Goal: Task Accomplishment & Management: Manage account settings

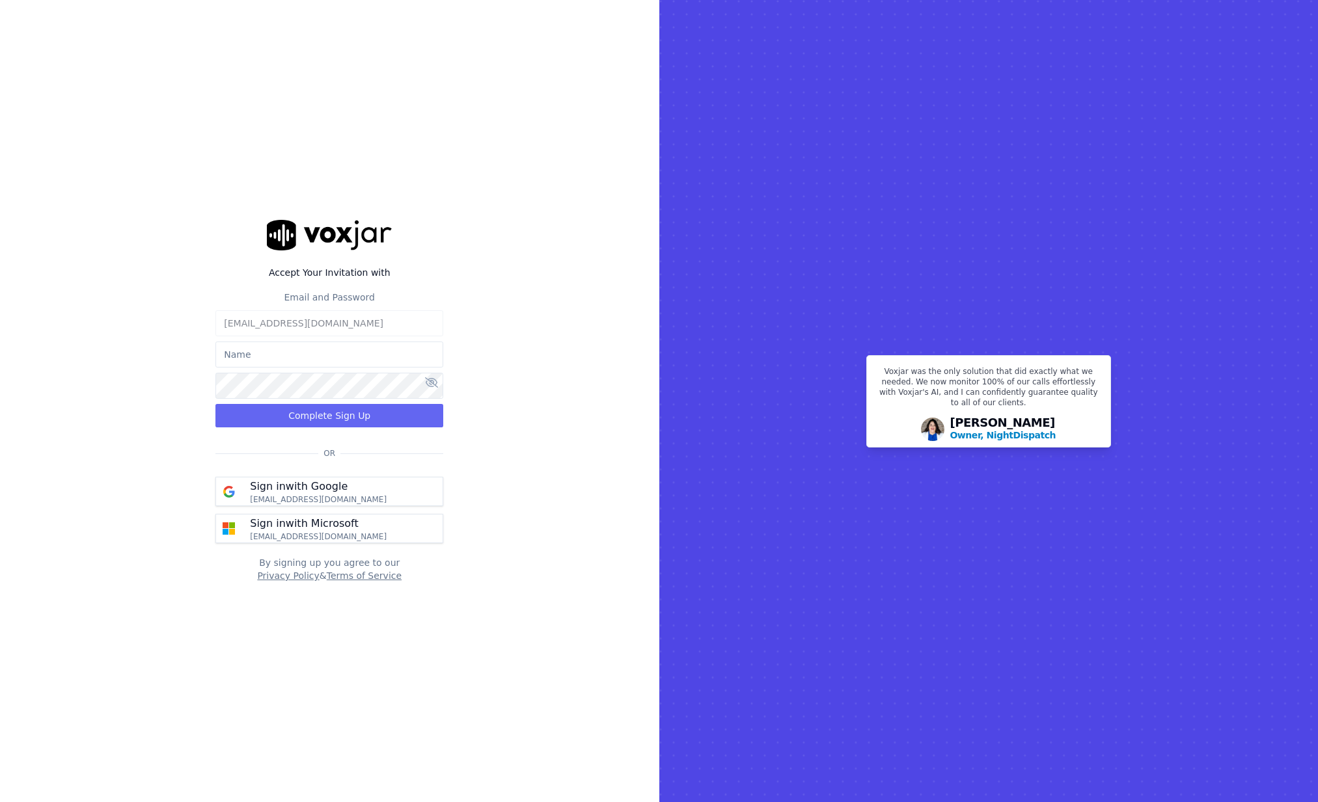
click at [259, 356] on input "text" at bounding box center [329, 355] width 228 height 26
type input "[PERSON_NAME]"
click at [431, 386] on icon at bounding box center [431, 382] width 13 height 10
click at [331, 420] on button "Complete Sign Up" at bounding box center [329, 415] width 228 height 23
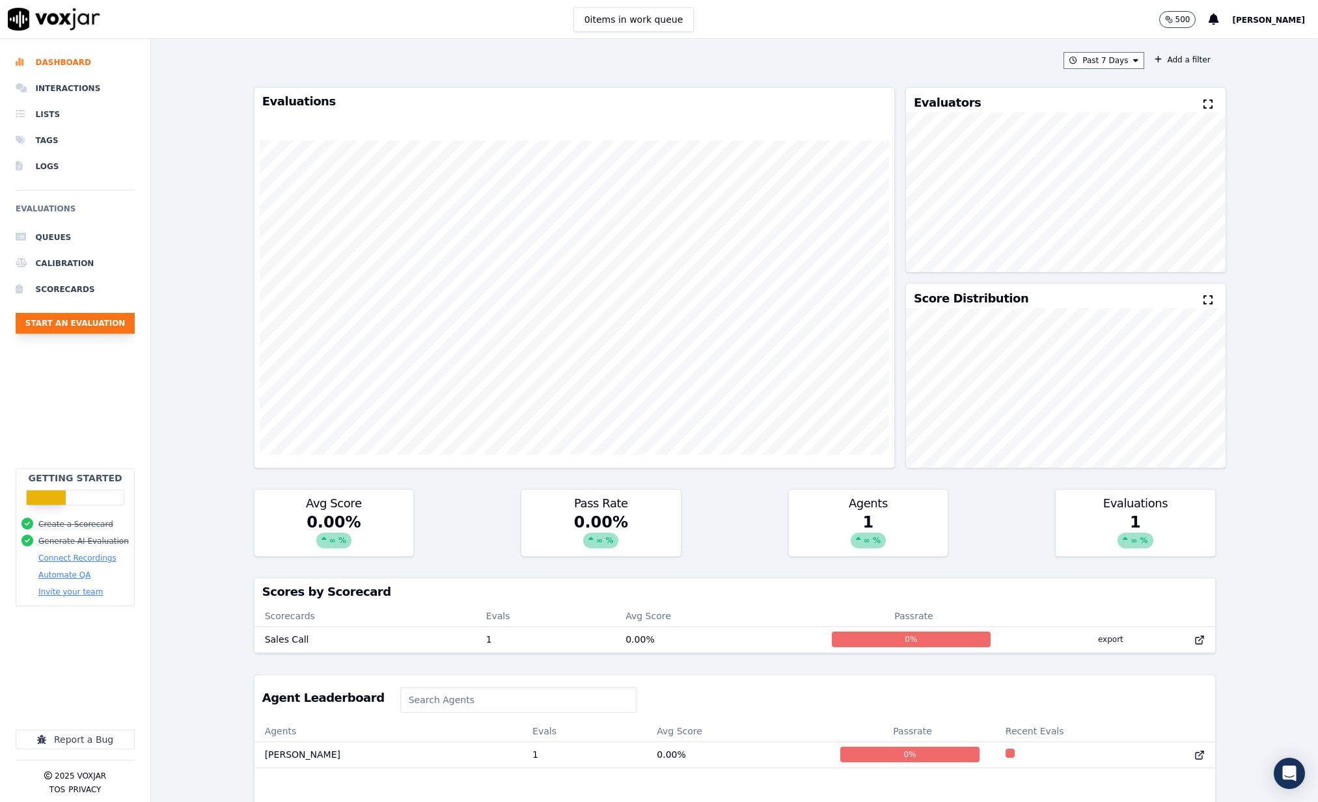
click at [79, 324] on button "Start an Evaluation" at bounding box center [75, 323] width 119 height 21
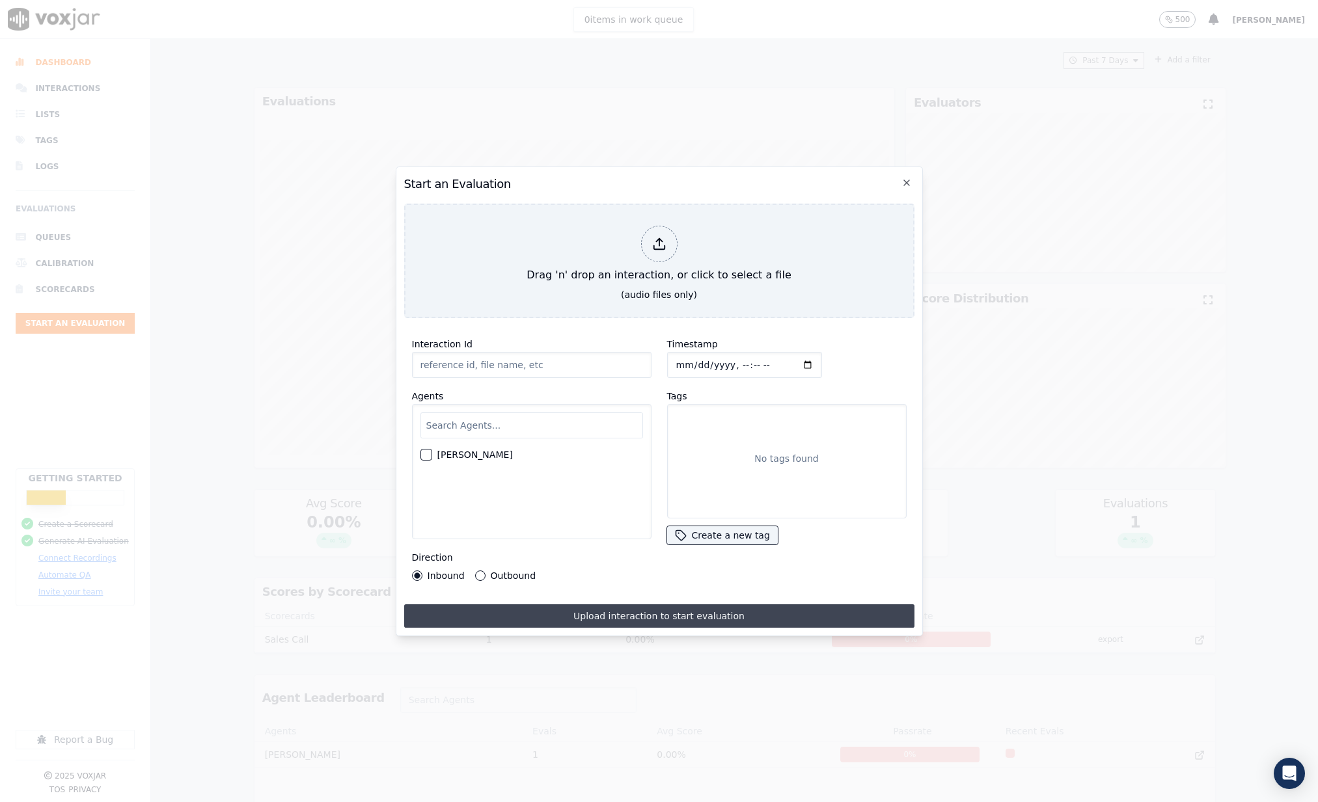
click at [650, 621] on button "Upload interaction to start evaluation" at bounding box center [659, 616] width 510 height 23
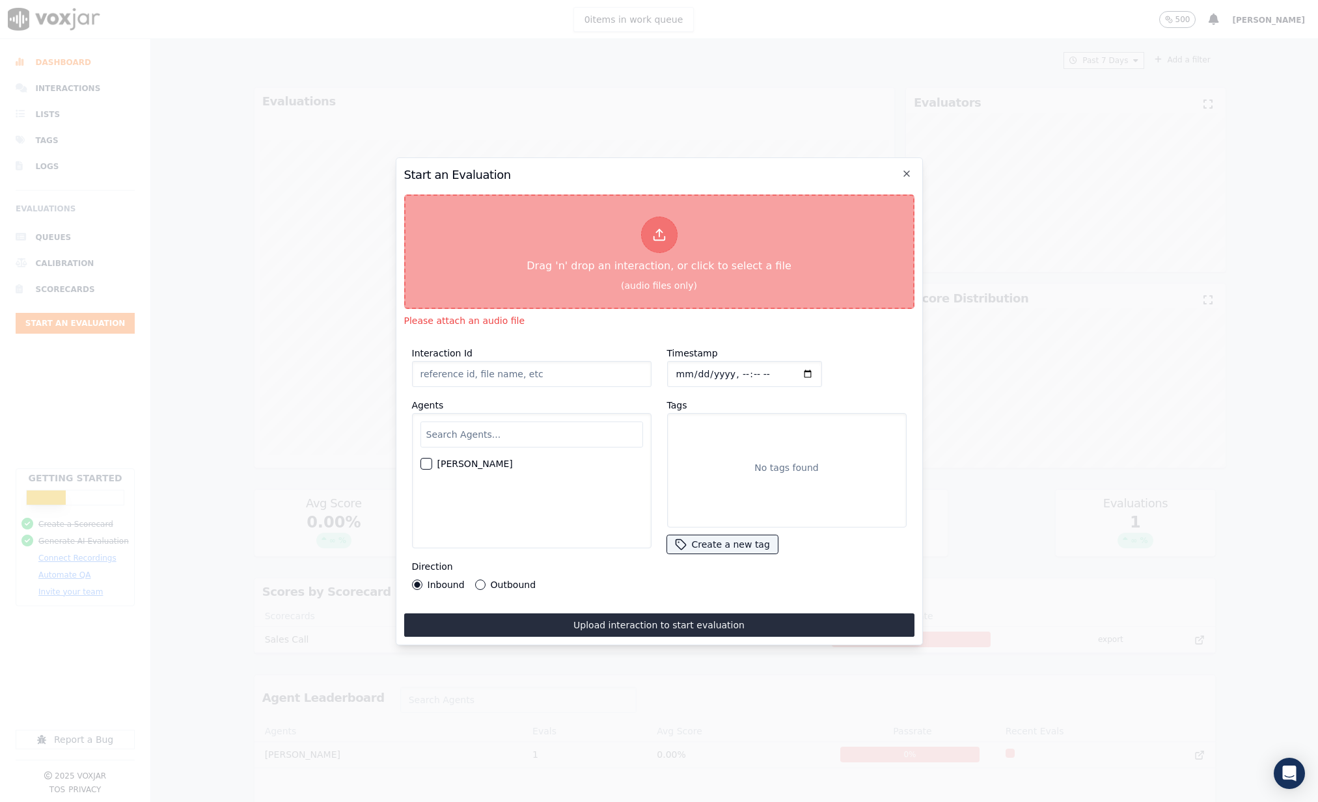
type input "RE699d33658e2a0965d8e9cd0070100670.wav20250814_305_t0w4f1.mp3"
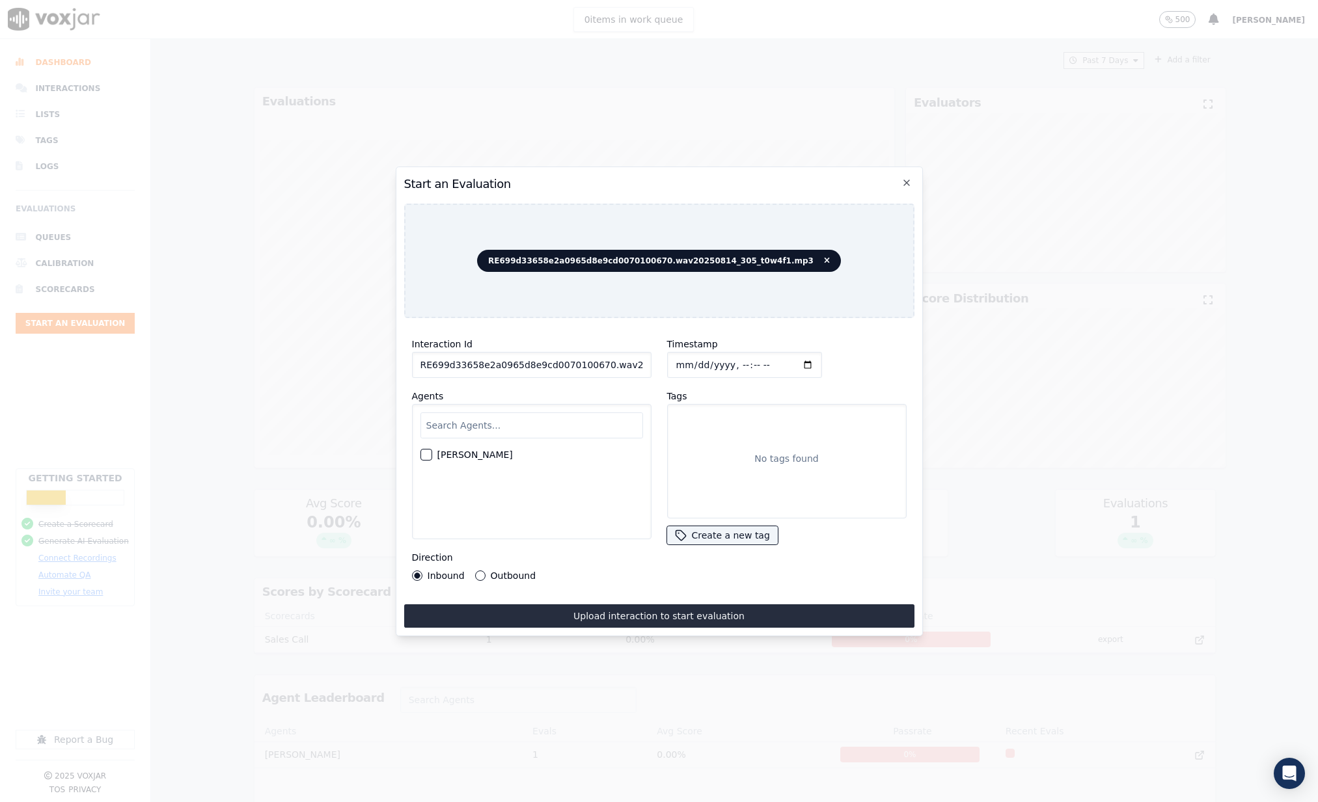
click at [518, 423] on input "text" at bounding box center [531, 426] width 223 height 26
paste input "Ahron Jacob Andres"
type input "Ahron Jacob Andres"
click at [709, 441] on div "No tags found" at bounding box center [787, 461] width 228 height 103
click at [718, 538] on button "Create a new tag" at bounding box center [722, 535] width 111 height 18
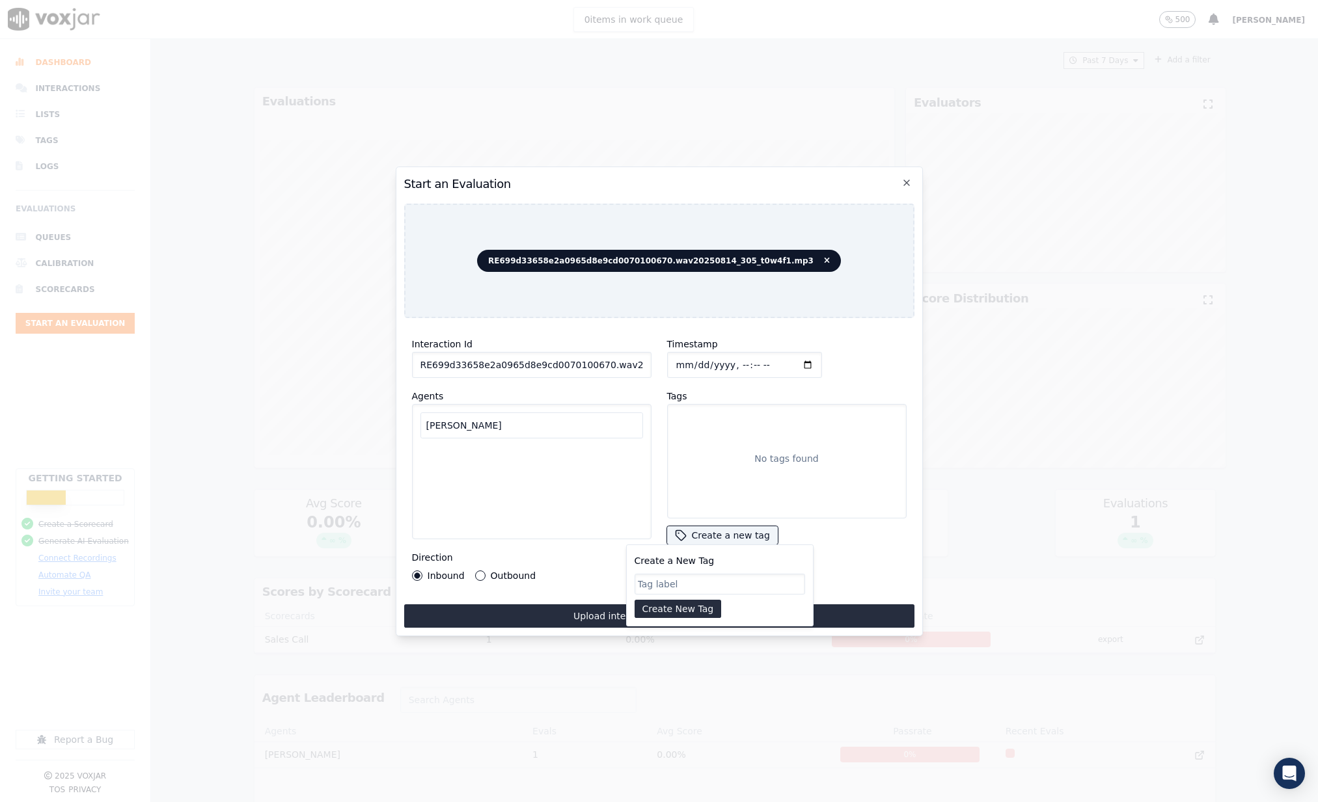
click at [862, 541] on div "Tags No tags found Create a new tag Create a New Tag Create New Tag" at bounding box center [786, 467] width 239 height 157
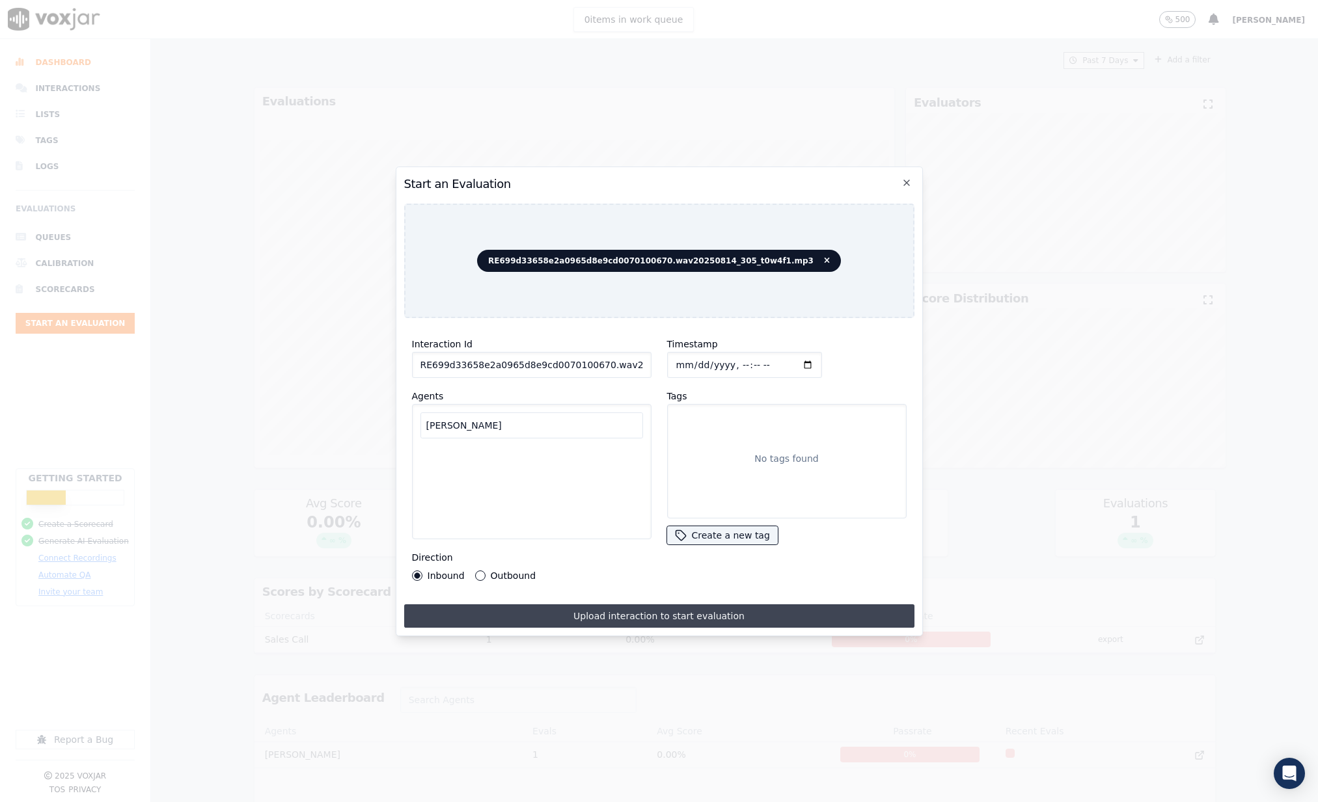
click at [635, 622] on button "Upload interaction to start evaluation" at bounding box center [659, 616] width 510 height 23
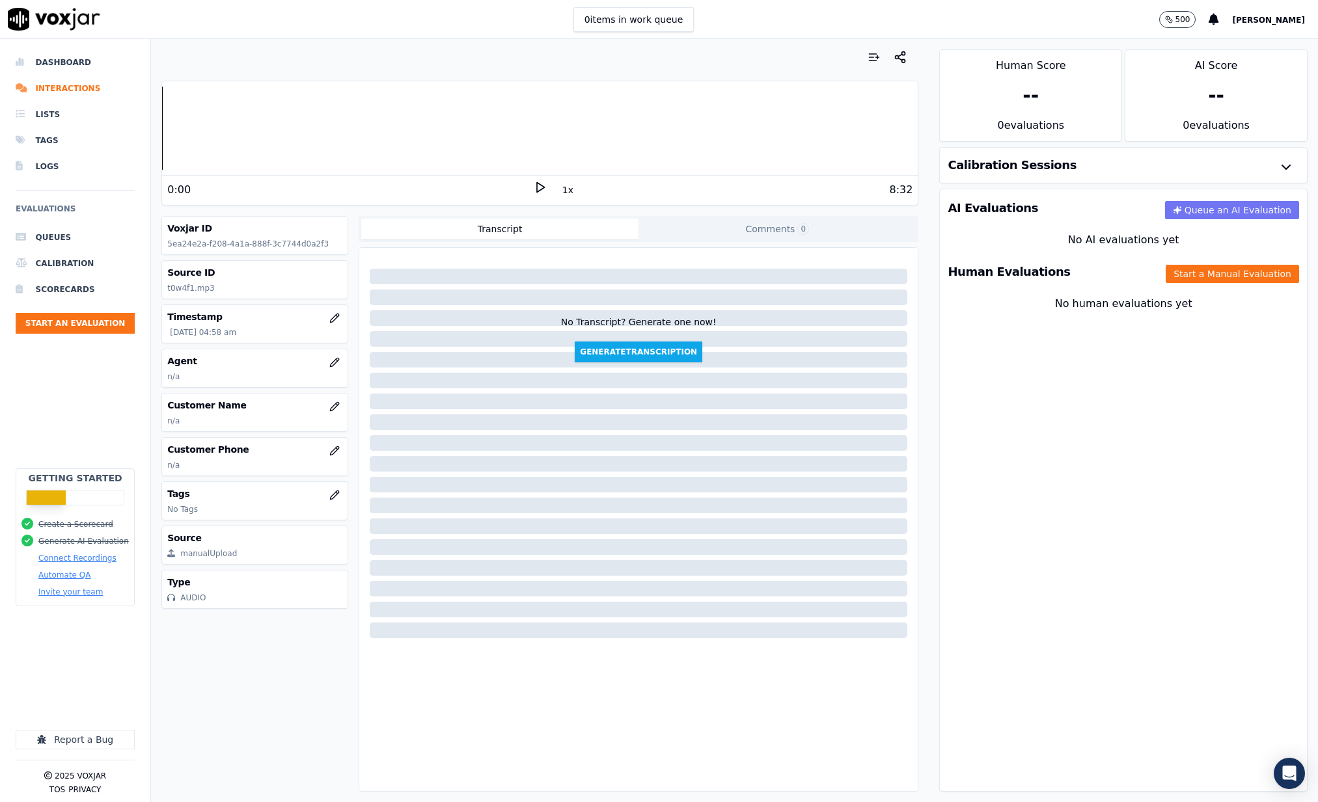
click at [1207, 207] on button "Queue an AI Evaluation" at bounding box center [1232, 210] width 134 height 18
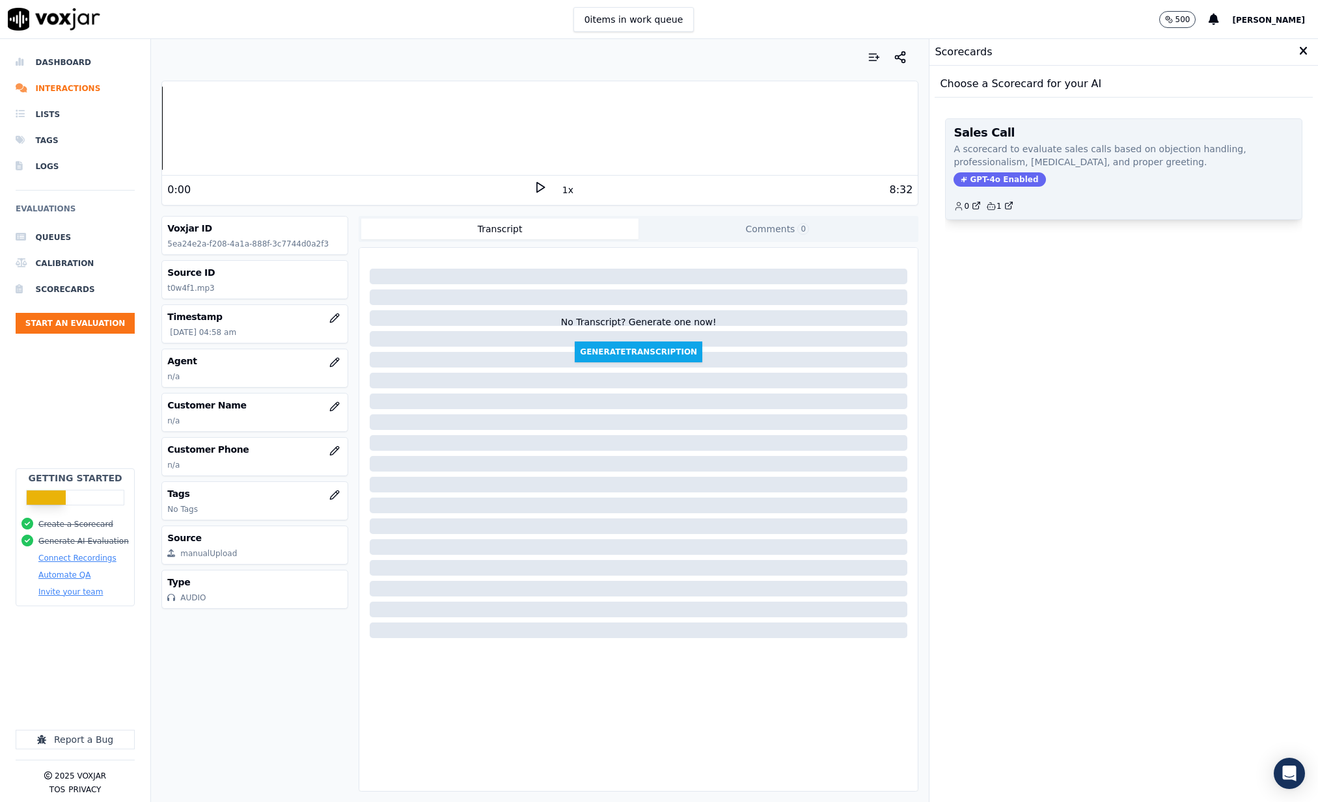
click at [991, 180] on span "GPT-4o Enabled" at bounding box center [999, 179] width 92 height 14
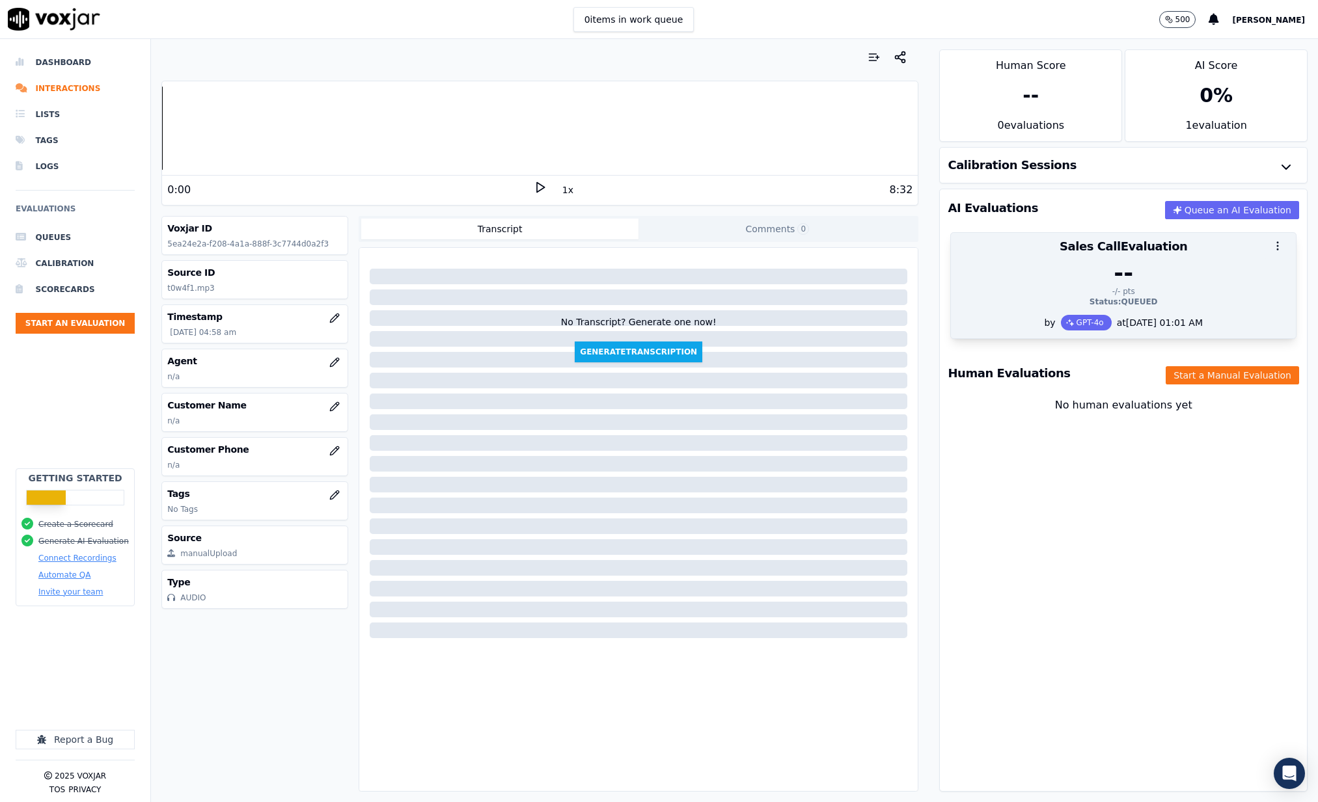
click at [1275, 251] on icon "button" at bounding box center [1278, 246] width 12 height 12
click at [1002, 297] on div "Status: QUEUED" at bounding box center [1123, 302] width 329 height 10
click at [1218, 267] on div "--" at bounding box center [1123, 273] width 329 height 26
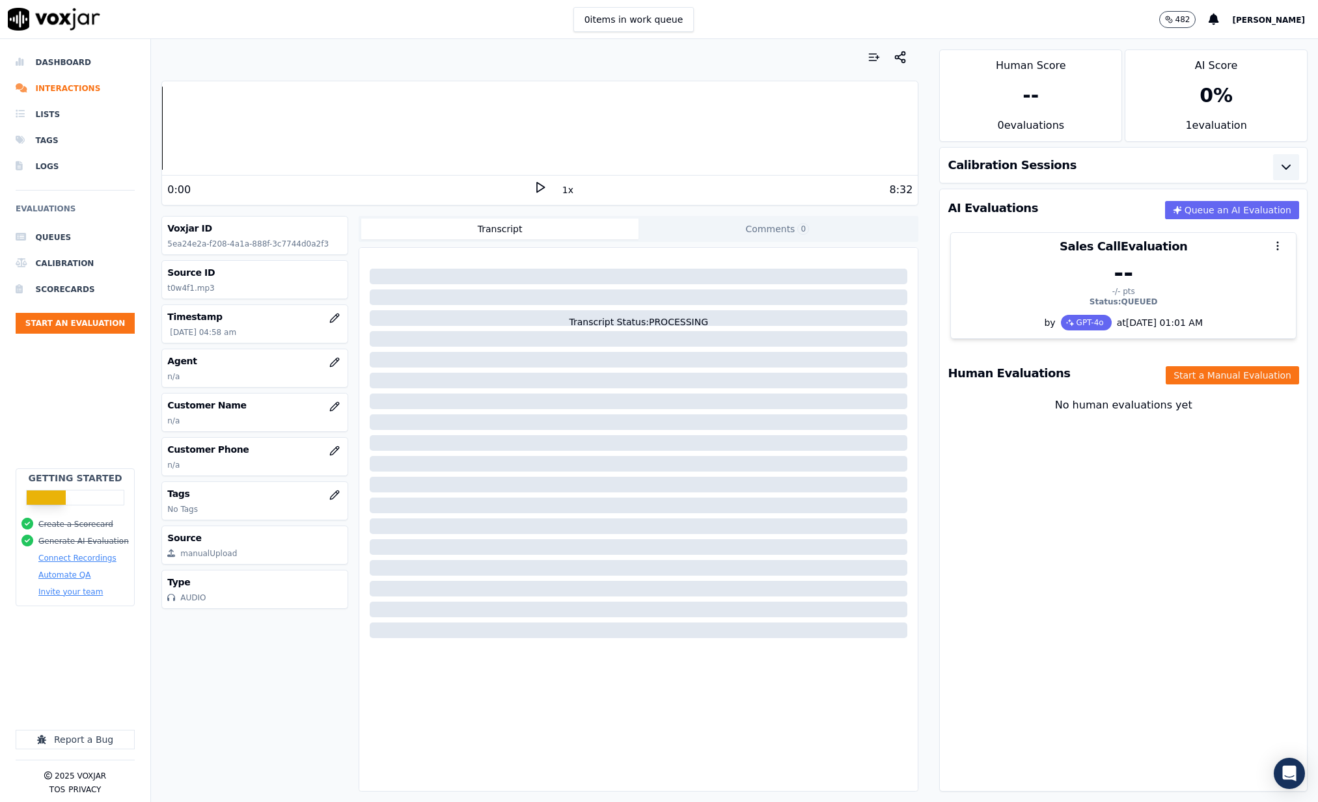
click at [1290, 163] on icon "button" at bounding box center [1286, 167] width 16 height 16
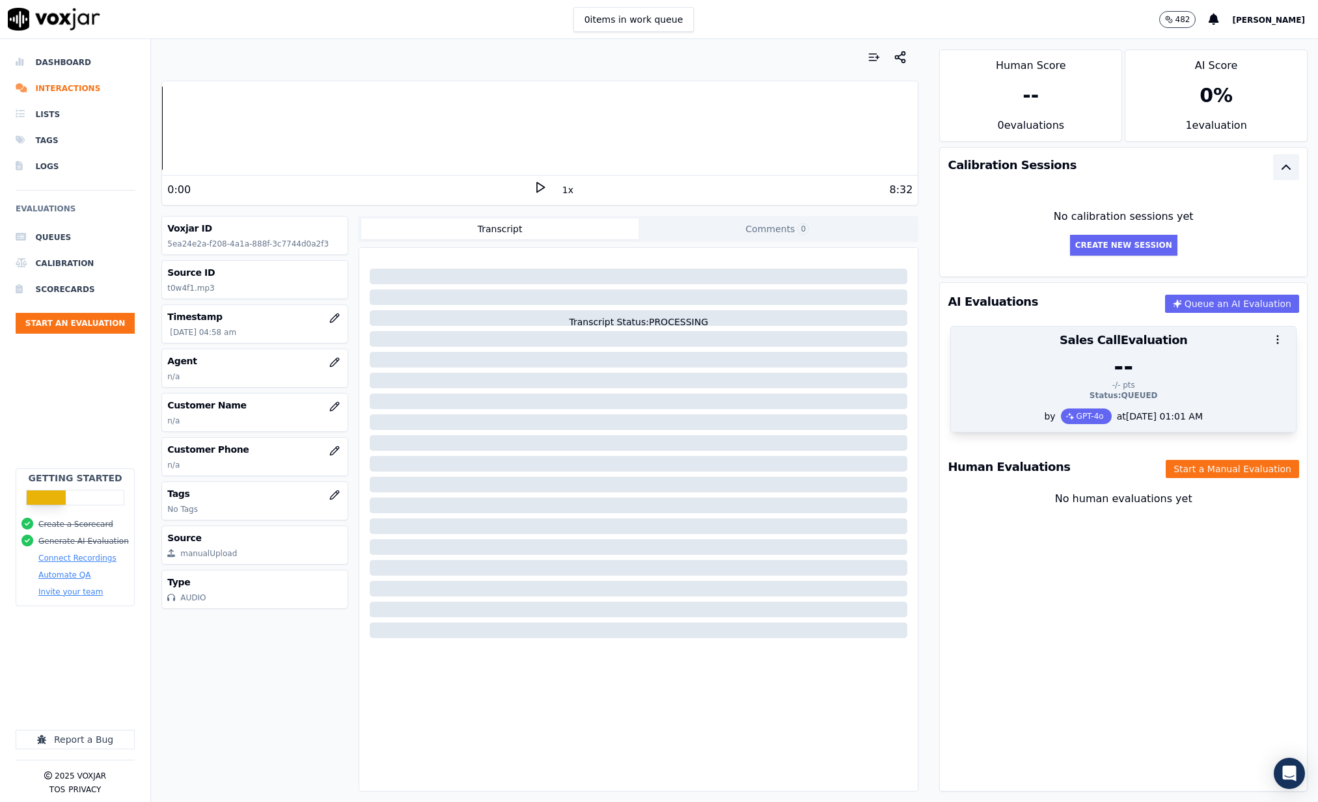
click at [1022, 355] on div "--" at bounding box center [1123, 367] width 329 height 26
click at [1019, 357] on div "--" at bounding box center [1123, 367] width 329 height 26
click at [1074, 417] on div "GPT-4o" at bounding box center [1086, 417] width 51 height 16
click at [1112, 380] on div "-/- pts" at bounding box center [1123, 385] width 329 height 10
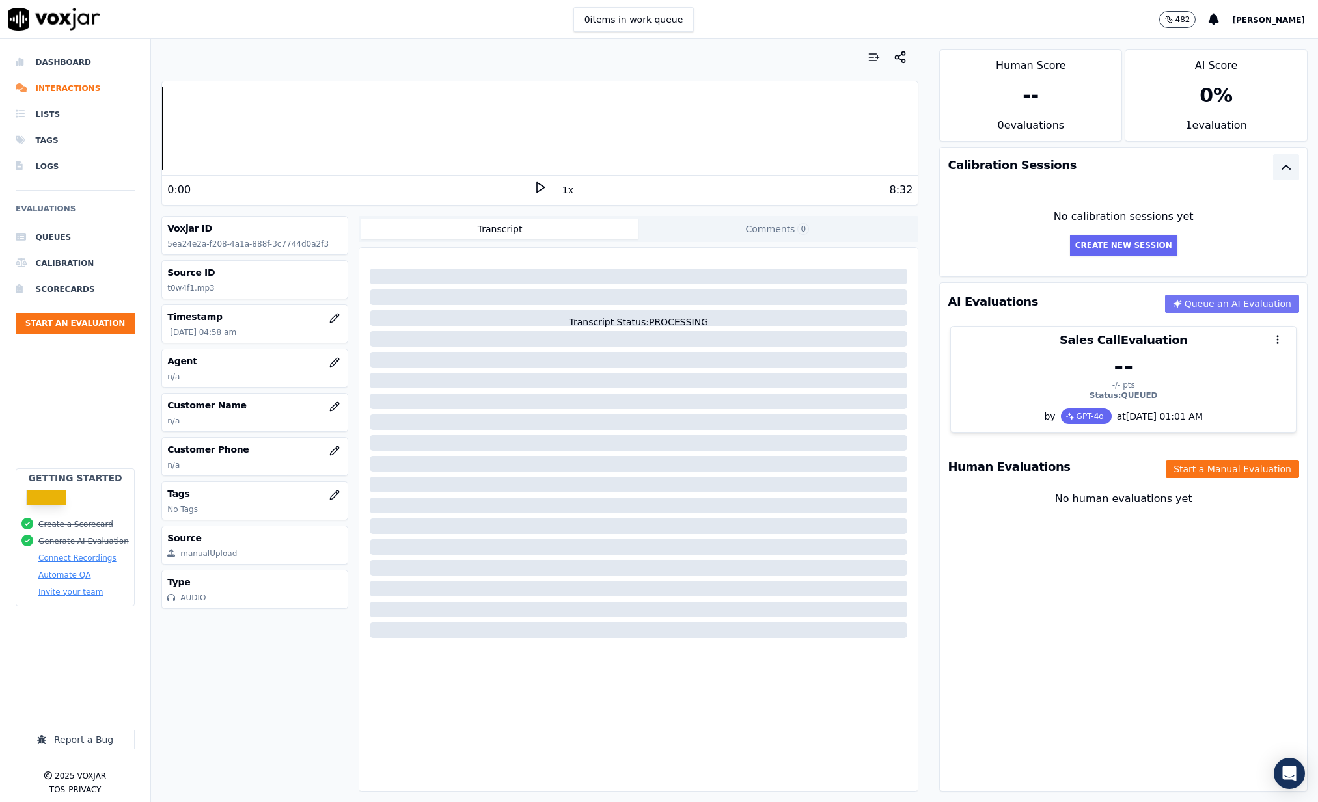
click at [1217, 305] on button "Queue an AI Evaluation" at bounding box center [1232, 304] width 134 height 18
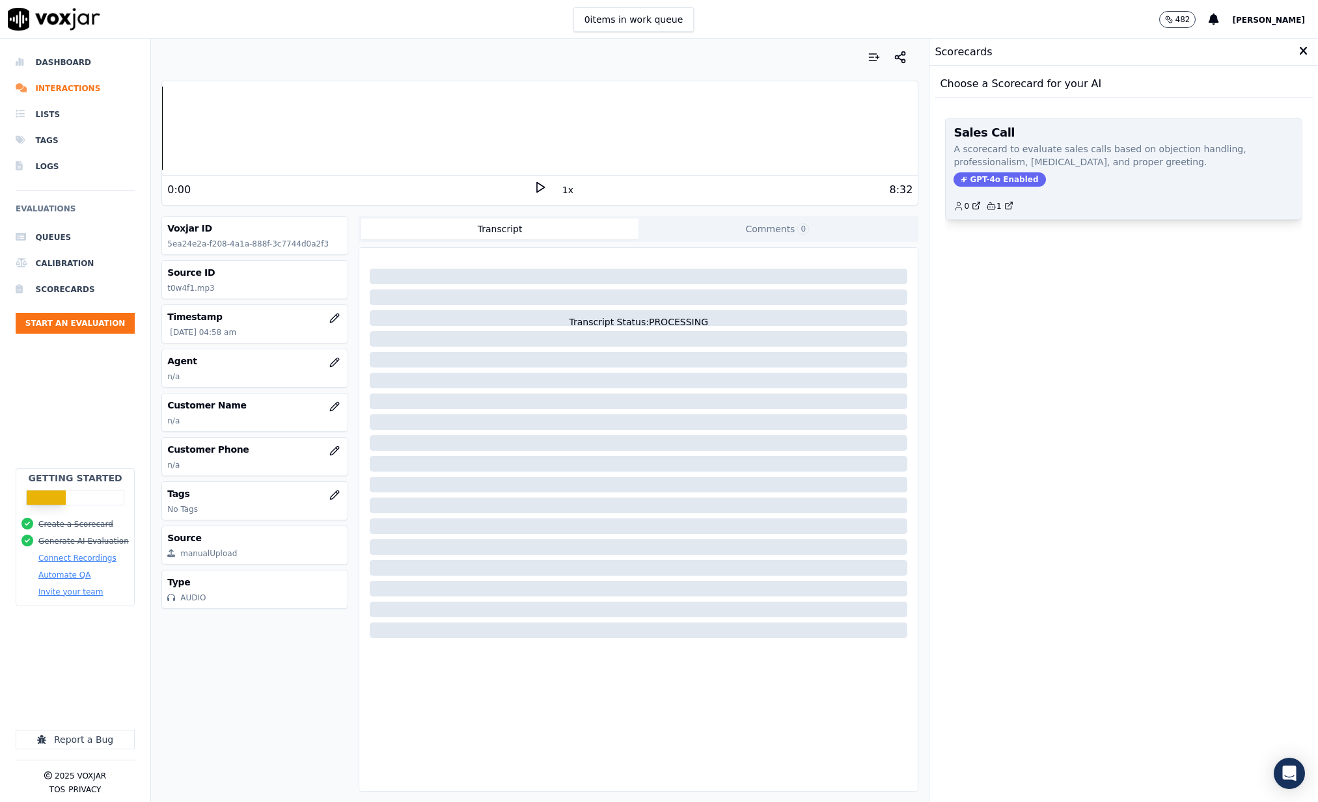
click at [983, 175] on span "GPT-4o Enabled" at bounding box center [999, 179] width 92 height 14
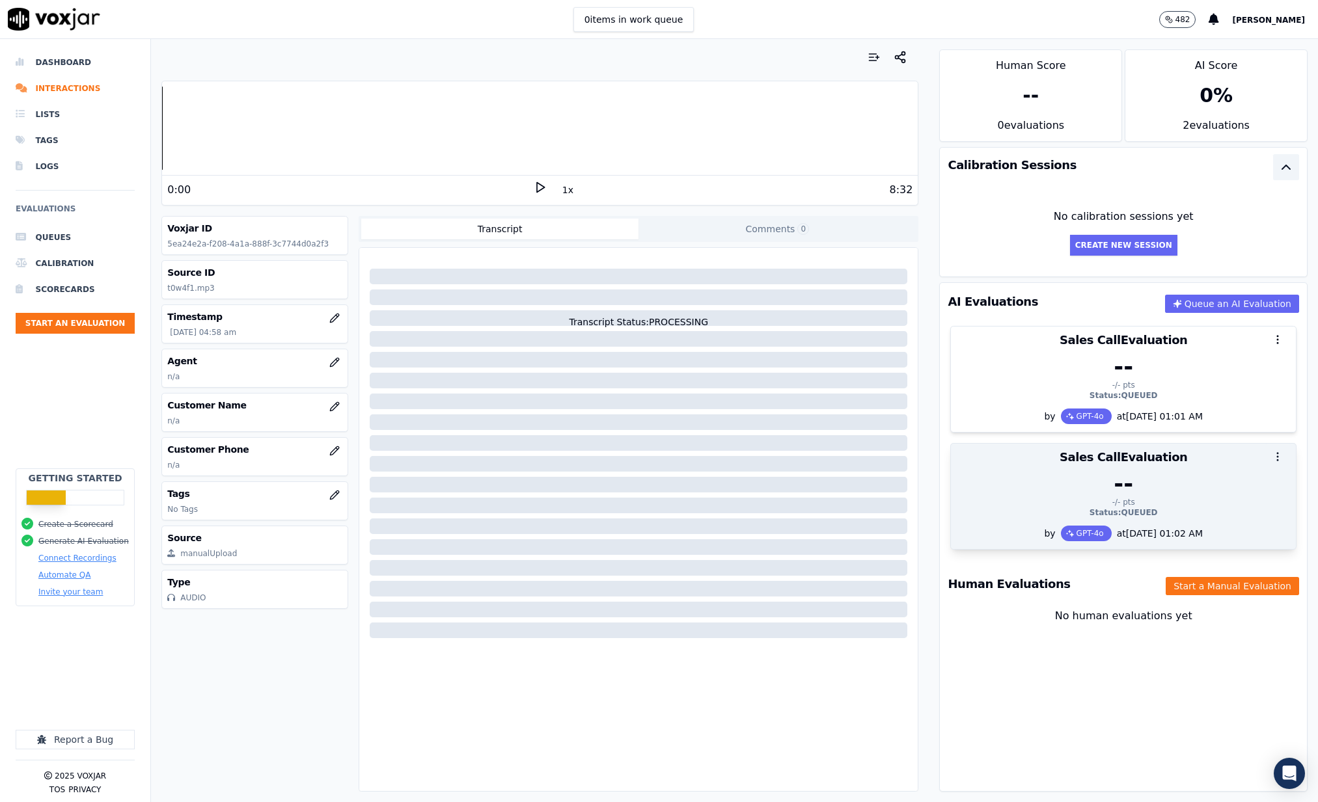
click at [1276, 455] on icon "button" at bounding box center [1278, 457] width 12 height 12
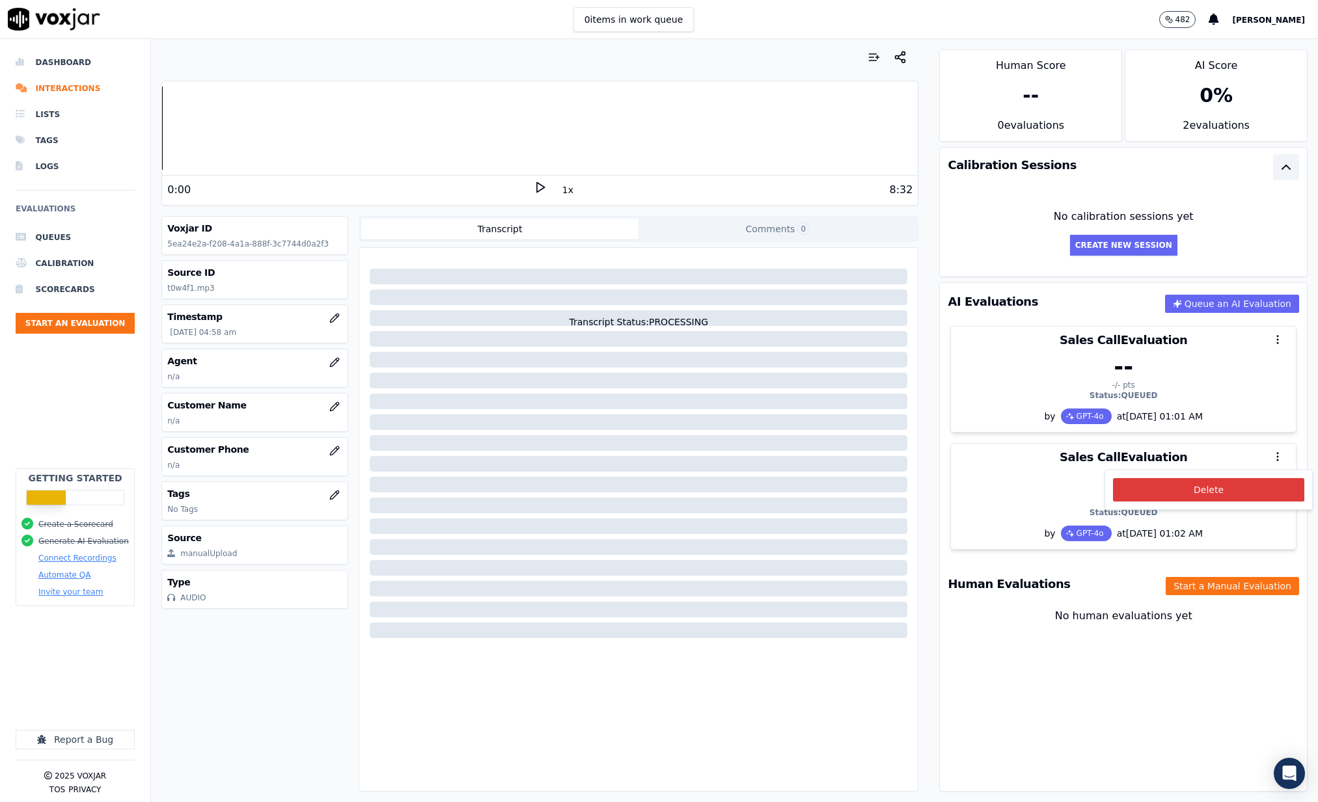
click at [1227, 482] on button "Delete" at bounding box center [1208, 489] width 191 height 23
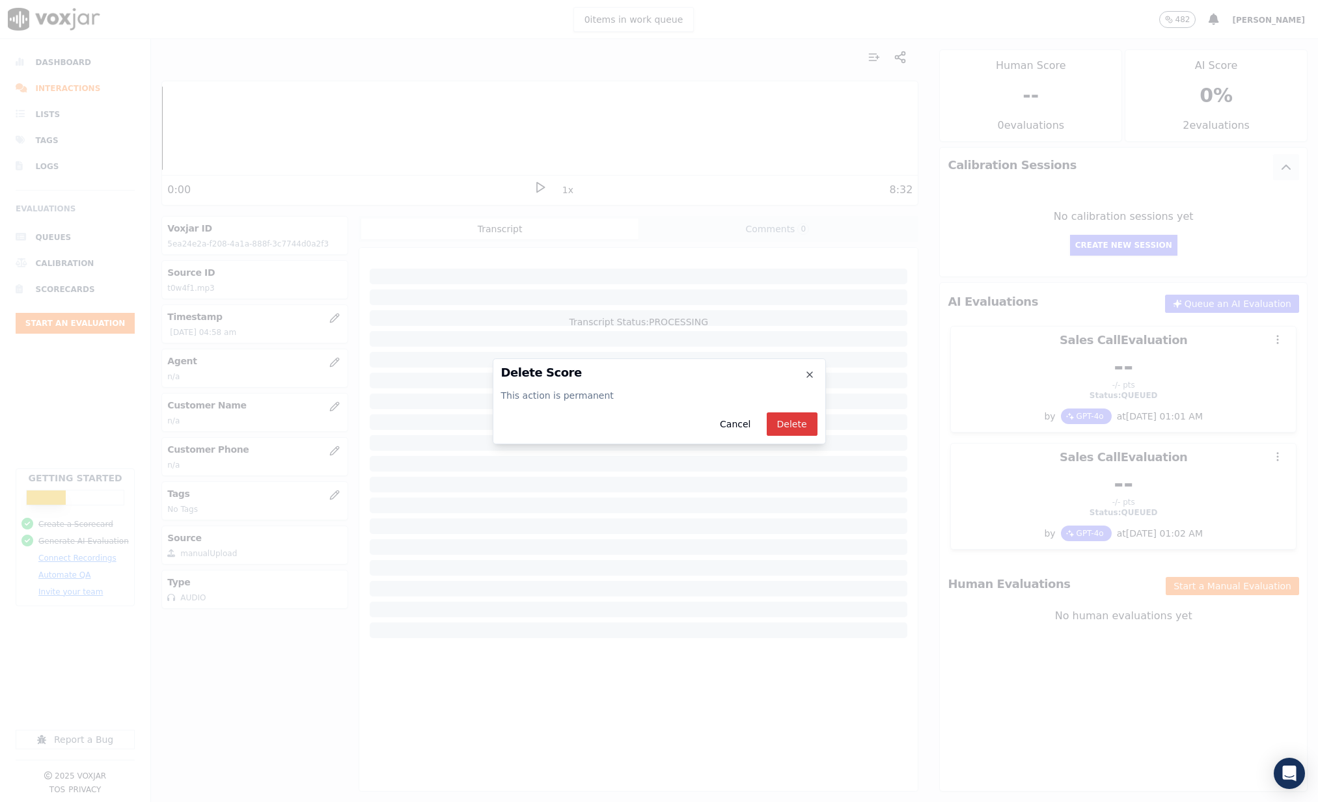
click at [797, 415] on button "Delete" at bounding box center [792, 424] width 51 height 23
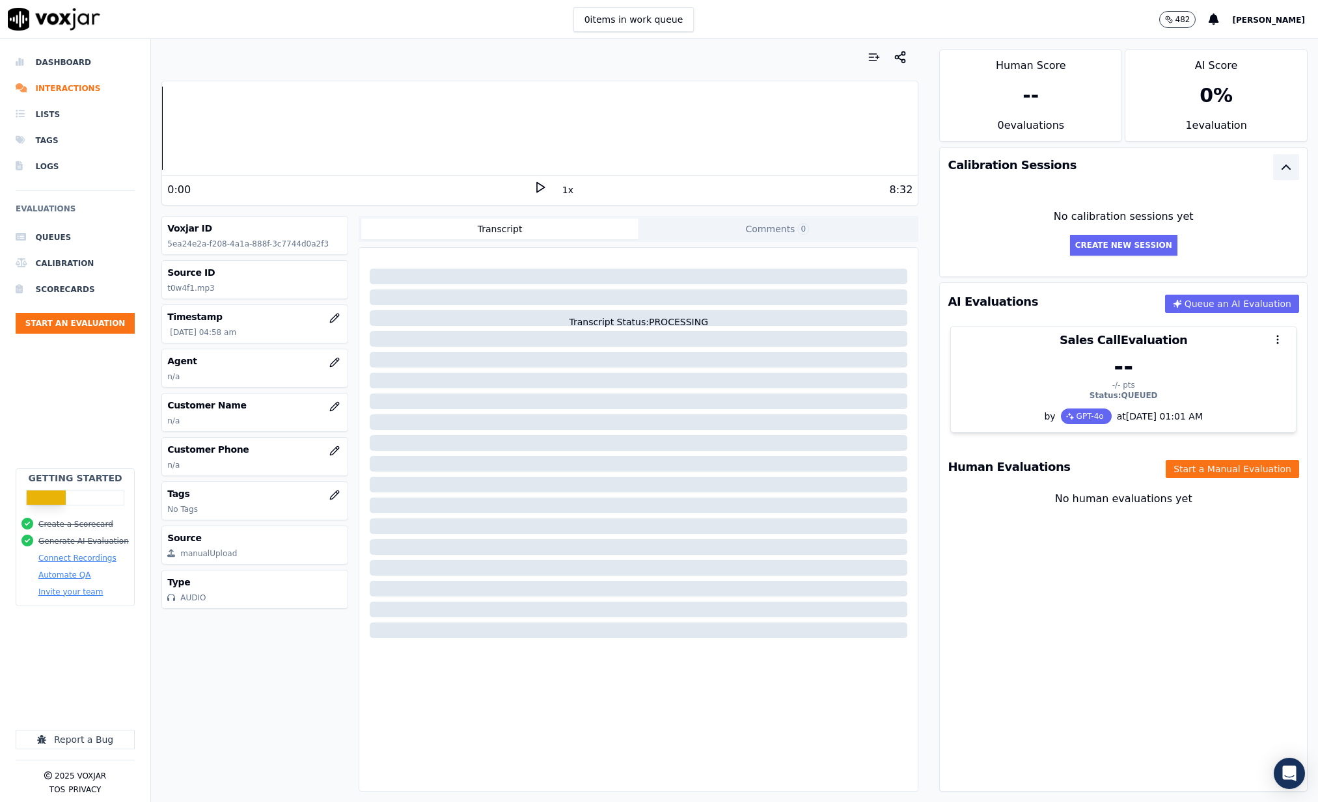
click at [599, 388] on div at bounding box center [639, 381] width 538 height 16
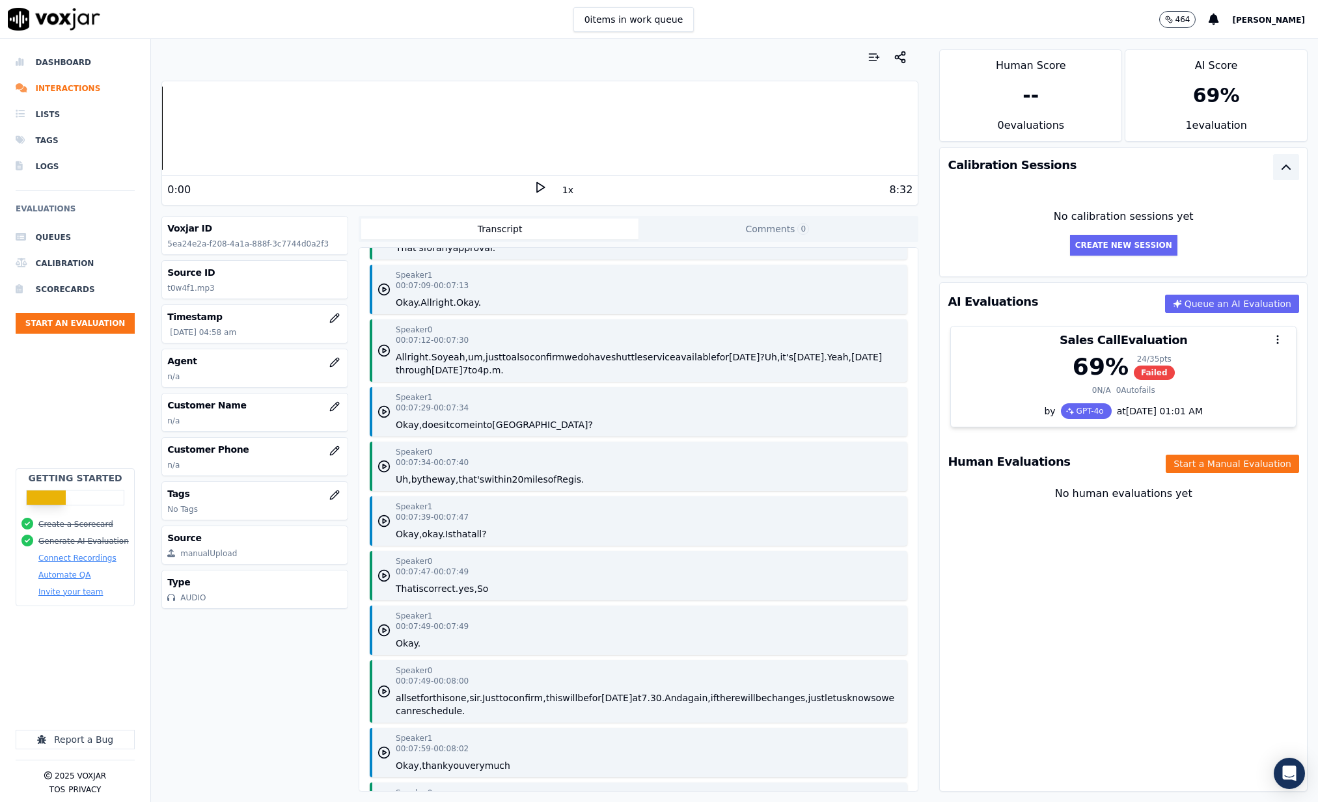
scroll to position [2833, 0]
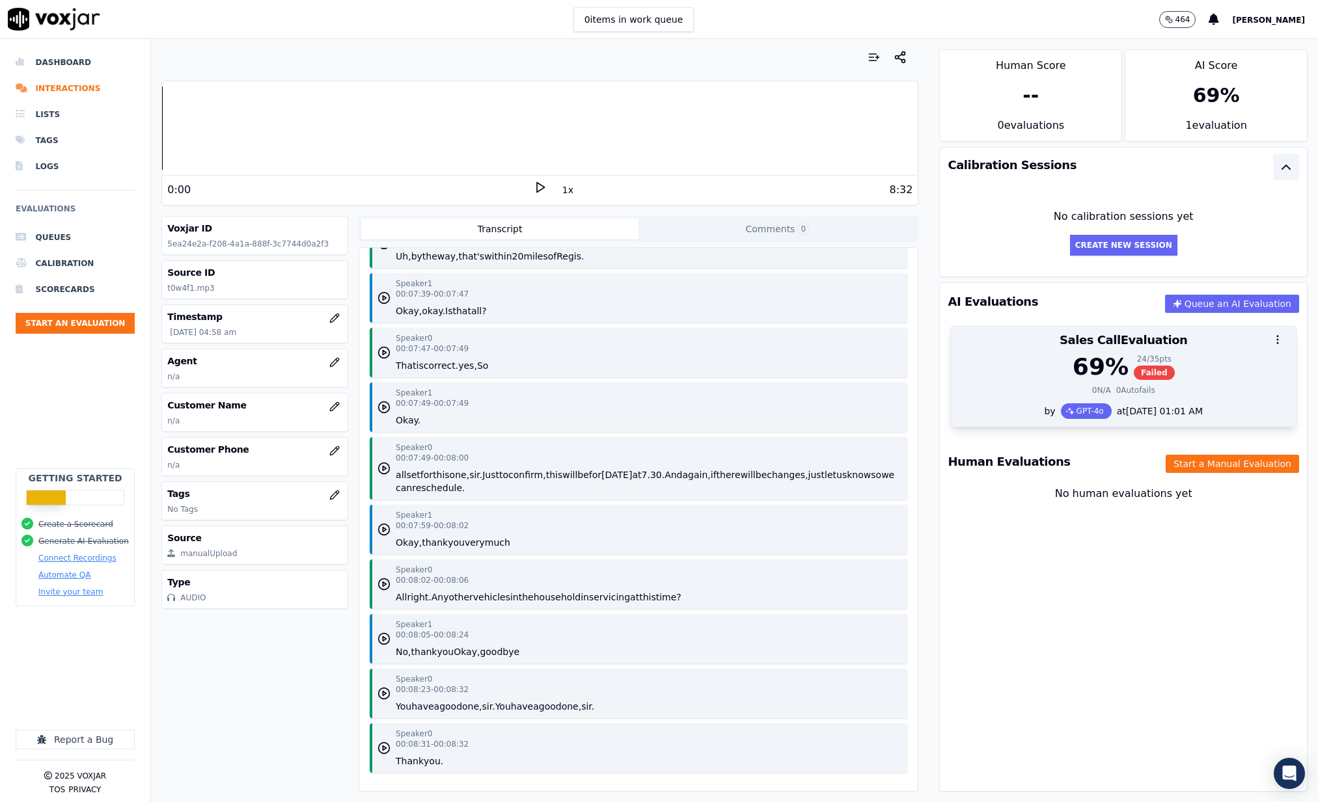
click at [1213, 364] on div "69 % 24 / 35 pts Failed" at bounding box center [1123, 367] width 329 height 26
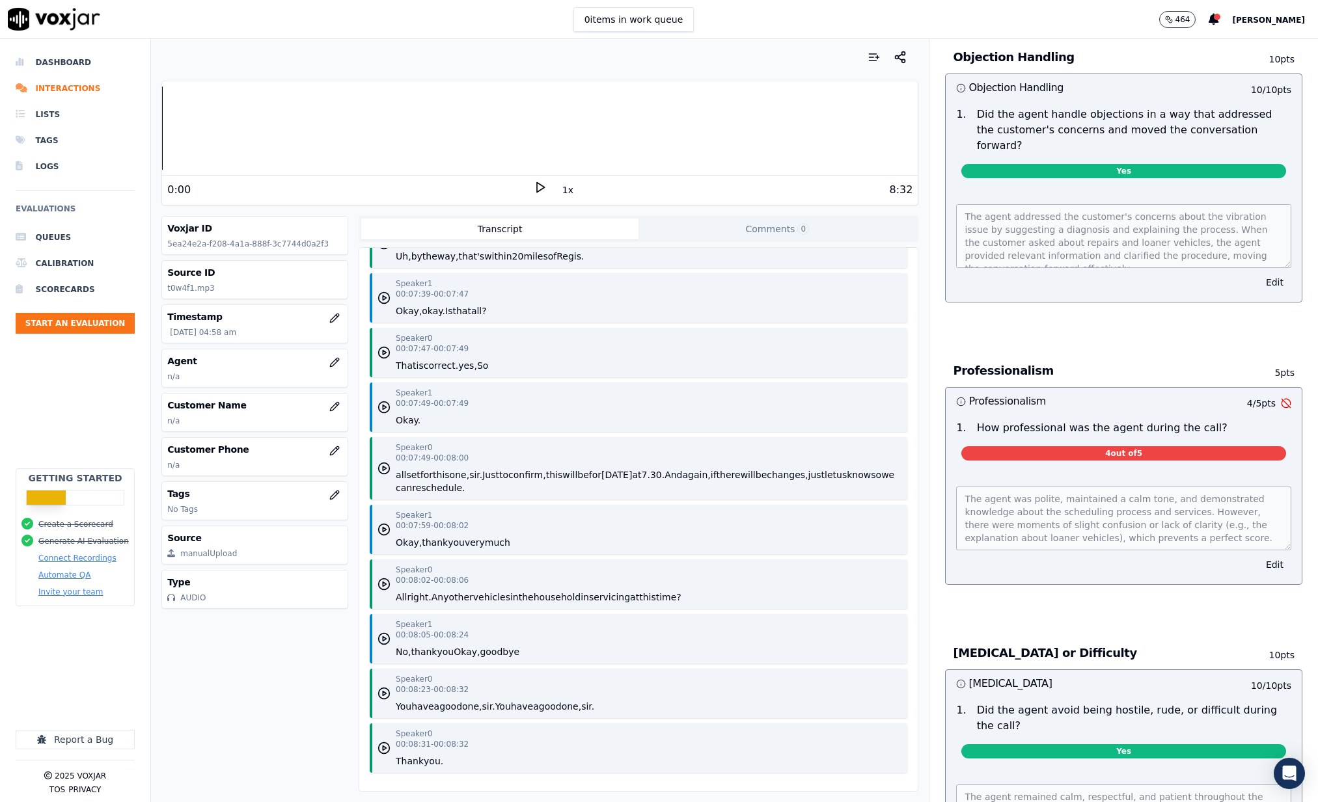
scroll to position [474, 0]
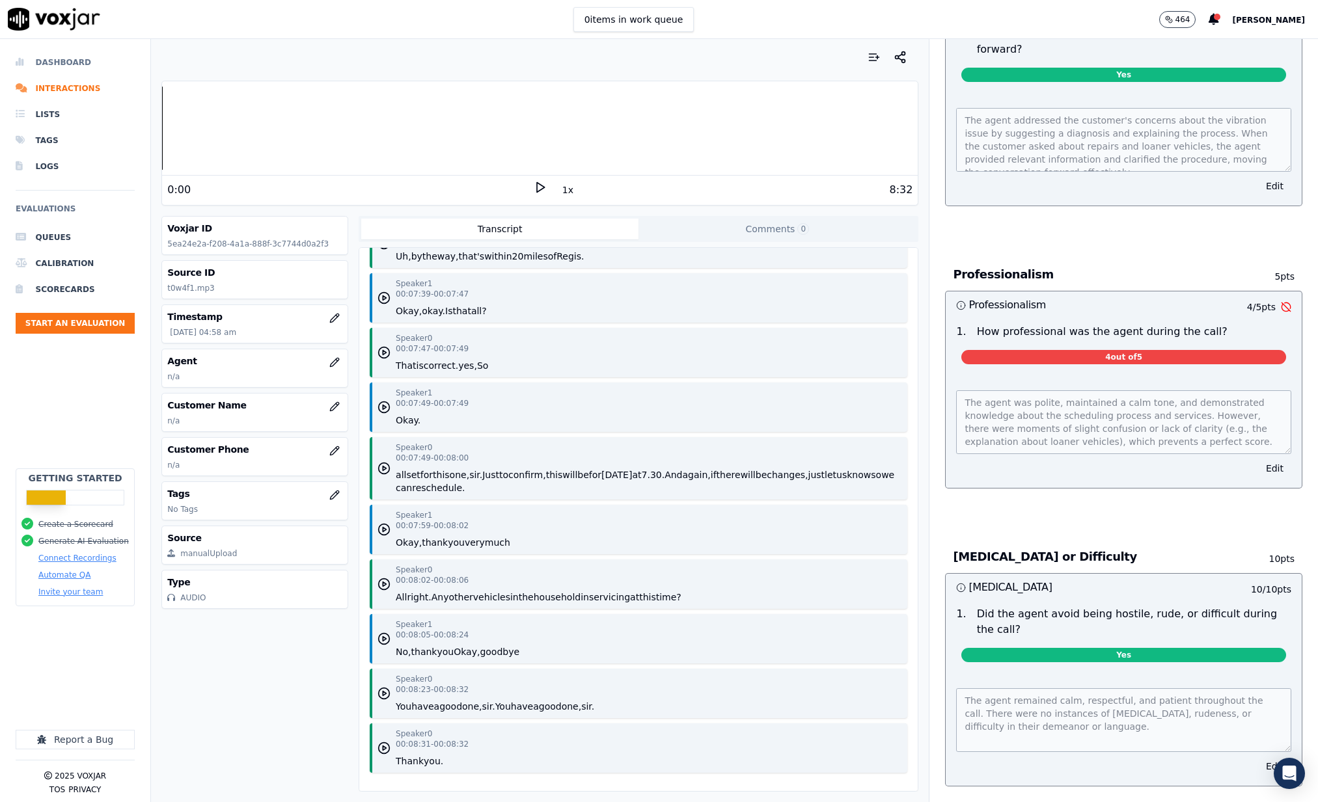
click at [61, 68] on li "Dashboard" at bounding box center [75, 62] width 119 height 26
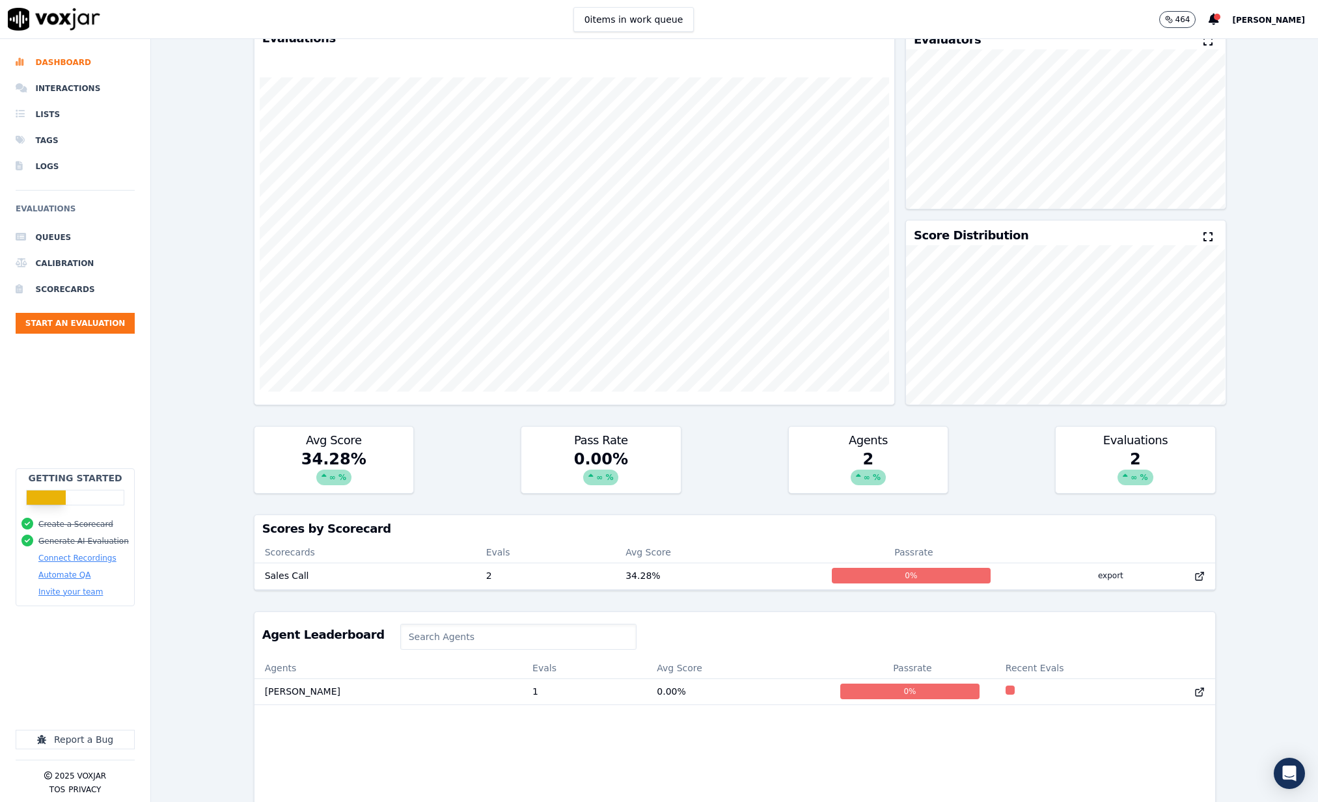
scroll to position [102, 0]
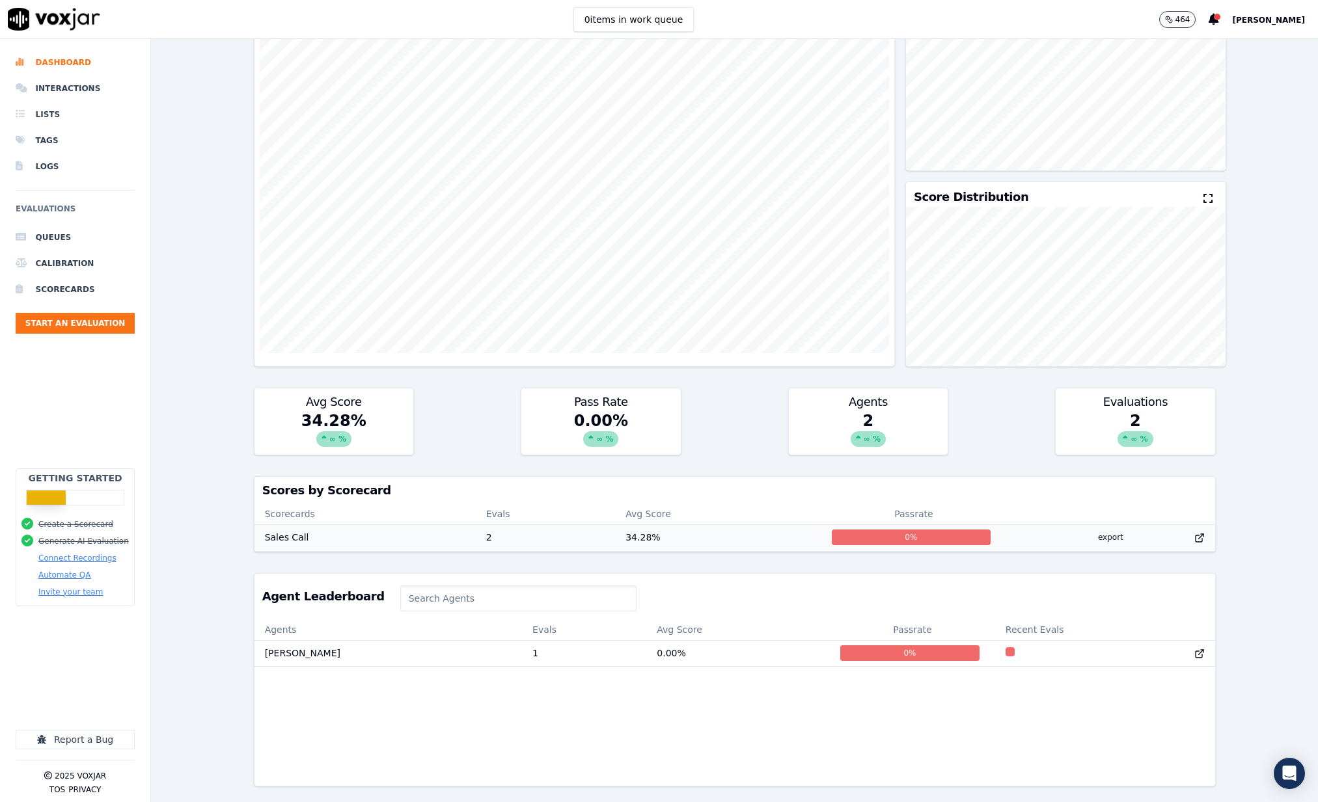
click at [297, 534] on td "Sales Call" at bounding box center [364, 538] width 221 height 26
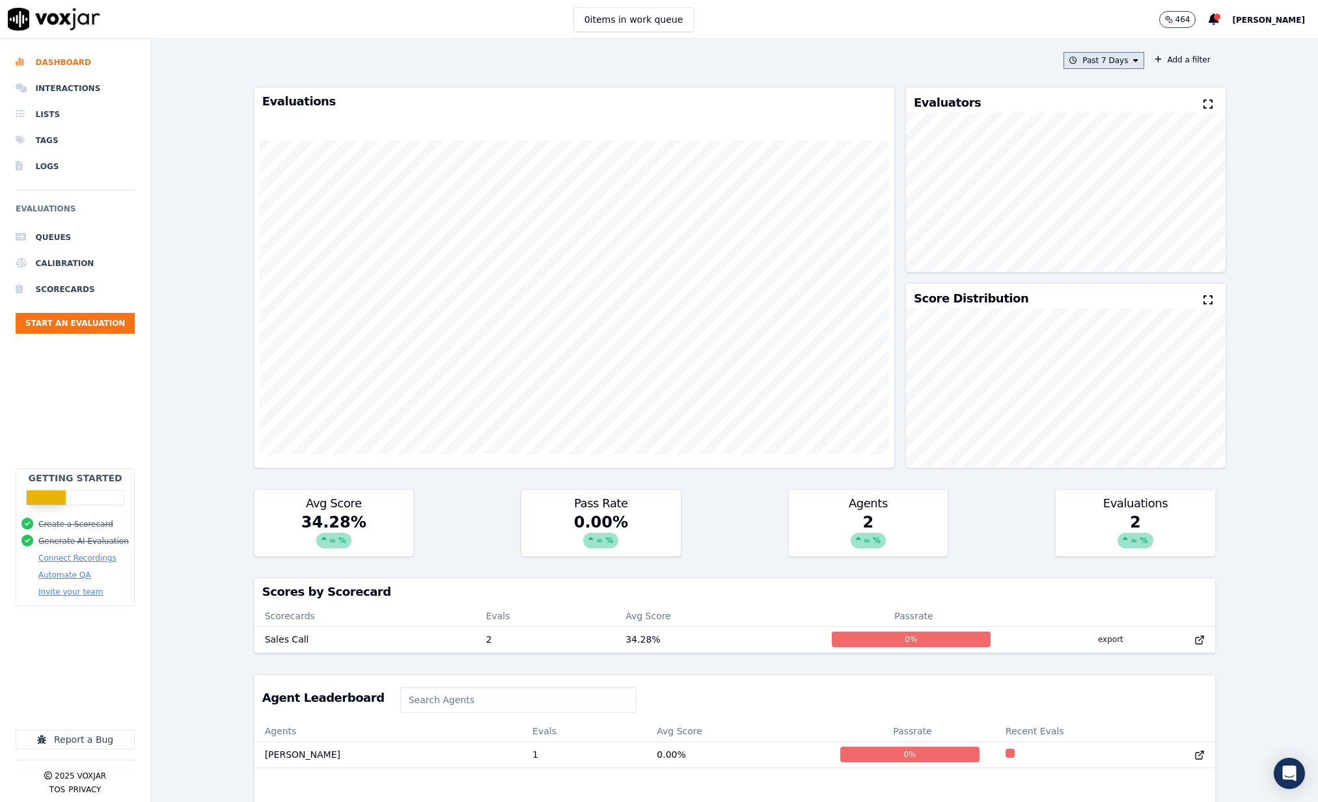
click at [1119, 58] on button "Past 7 Days" at bounding box center [1103, 60] width 81 height 17
click at [1092, 100] on div "Today" at bounding box center [1097, 100] width 27 height 10
click at [1127, 215] on button "Add" at bounding box center [1124, 210] width 25 height 21
click at [284, 640] on td "Sales Call" at bounding box center [364, 640] width 221 height 26
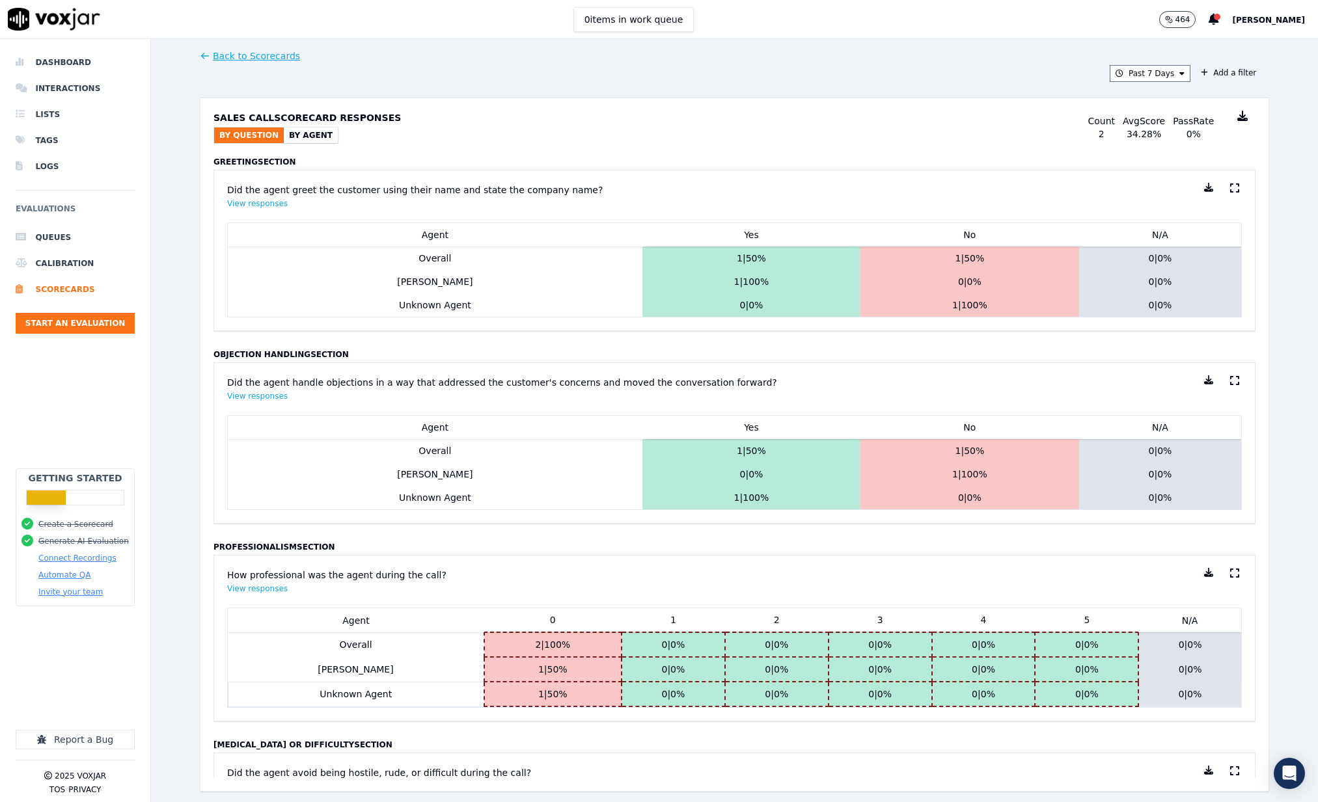
click at [341, 682] on td "Unknown Agent" at bounding box center [356, 694] width 256 height 25
click at [341, 695] on link "Unknown Agent" at bounding box center [356, 694] width 72 height 10
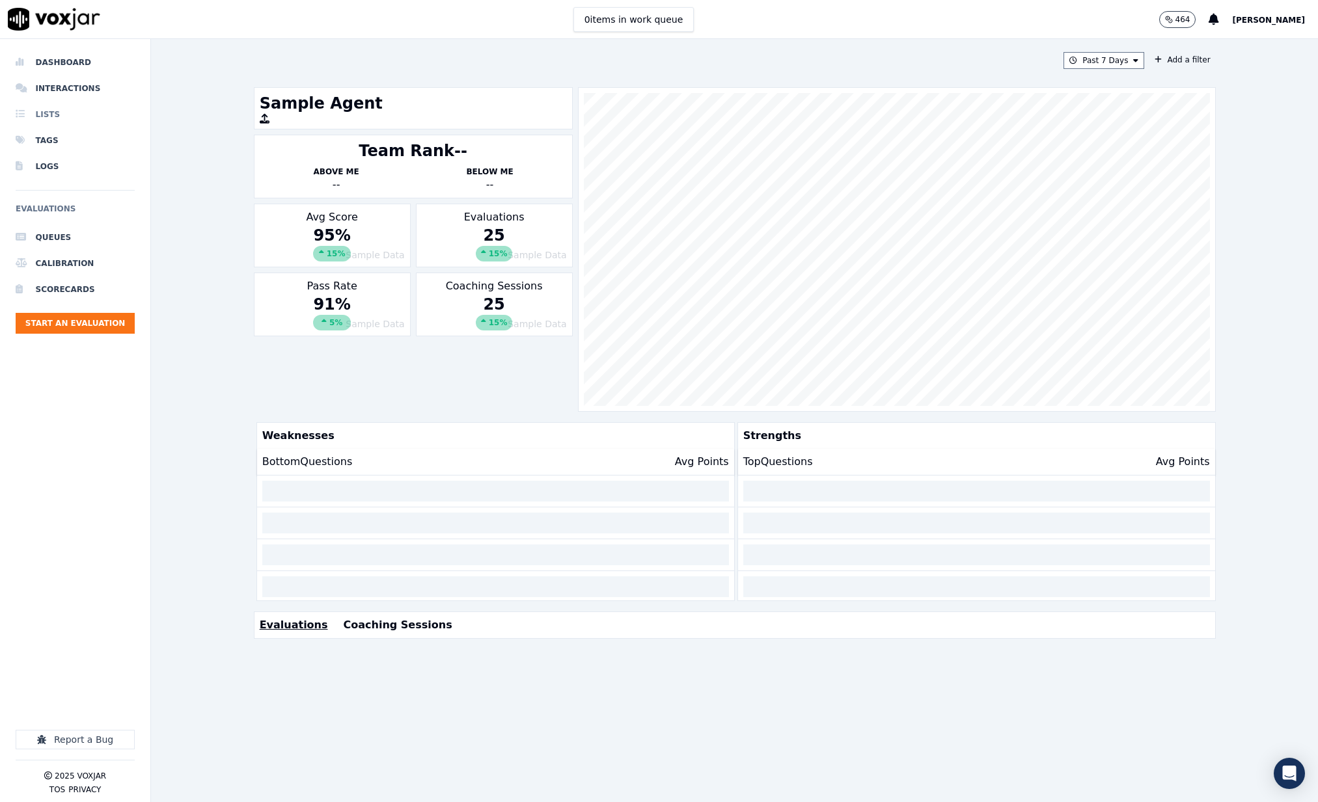
click at [43, 115] on li "Lists" at bounding box center [75, 115] width 119 height 26
click at [42, 120] on li "Lists" at bounding box center [75, 115] width 119 height 26
click at [49, 82] on li "Interactions" at bounding box center [75, 88] width 119 height 26
click at [51, 56] on li "Dashboard" at bounding box center [75, 62] width 119 height 26
click at [284, 103] on h1 "Sample Agent" at bounding box center [413, 103] width 307 height 21
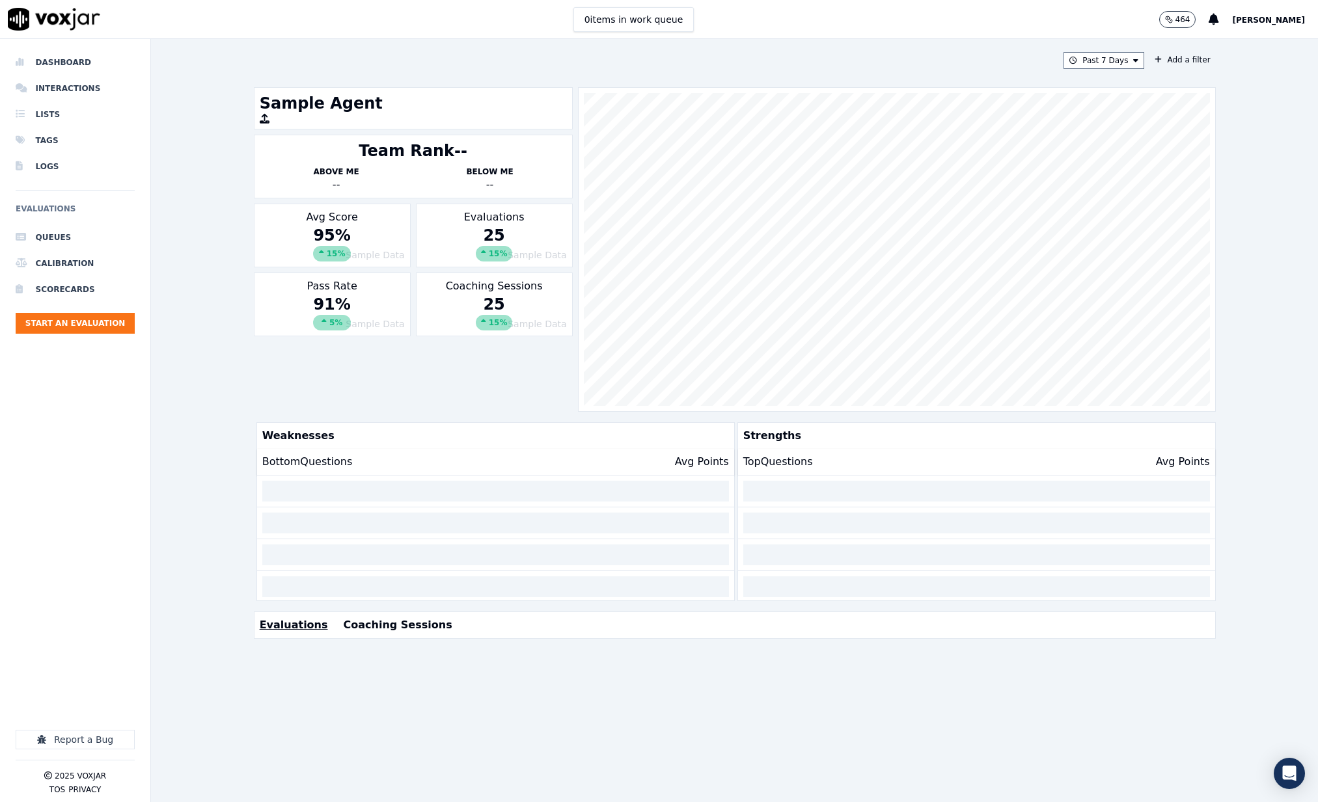
click at [260, 121] on icon "button" at bounding box center [265, 119] width 10 height 10
click at [49, 140] on li "Tags" at bounding box center [75, 141] width 119 height 26
click at [51, 58] on li "Dashboard" at bounding box center [75, 62] width 119 height 26
click at [56, 86] on li "Interactions" at bounding box center [75, 88] width 119 height 26
click at [53, 124] on li "Lists" at bounding box center [75, 115] width 119 height 26
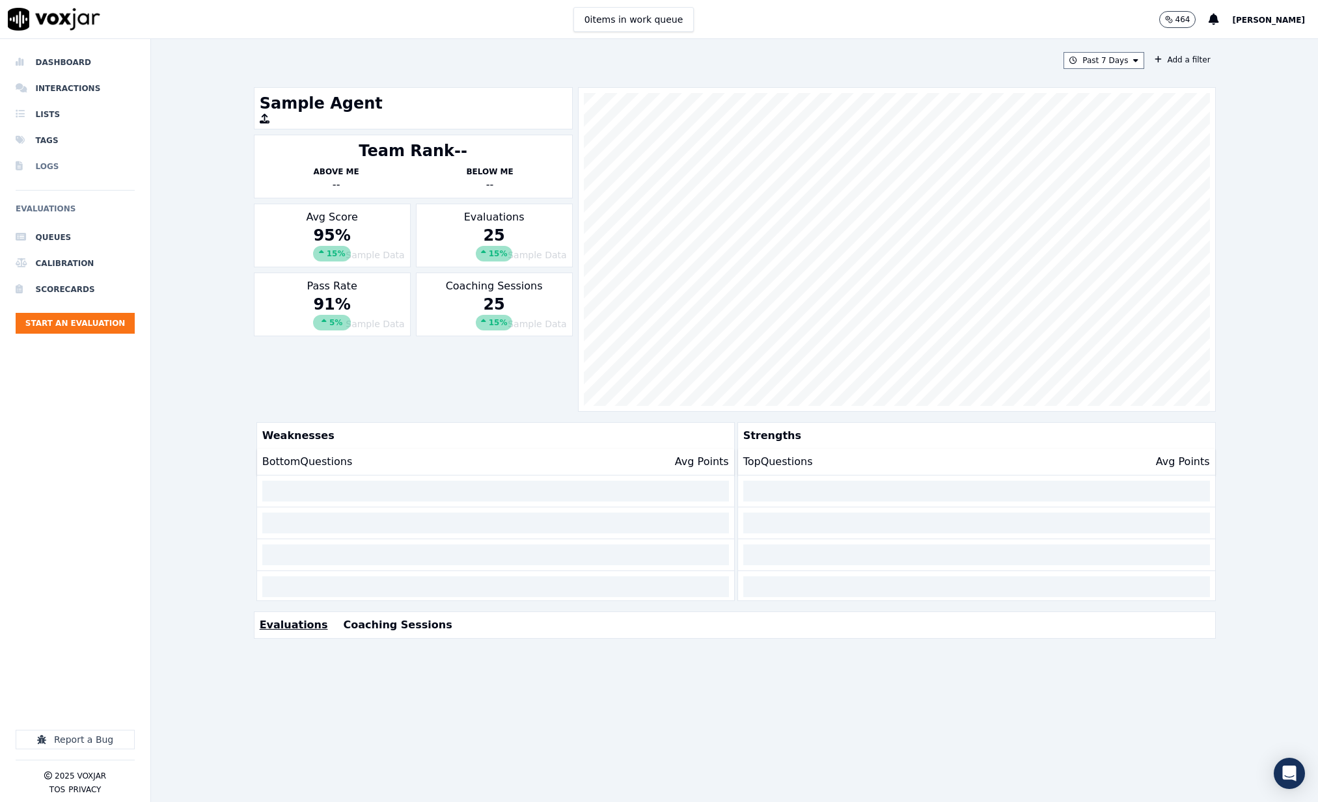
click at [49, 153] on ul "Dashboard Interactions Lists Tags Logs" at bounding box center [75, 114] width 119 height 130
click at [48, 241] on li "Queues" at bounding box center [75, 238] width 119 height 26
click at [52, 265] on li "Calibration" at bounding box center [75, 264] width 119 height 26
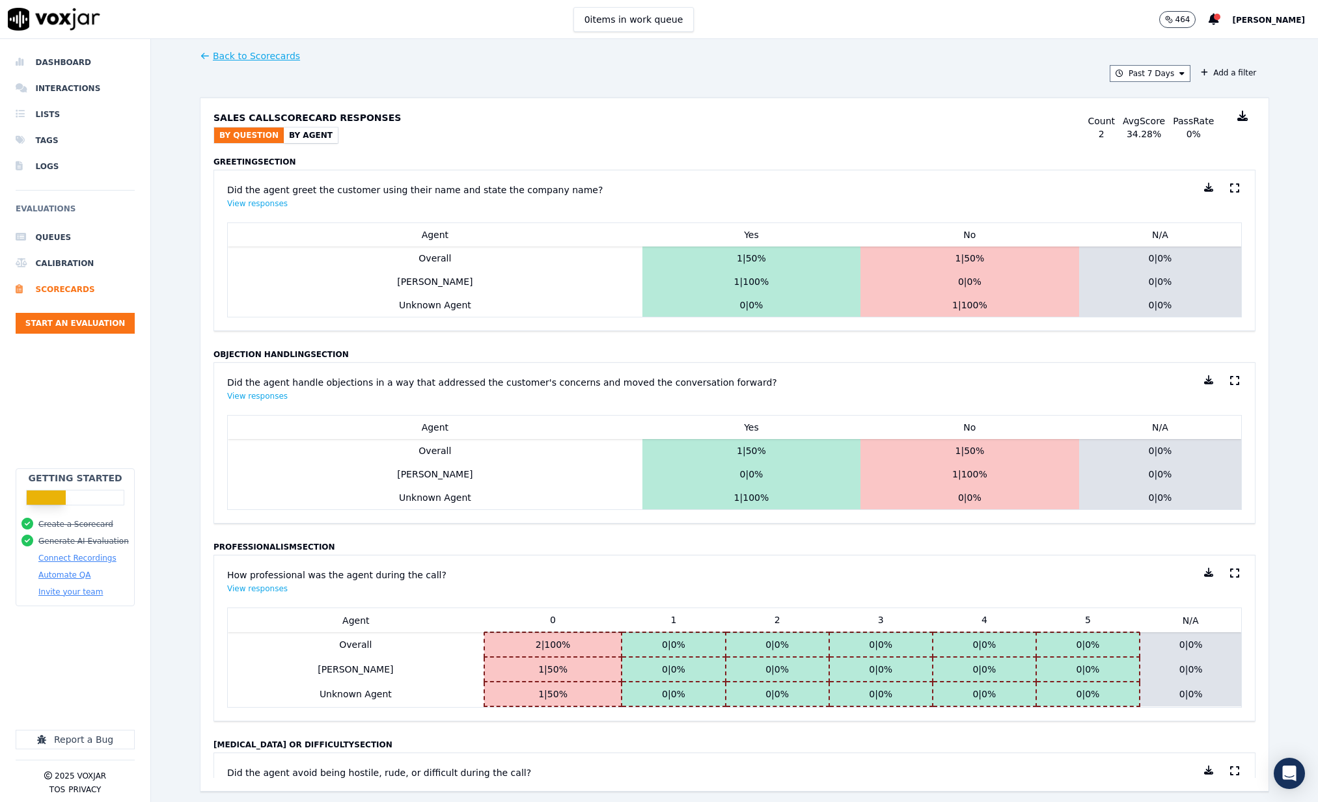
click at [305, 128] on button "By Agent" at bounding box center [311, 136] width 54 height 16
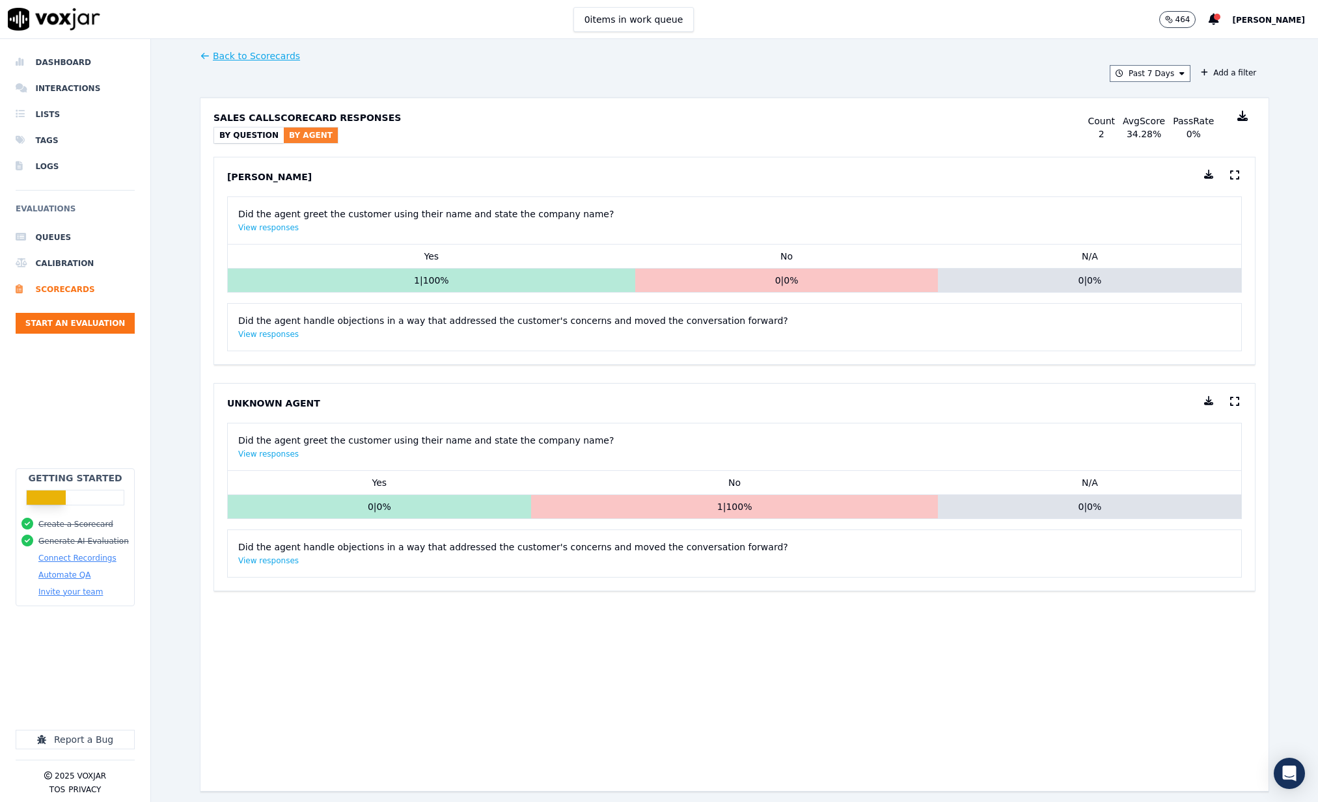
click at [260, 405] on p "Unknown Agent" at bounding box center [273, 403] width 93 height 13
click at [48, 92] on li "Interactions" at bounding box center [75, 88] width 119 height 26
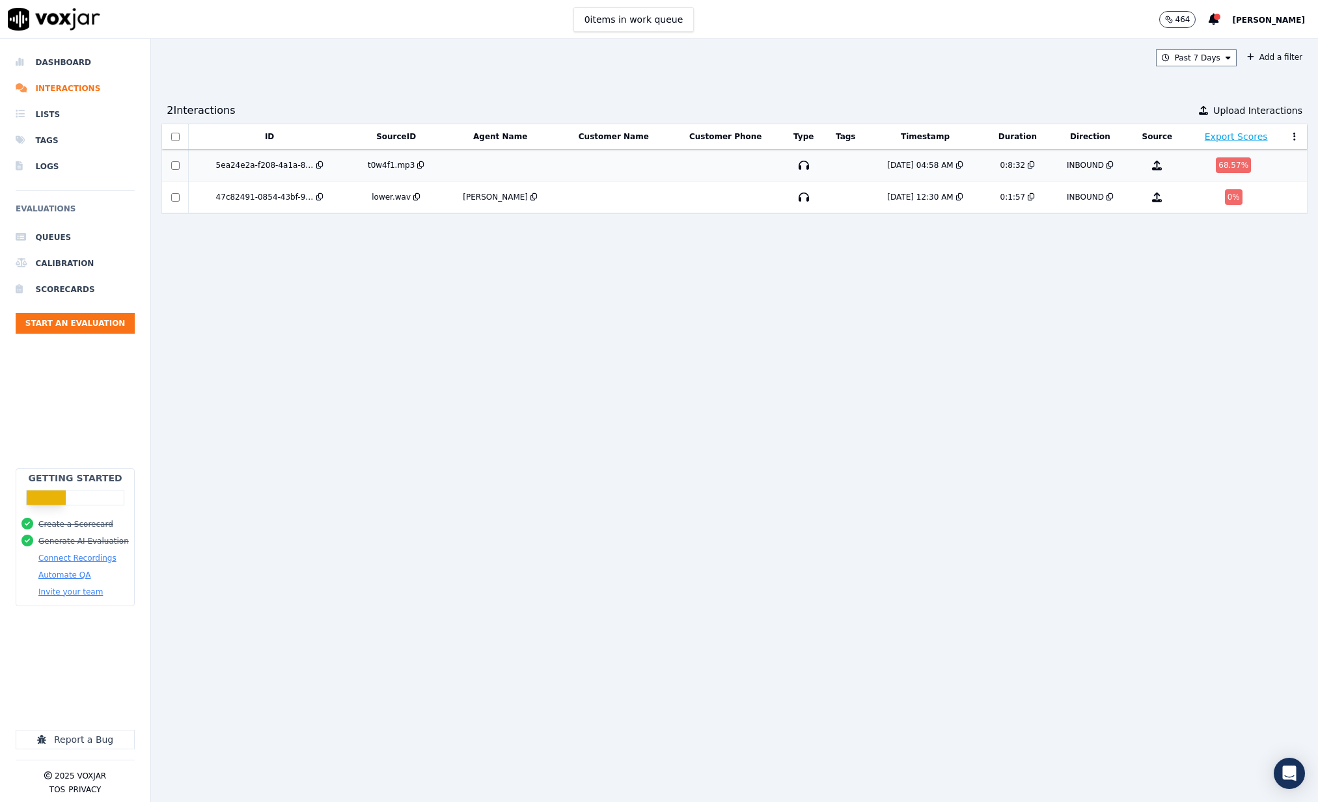
click at [503, 169] on td at bounding box center [500, 166] width 116 height 32
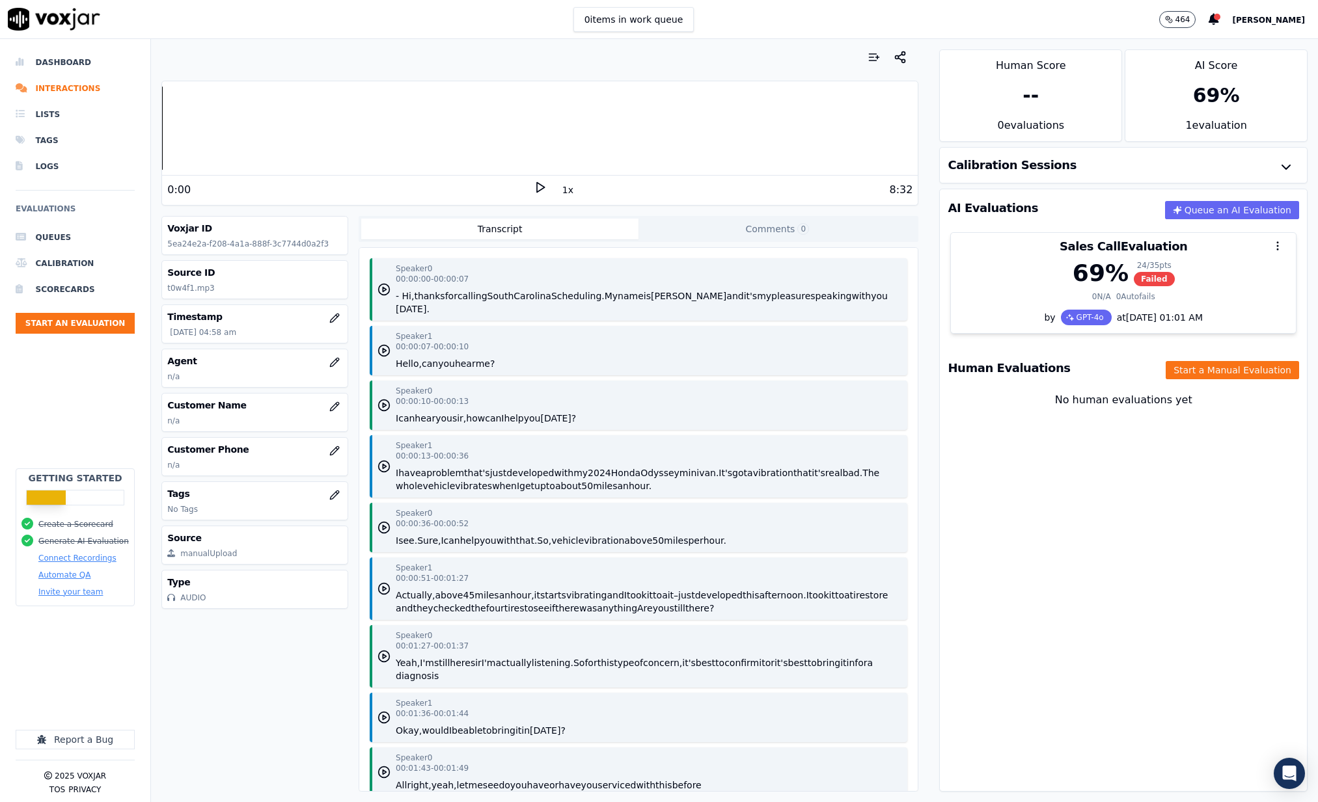
click at [197, 360] on h3 "Agent" at bounding box center [254, 361] width 175 height 13
click at [333, 368] on button "button" at bounding box center [334, 362] width 26 height 26
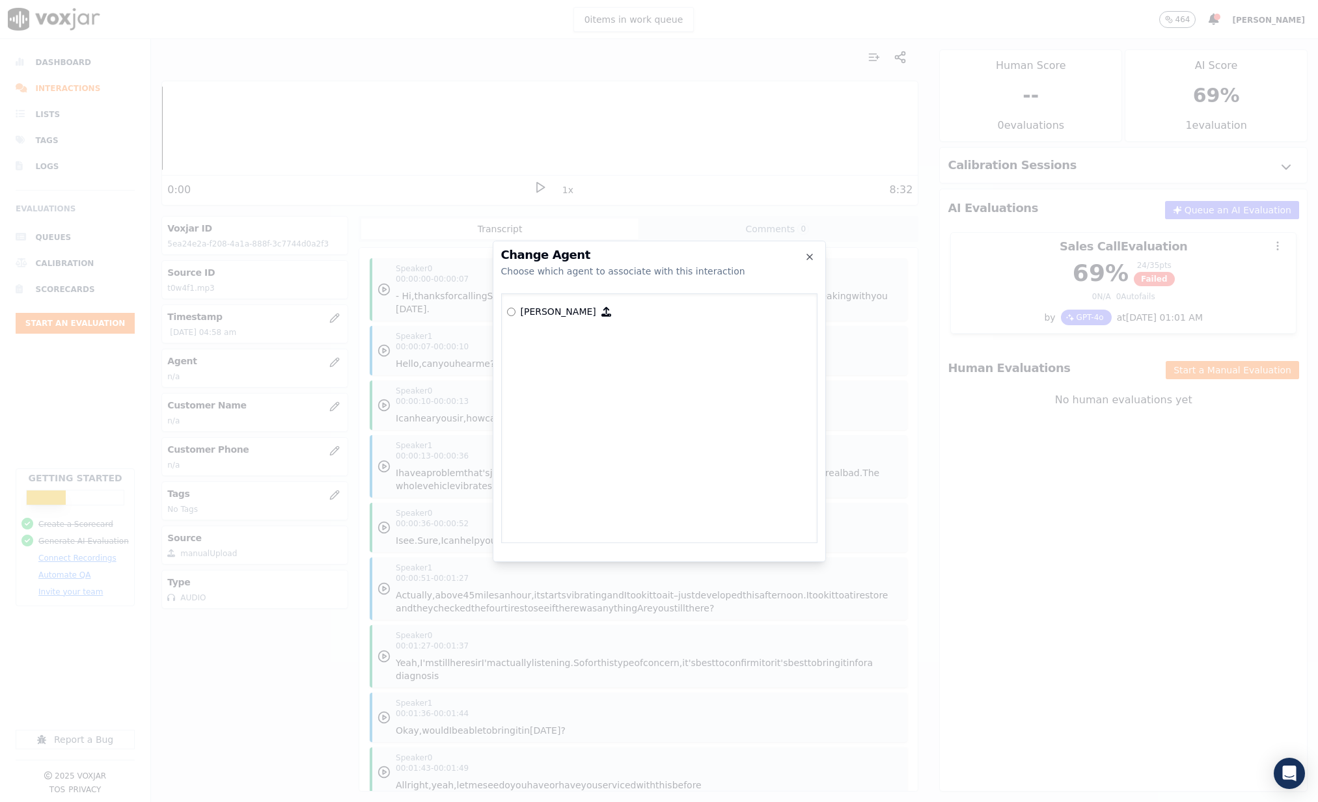
click at [814, 260] on h2 "Change Agent" at bounding box center [659, 255] width 316 height 12
click at [808, 260] on icon "button" at bounding box center [809, 257] width 10 height 10
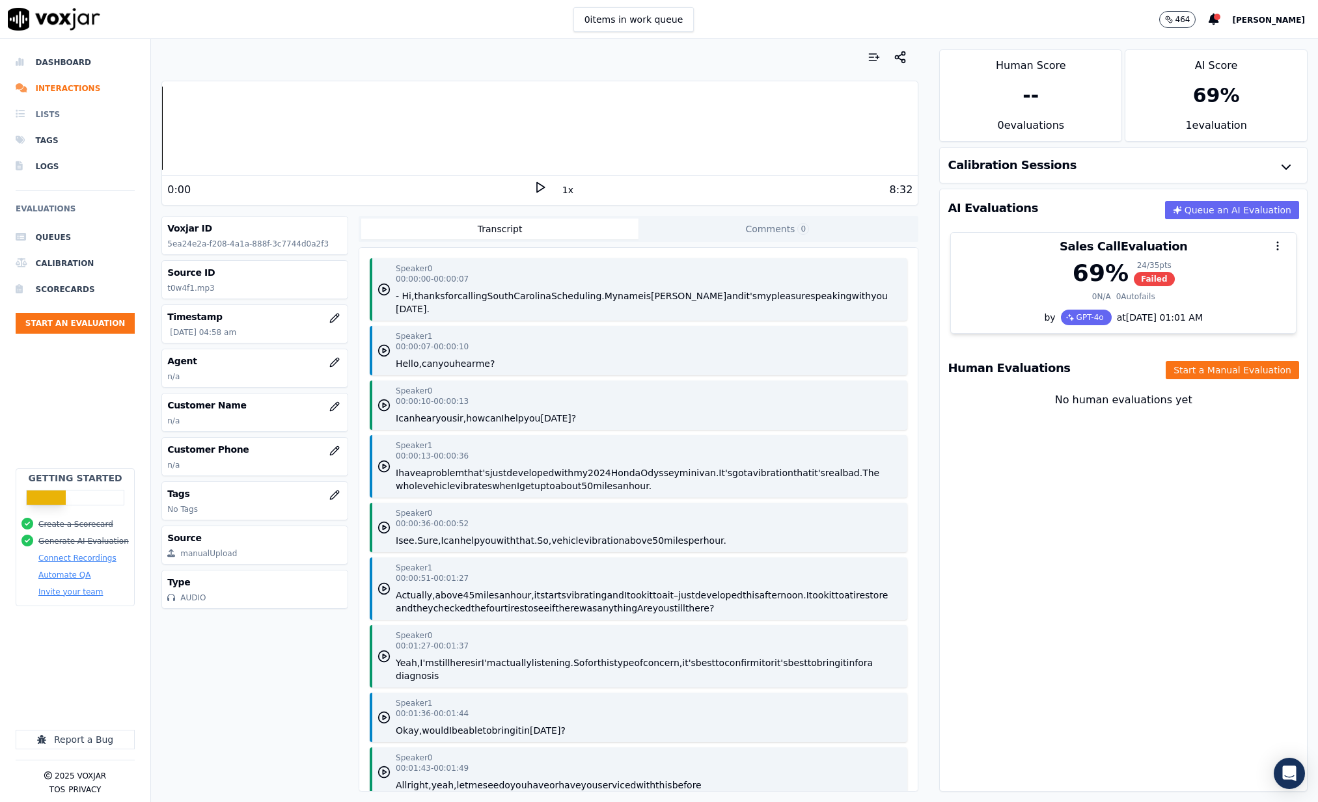
click at [40, 114] on li "Lists" at bounding box center [75, 115] width 119 height 26
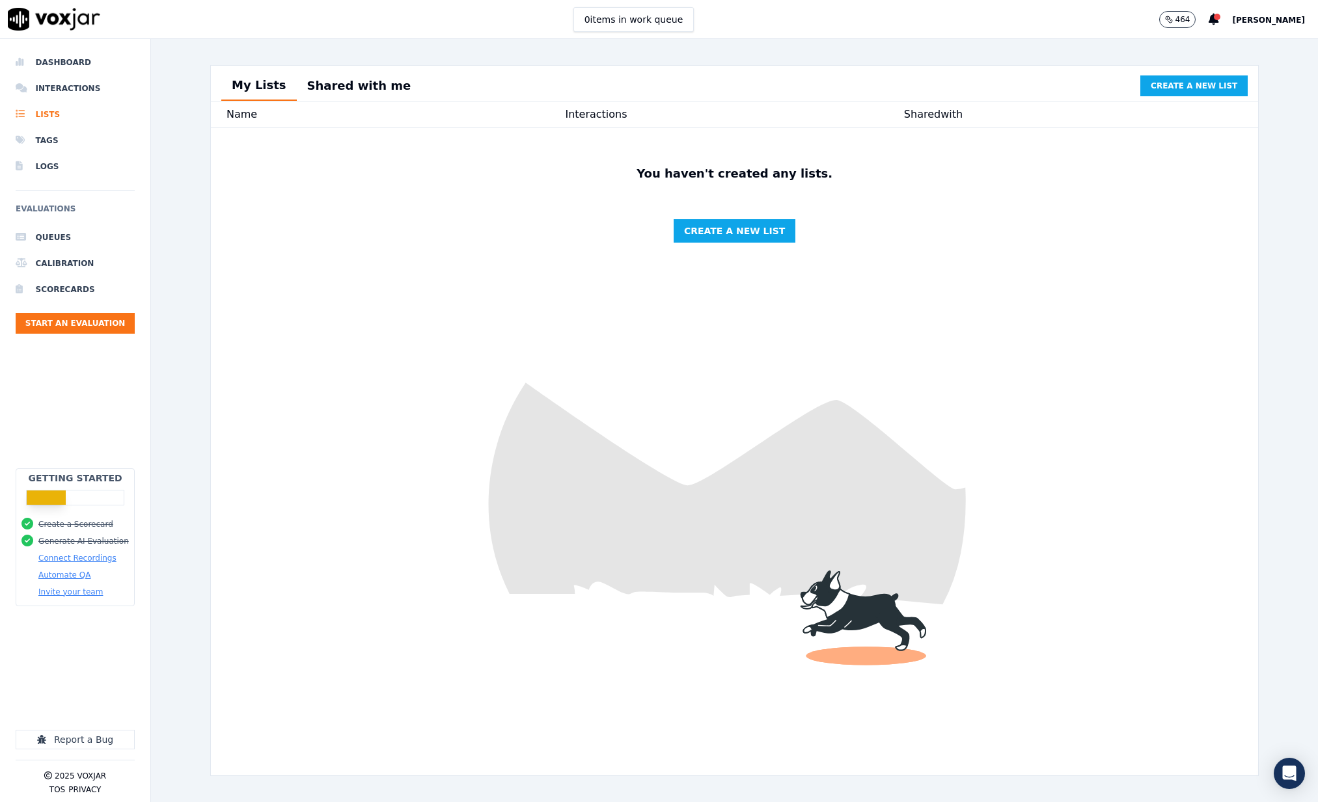
click at [1298, 22] on span "[PERSON_NAME]" at bounding box center [1268, 20] width 73 height 9
click at [1217, 39] on div "Settings" at bounding box center [1239, 43] width 139 height 21
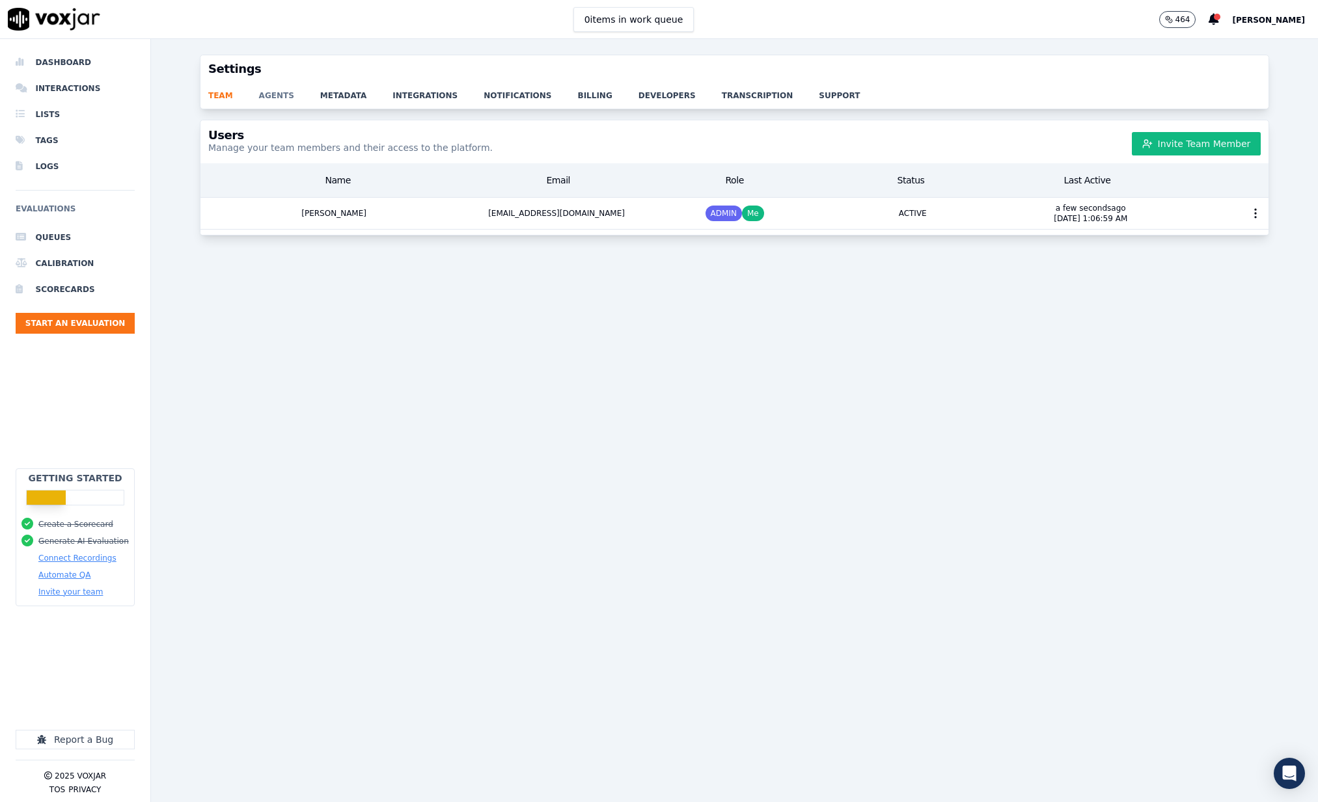
click at [284, 97] on link "agents" at bounding box center [289, 92] width 61 height 18
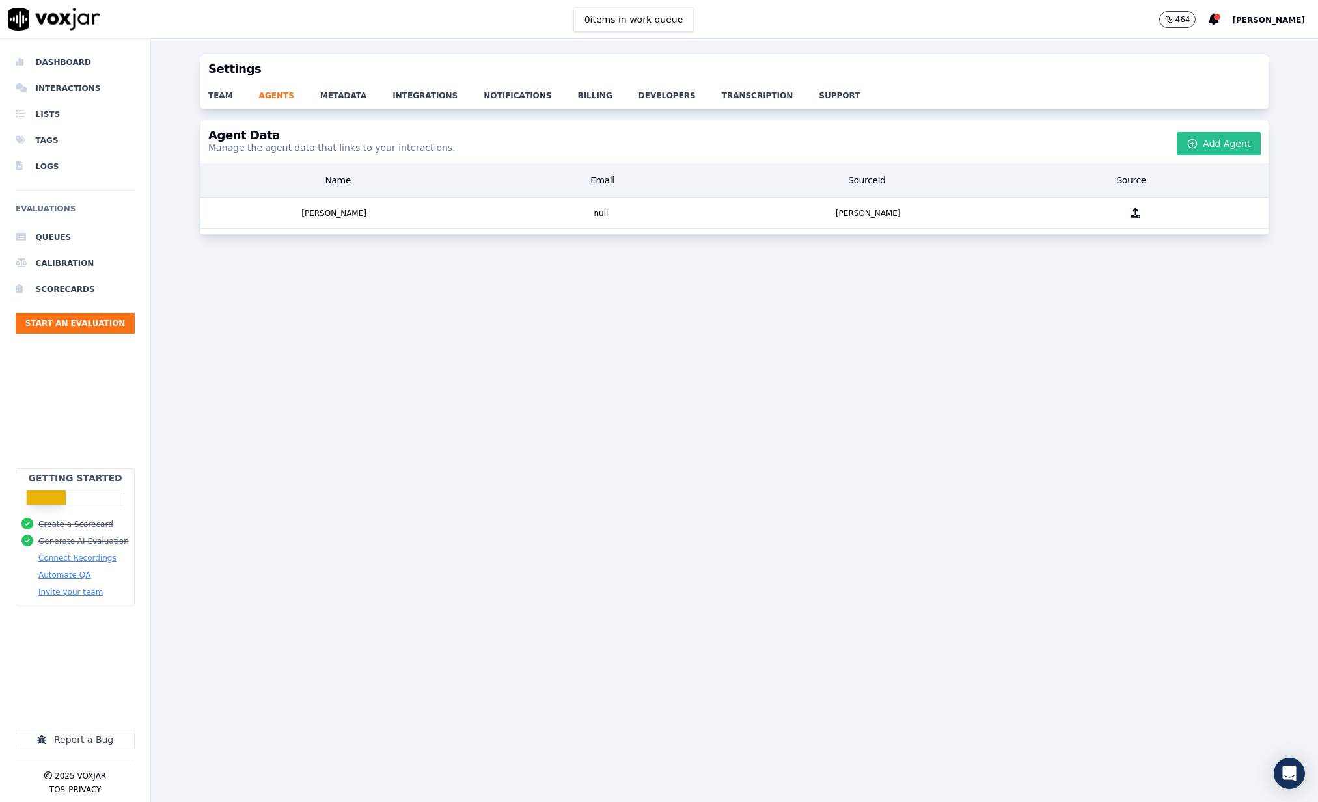
click at [1227, 151] on button "Add Agent" at bounding box center [1219, 143] width 84 height 23
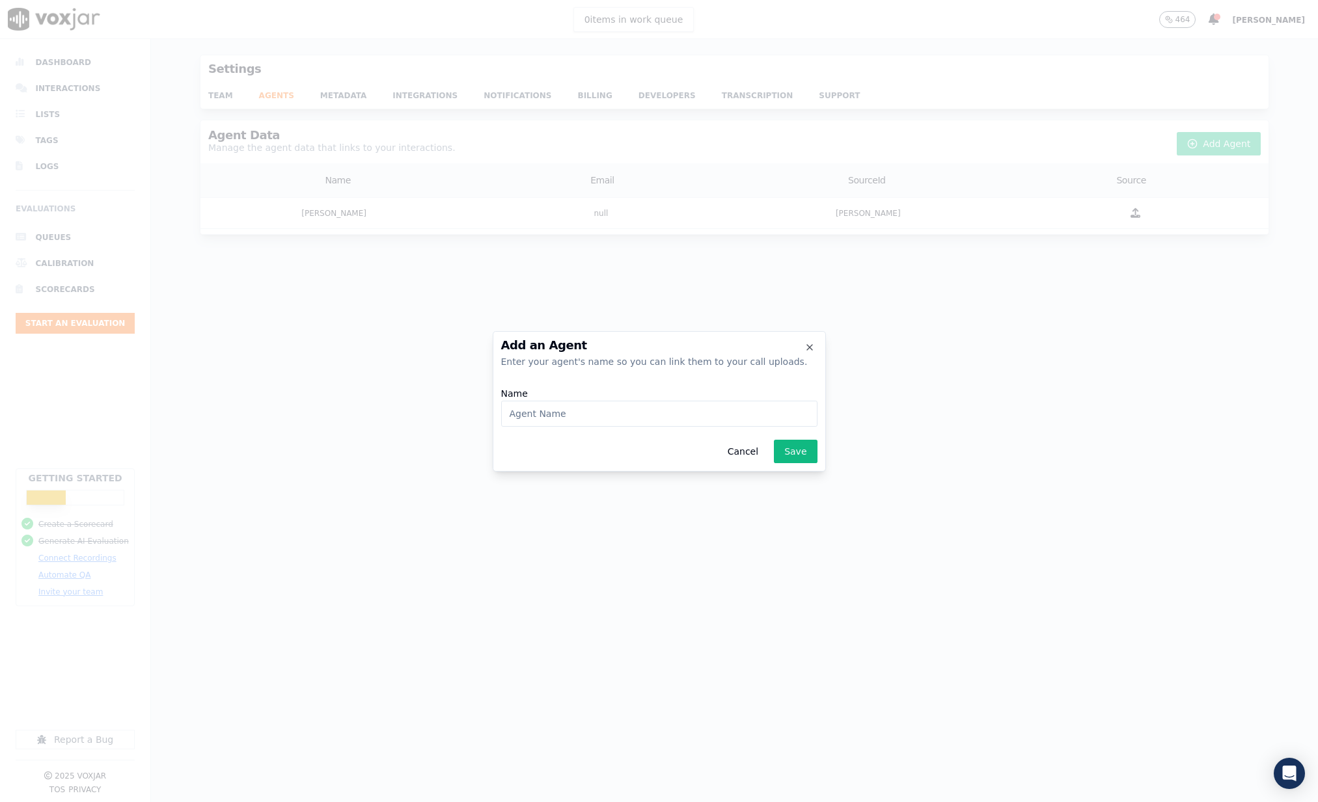
click at [521, 407] on input "Name" at bounding box center [659, 414] width 316 height 26
type input "[PERSON_NAME]"
click at [782, 450] on button "Save" at bounding box center [795, 451] width 43 height 23
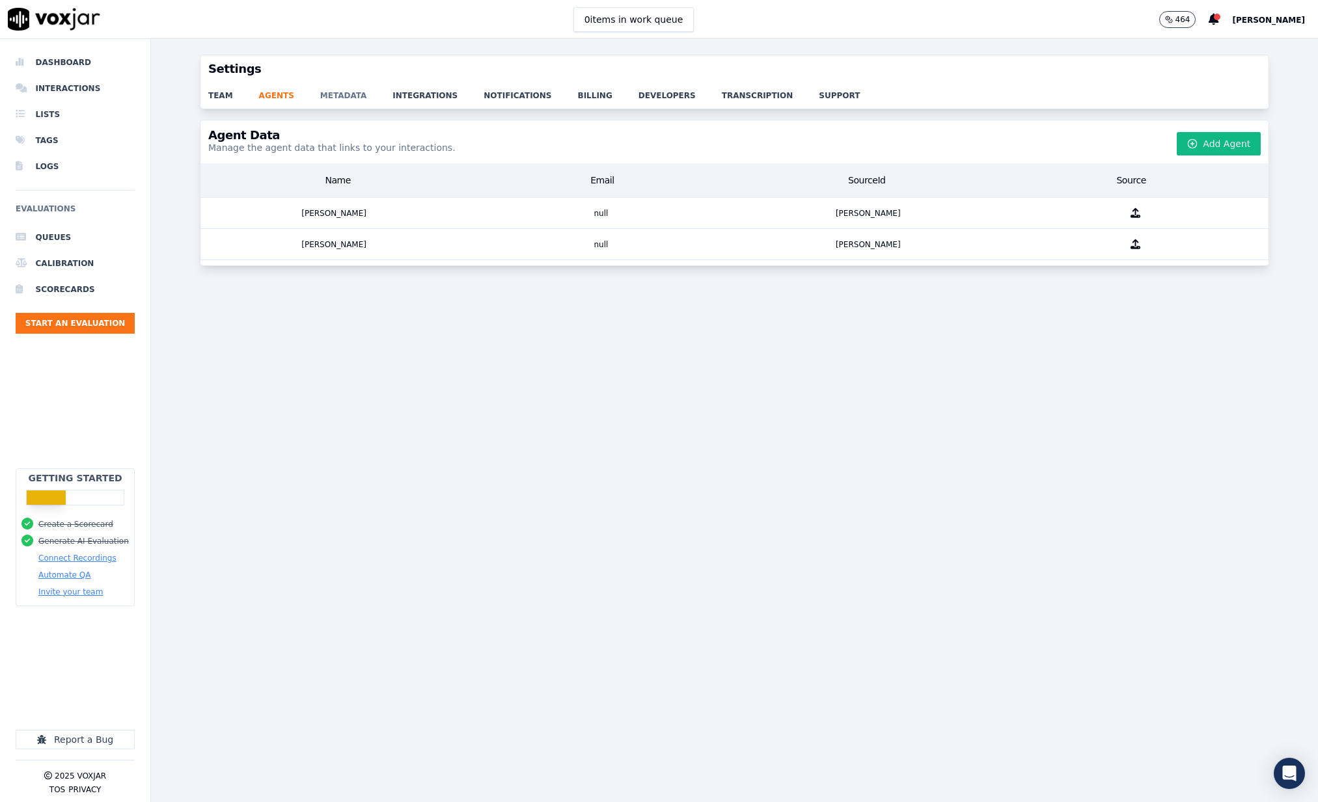
click at [338, 95] on link "metadata" at bounding box center [356, 92] width 73 height 18
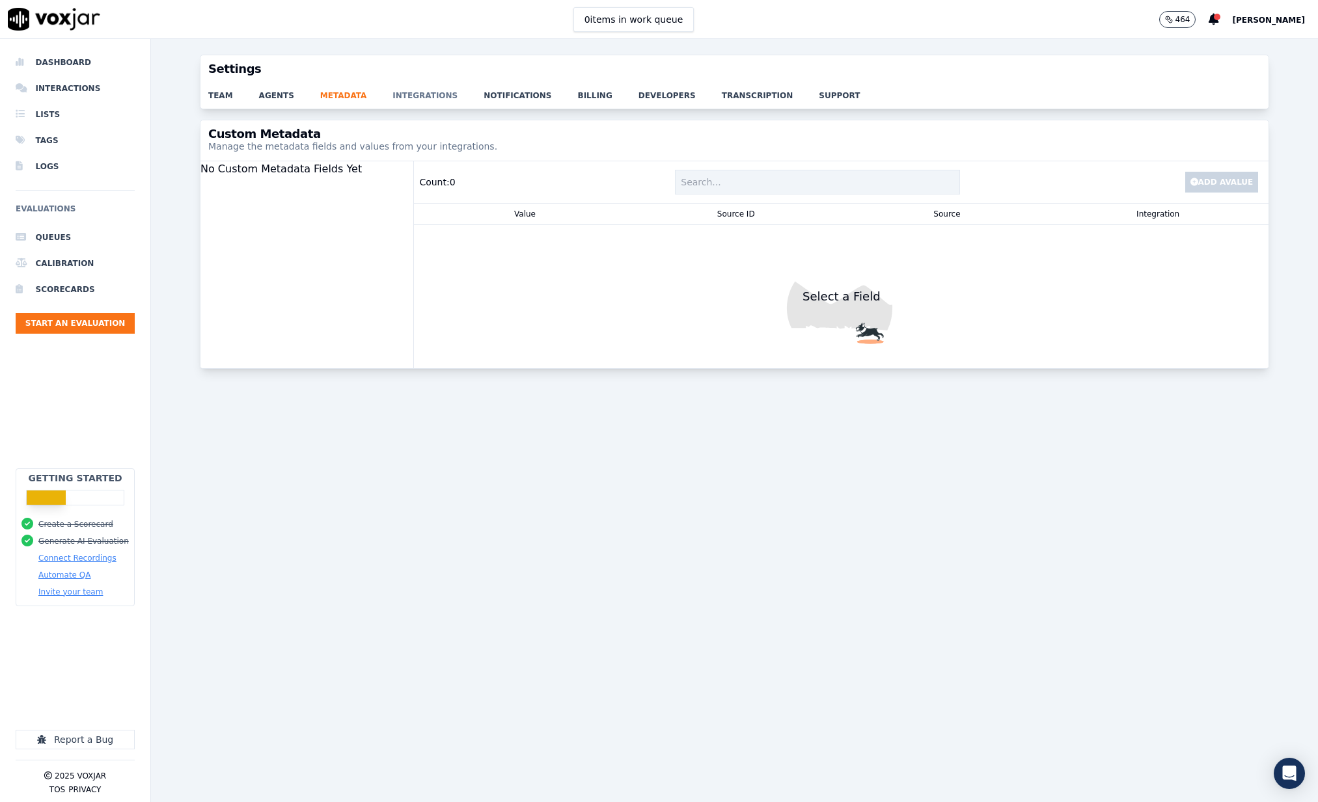
click at [408, 94] on link "integrations" at bounding box center [437, 92] width 91 height 18
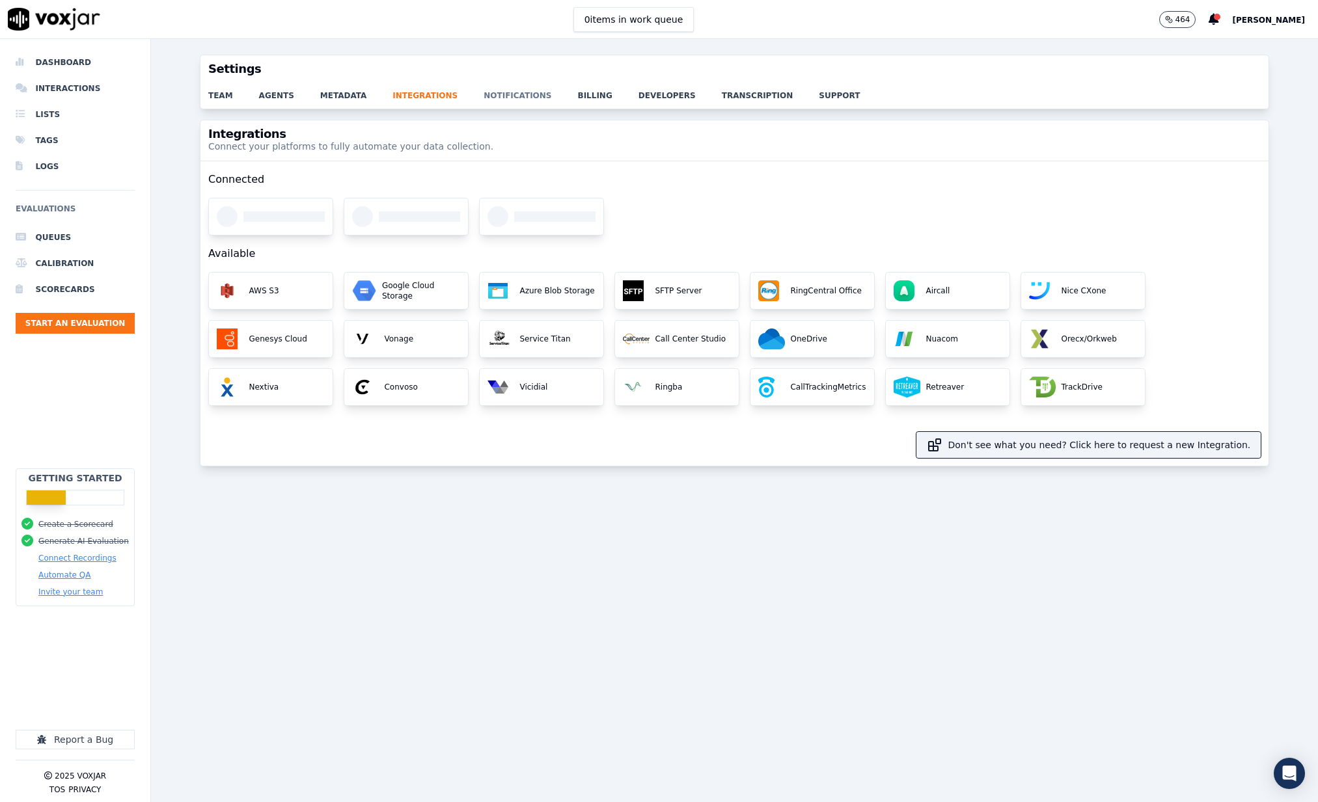
click at [484, 98] on link "notifications" at bounding box center [531, 92] width 94 height 18
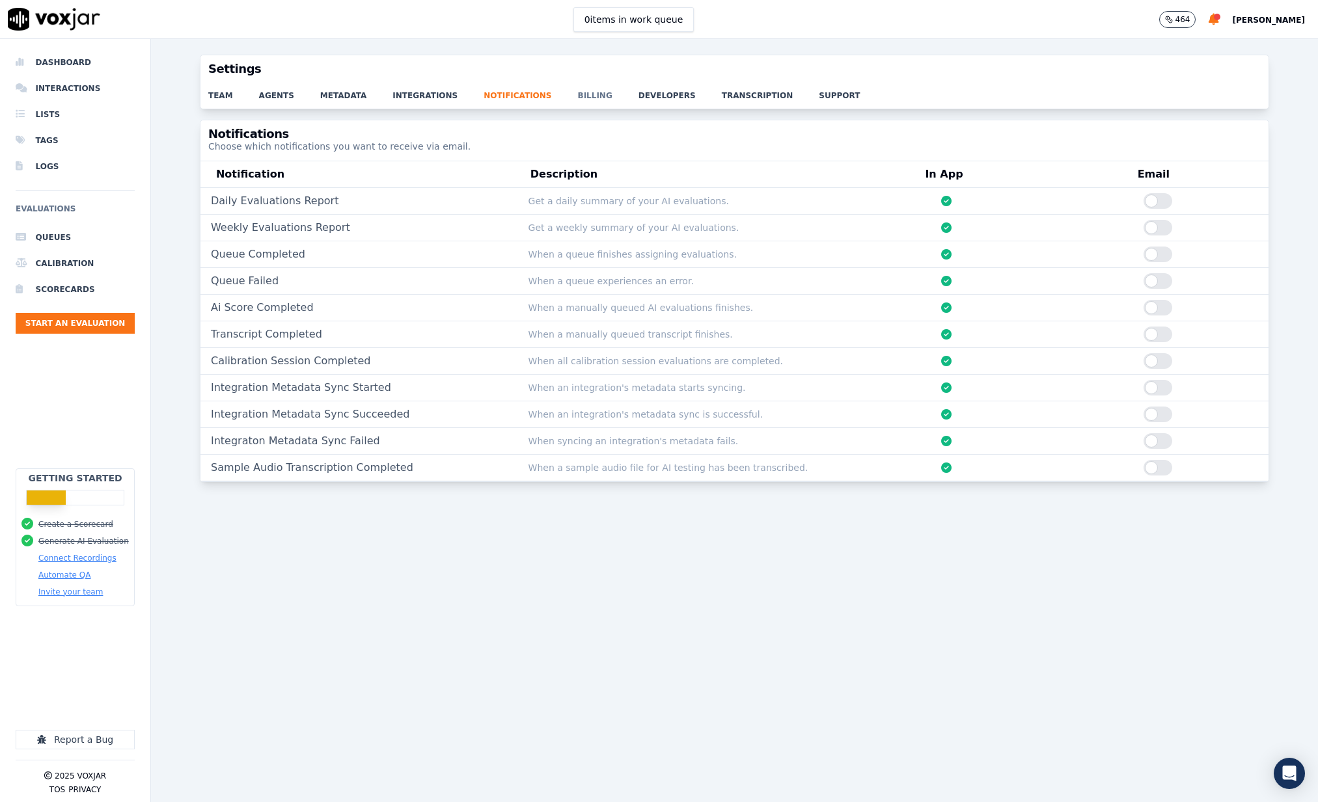
click at [578, 92] on link "billing" at bounding box center [608, 92] width 61 height 18
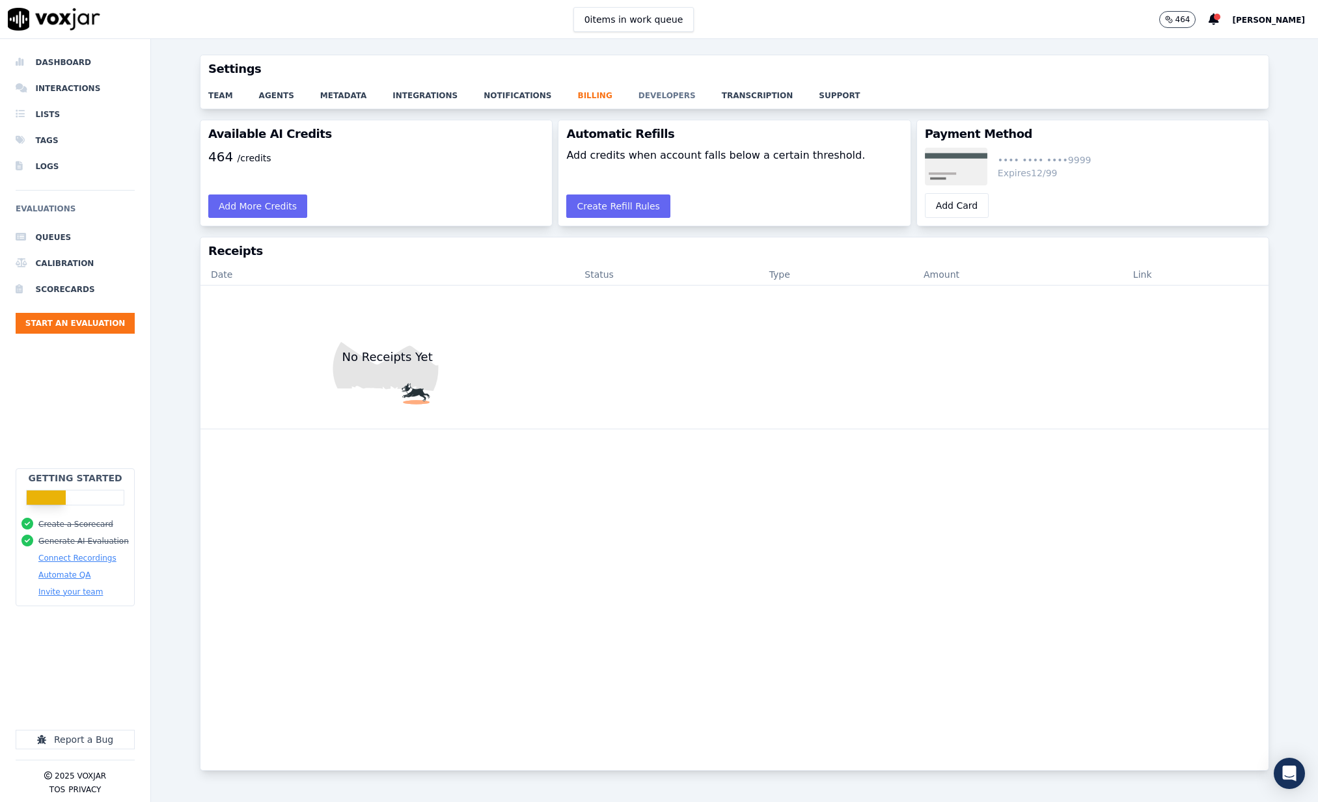
click at [642, 93] on link "developers" at bounding box center [679, 92] width 83 height 18
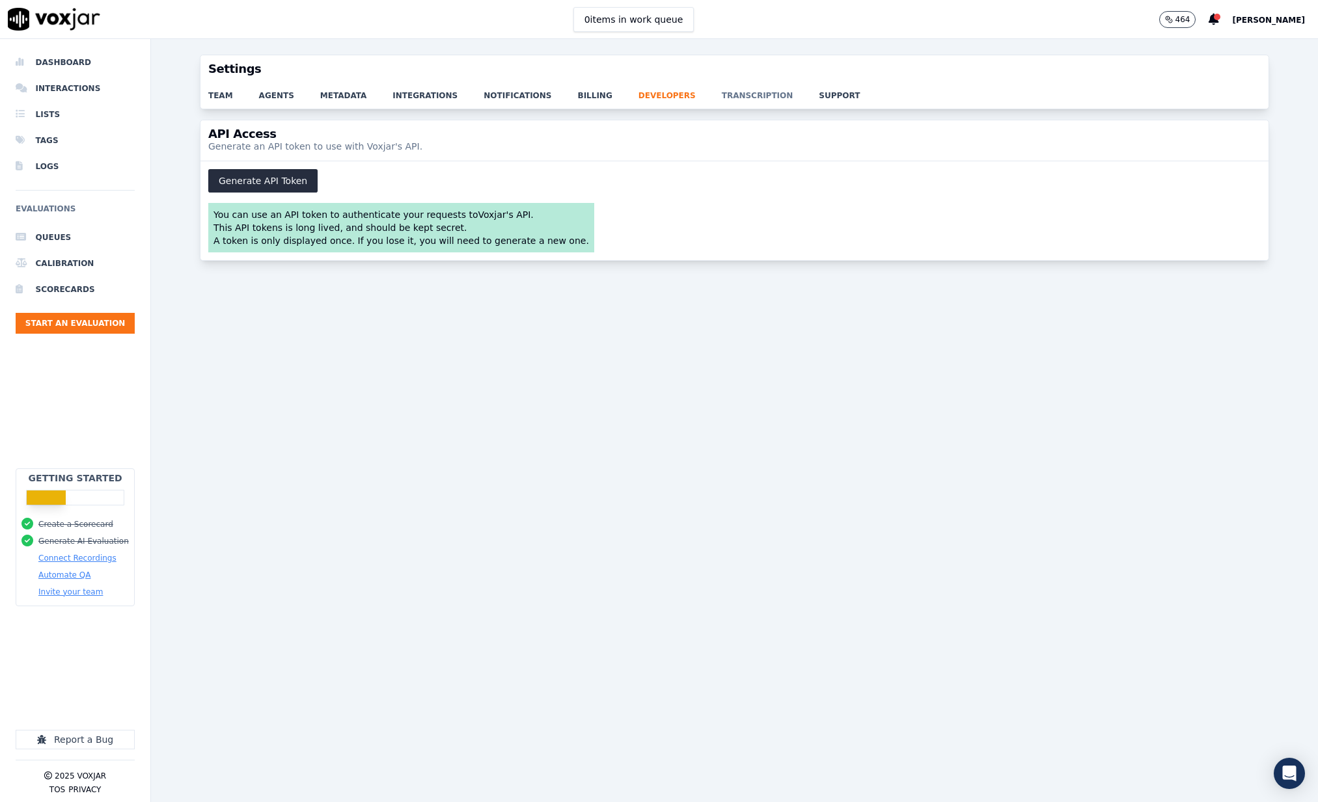
click at [722, 97] on link "transcription" at bounding box center [771, 92] width 98 height 18
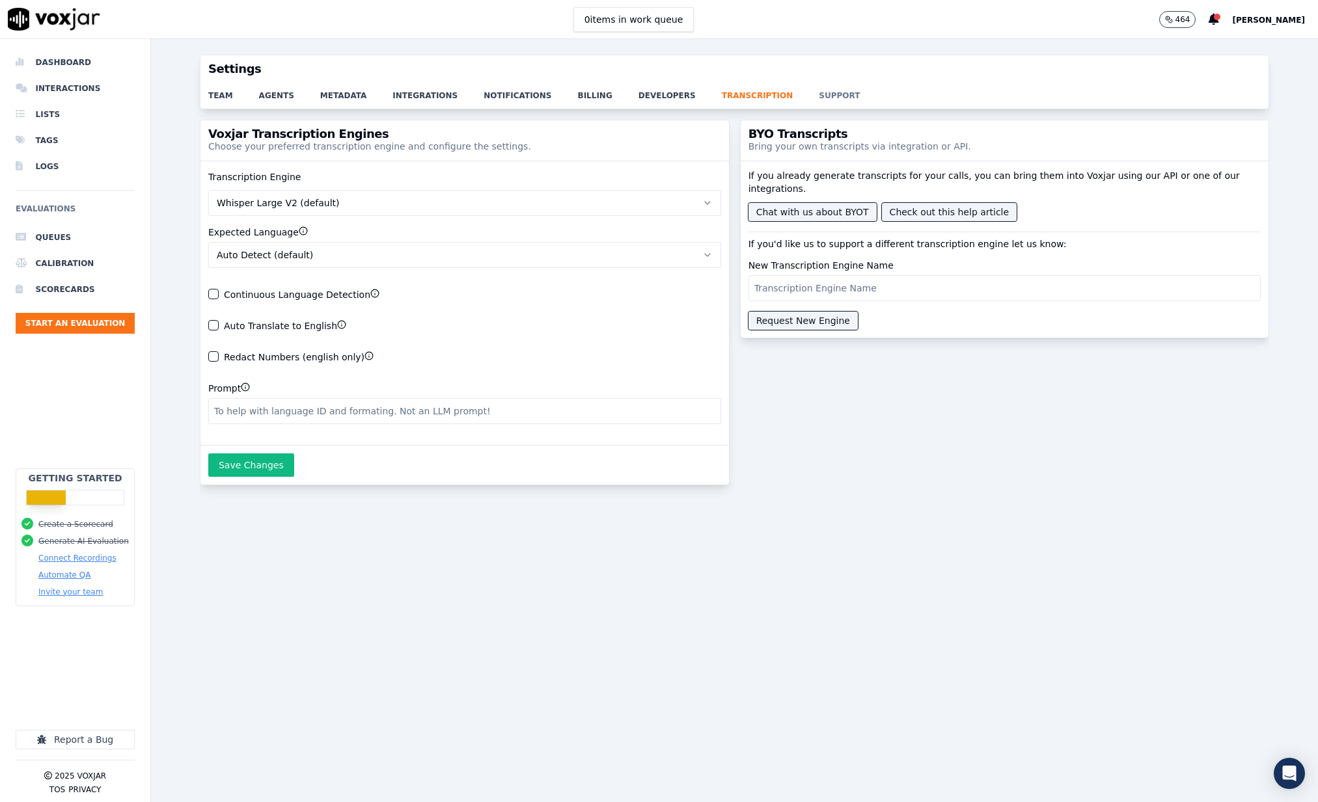
click at [819, 95] on link "support" at bounding box center [852, 92] width 67 height 18
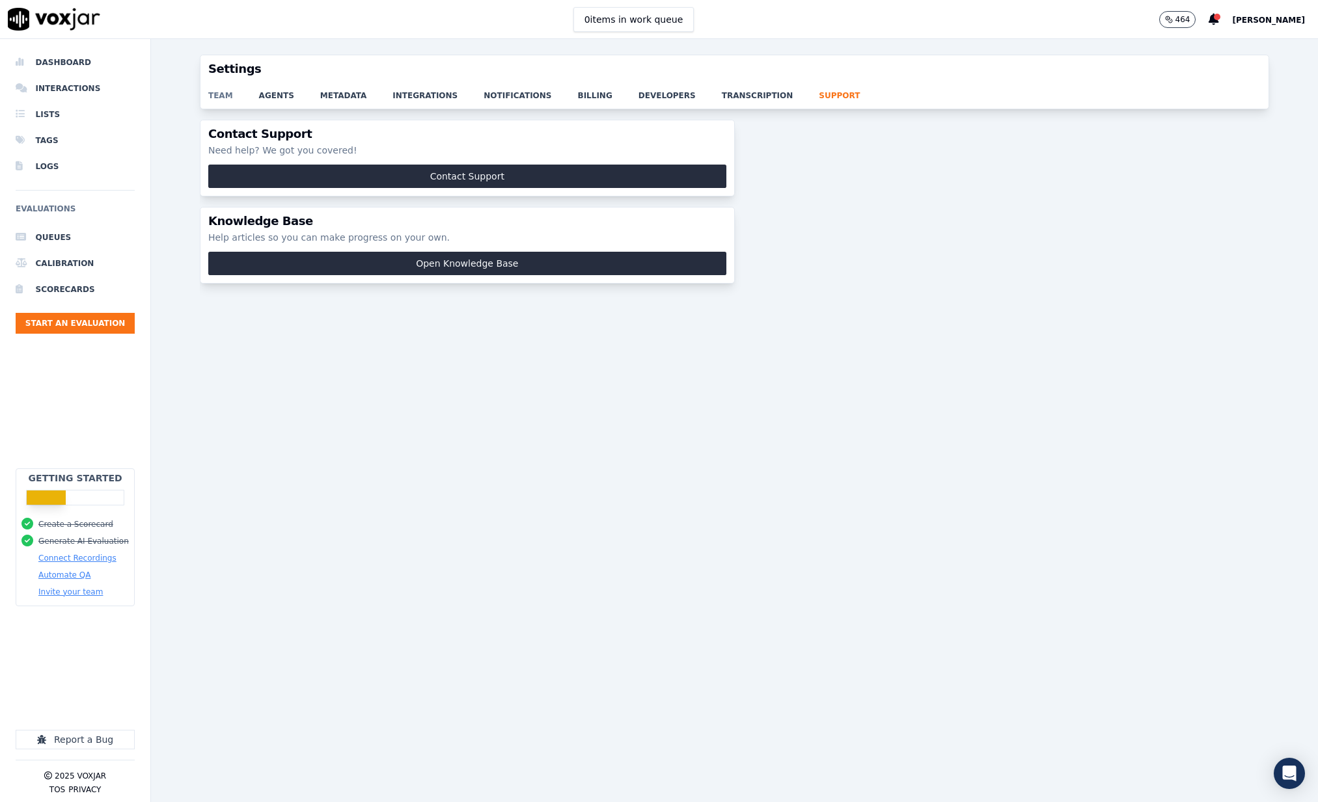
click at [230, 92] on link "team" at bounding box center [233, 92] width 51 height 18
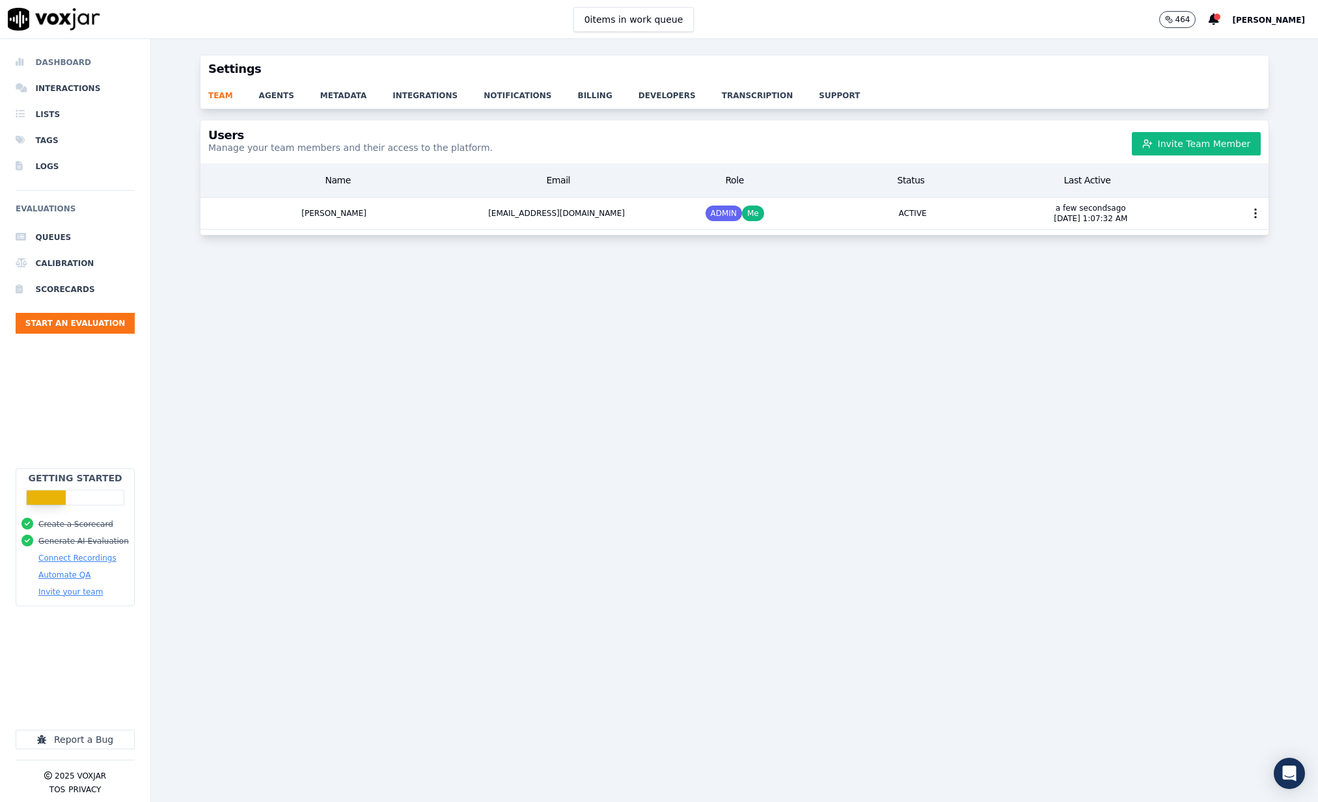
click at [58, 63] on li "Dashboard" at bounding box center [75, 62] width 119 height 26
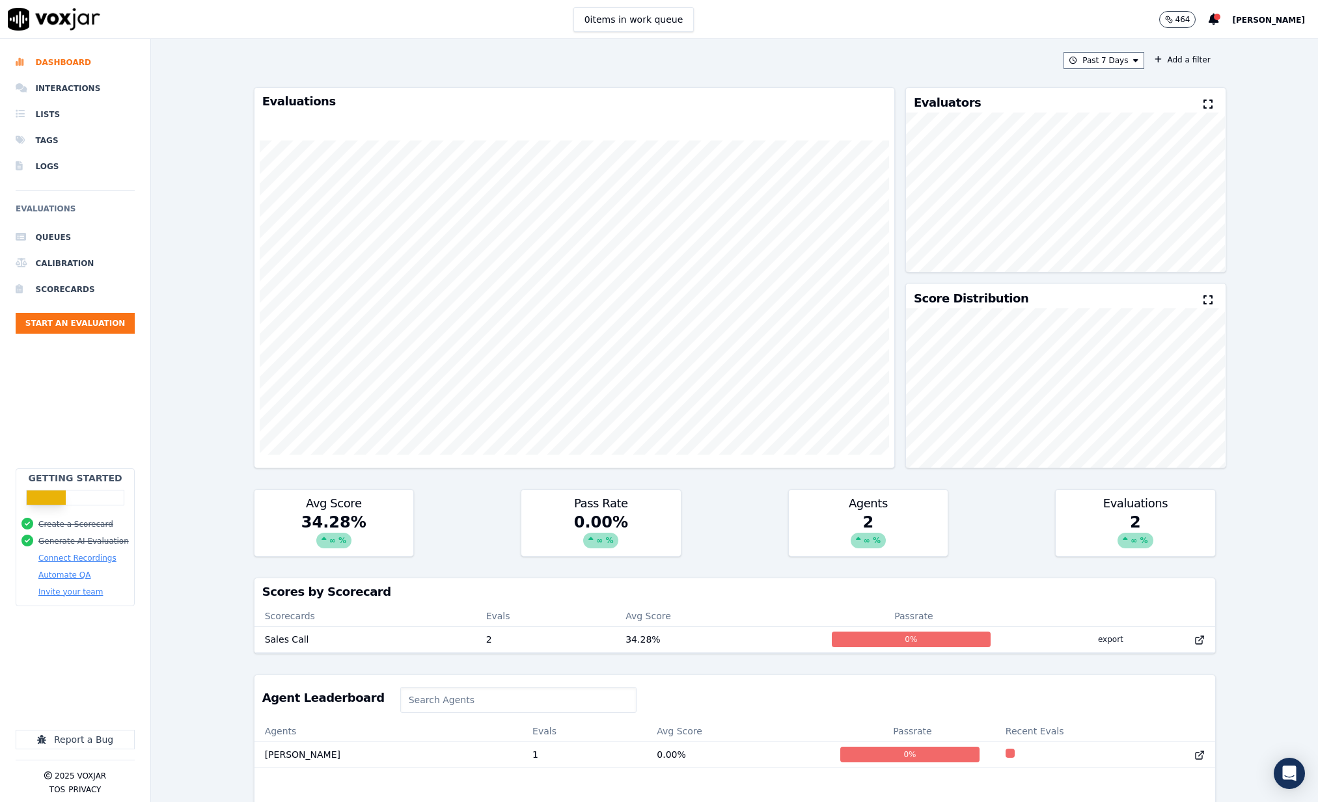
scroll to position [1, 0]
click at [281, 730] on th "Agents" at bounding box center [387, 730] width 267 height 21
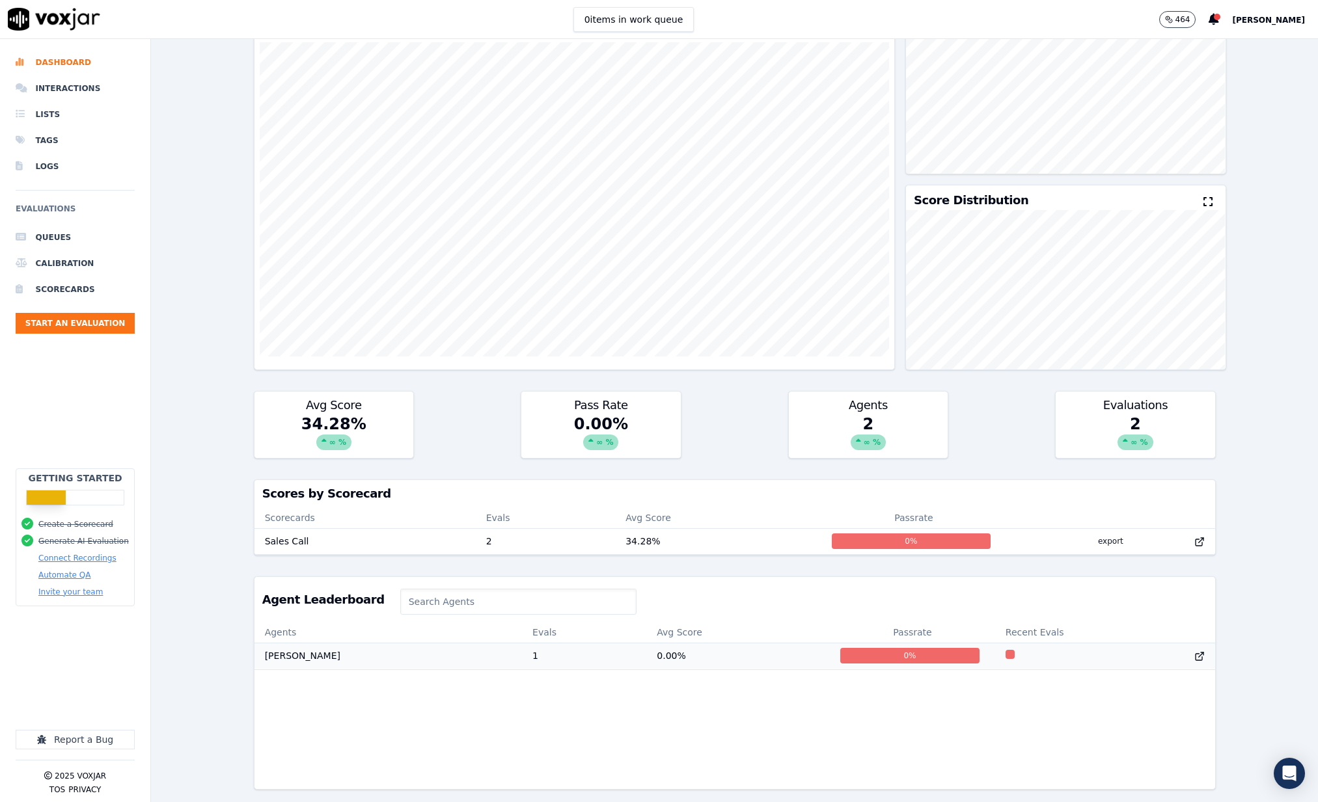
scroll to position [102, 0]
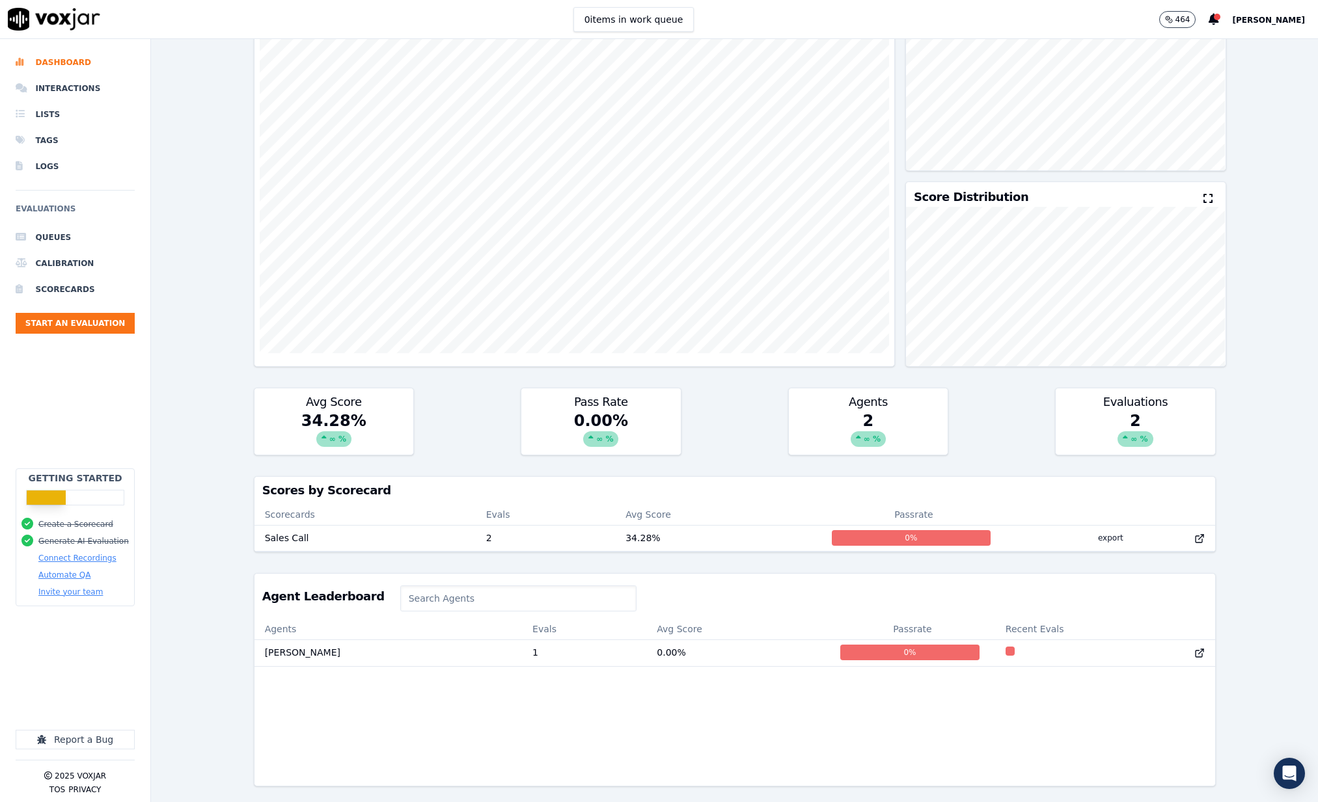
click at [783, 519] on th "Avg Score" at bounding box center [718, 514] width 206 height 21
click at [316, 502] on div "Scores by Scorecard" at bounding box center [734, 490] width 961 height 27
click at [286, 538] on td "Sales Call" at bounding box center [364, 538] width 221 height 26
click at [66, 86] on li "Interactions" at bounding box center [75, 88] width 119 height 26
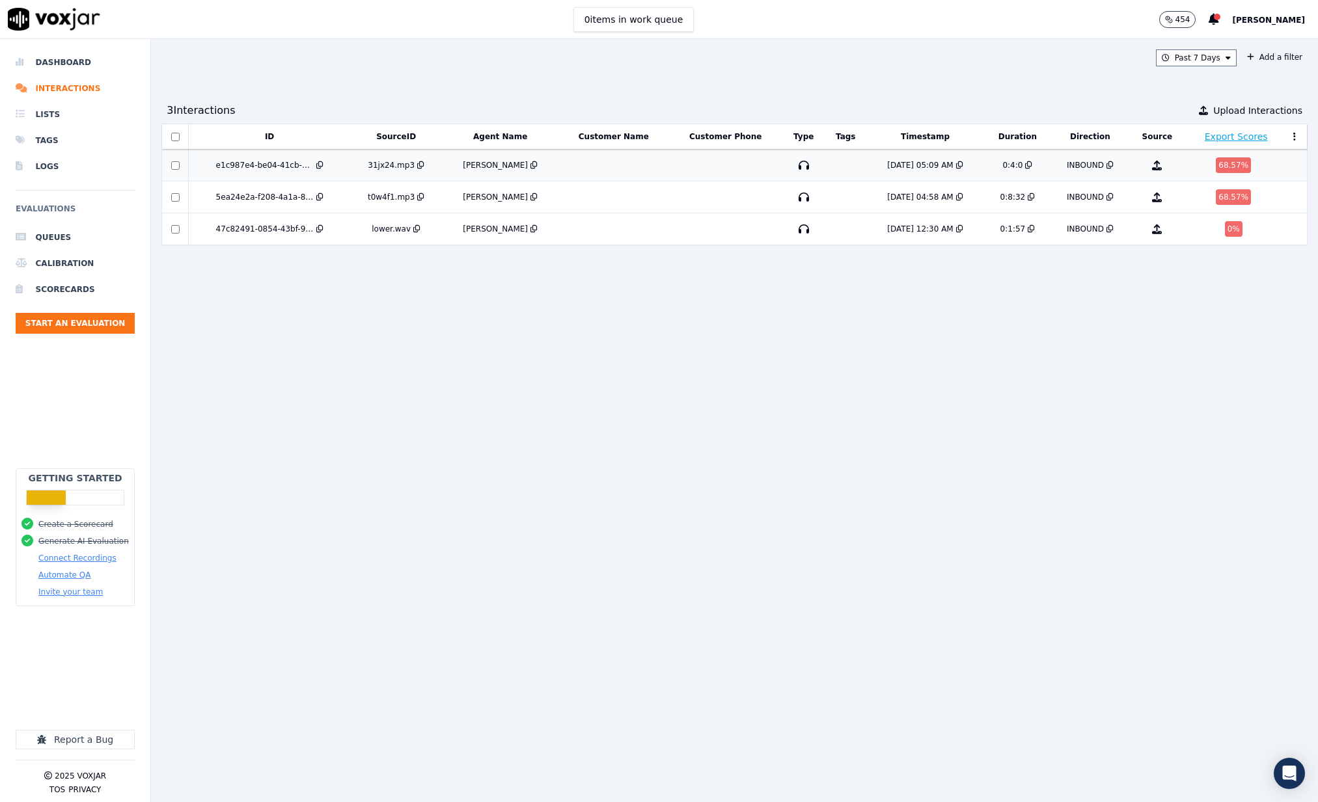
click at [485, 169] on div "[PERSON_NAME]" at bounding box center [495, 165] width 65 height 10
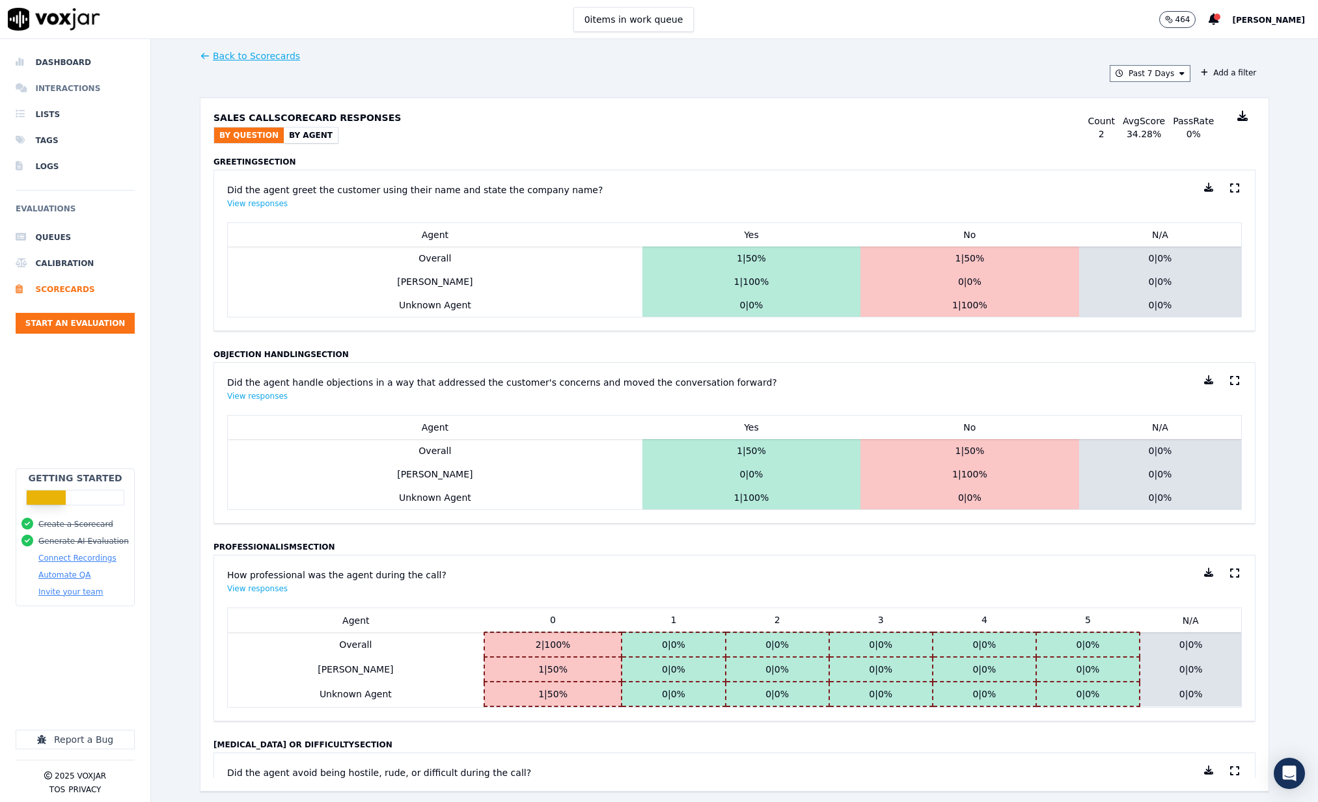
click at [61, 81] on li "Interactions" at bounding box center [75, 88] width 119 height 26
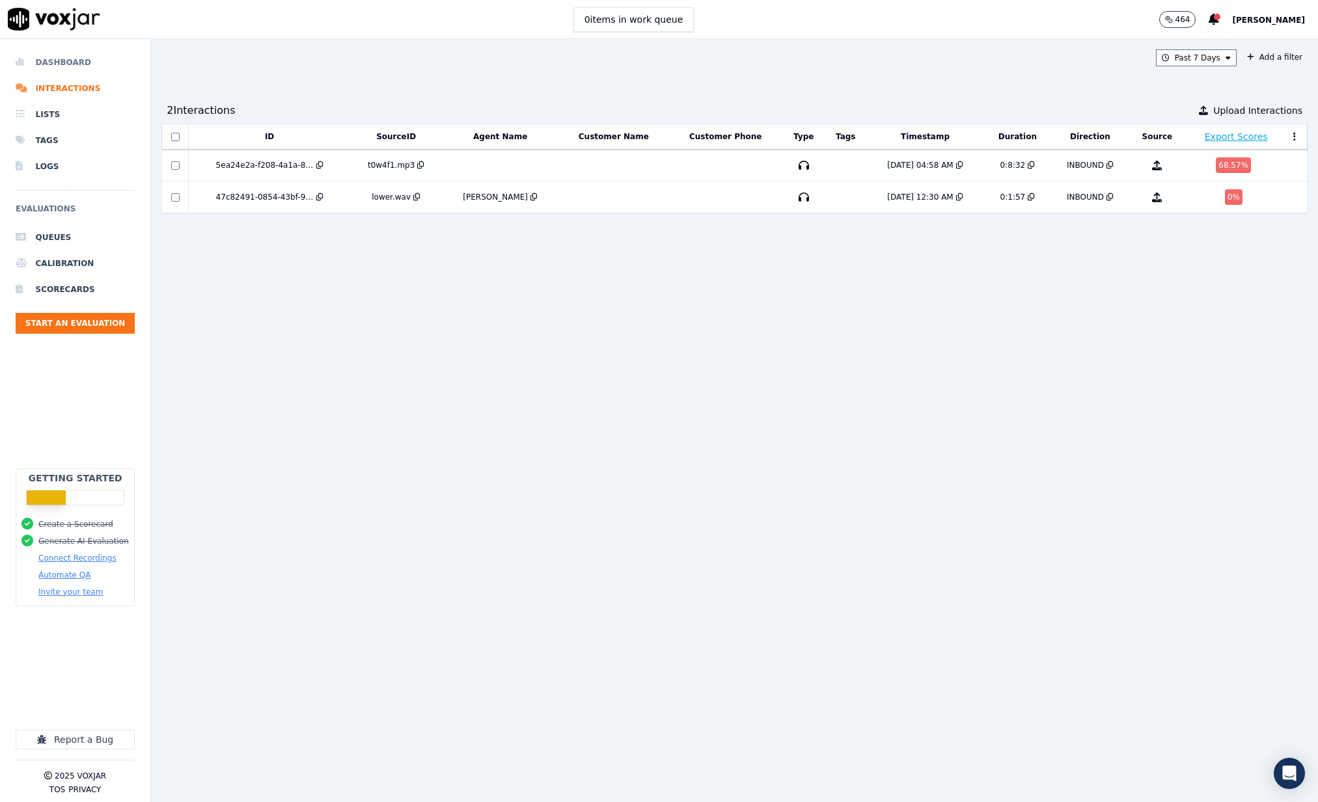
click at [49, 61] on li "Dashboard" at bounding box center [75, 62] width 119 height 26
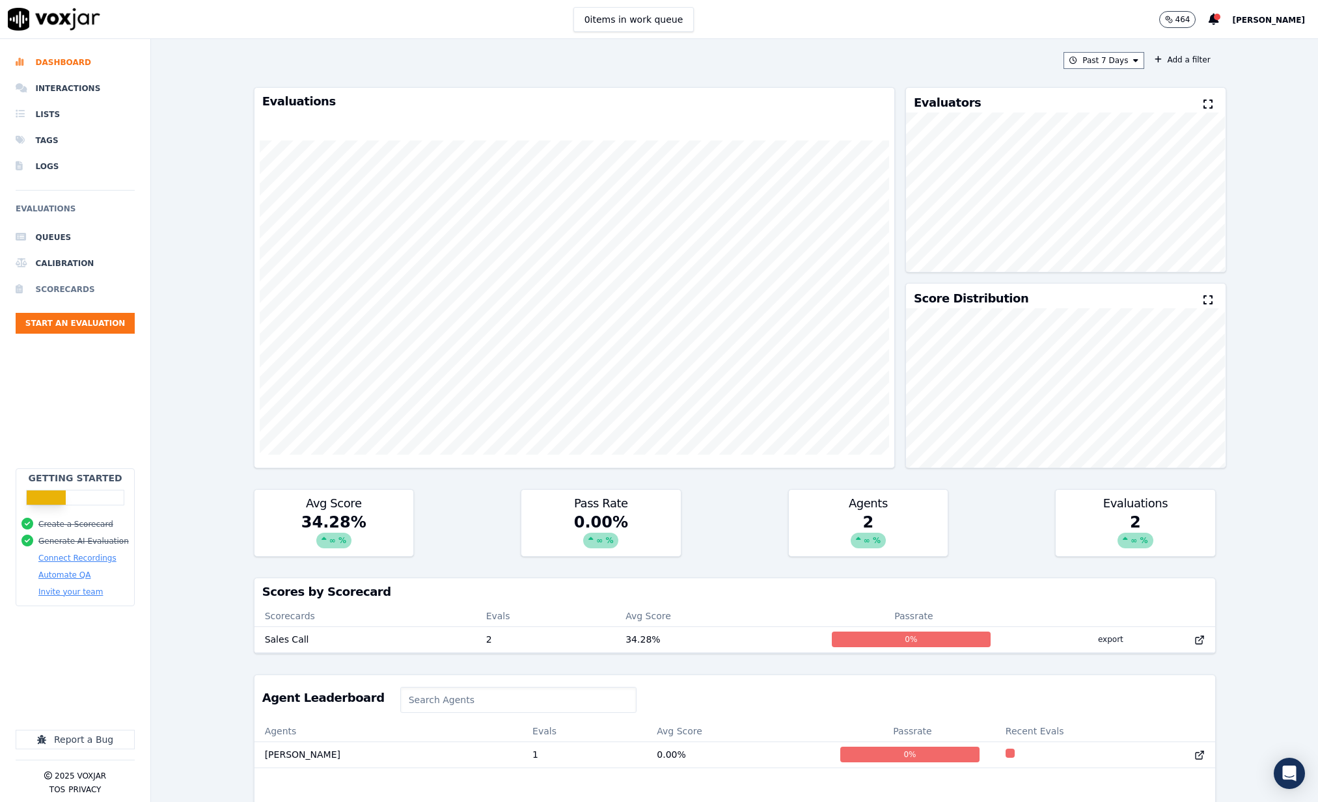
click at [55, 286] on li "Scorecards" at bounding box center [75, 290] width 119 height 26
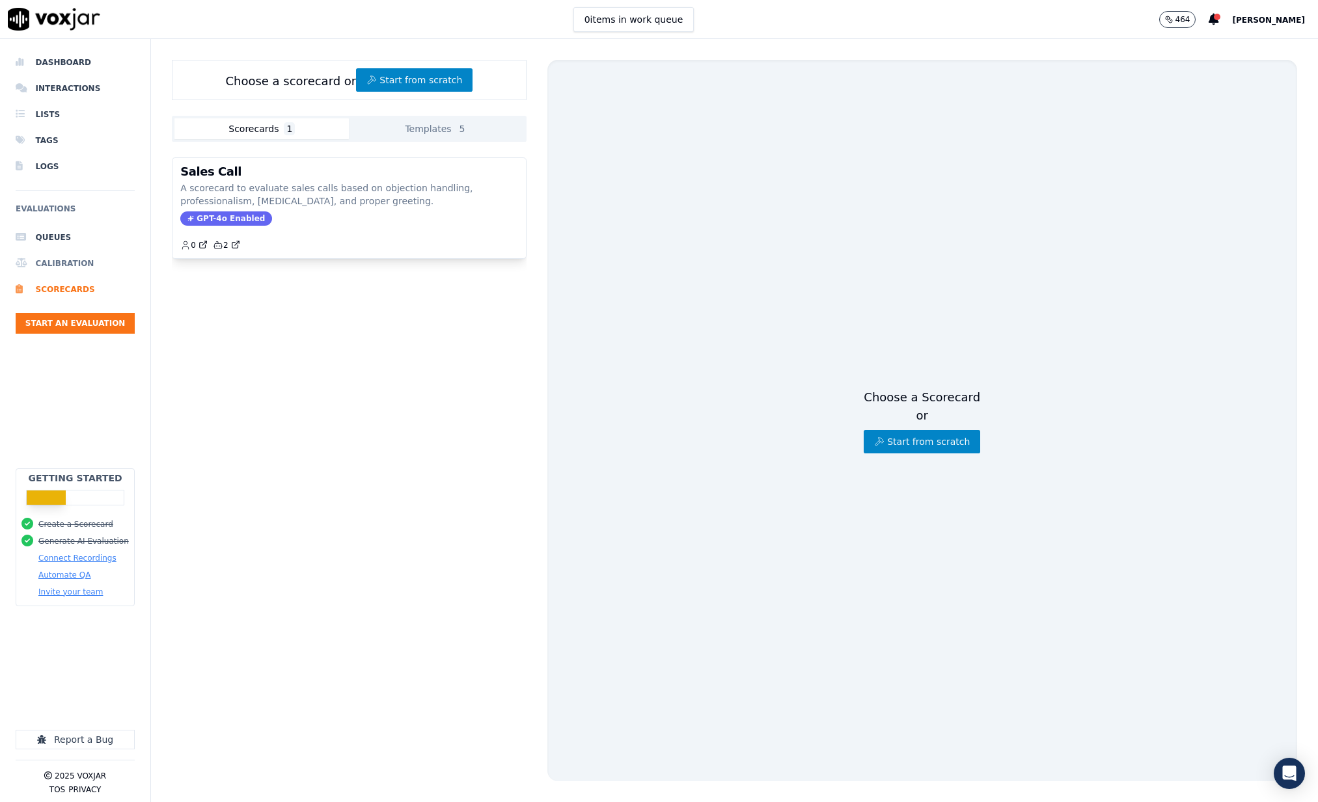
click at [54, 263] on li "Calibration" at bounding box center [75, 264] width 119 height 26
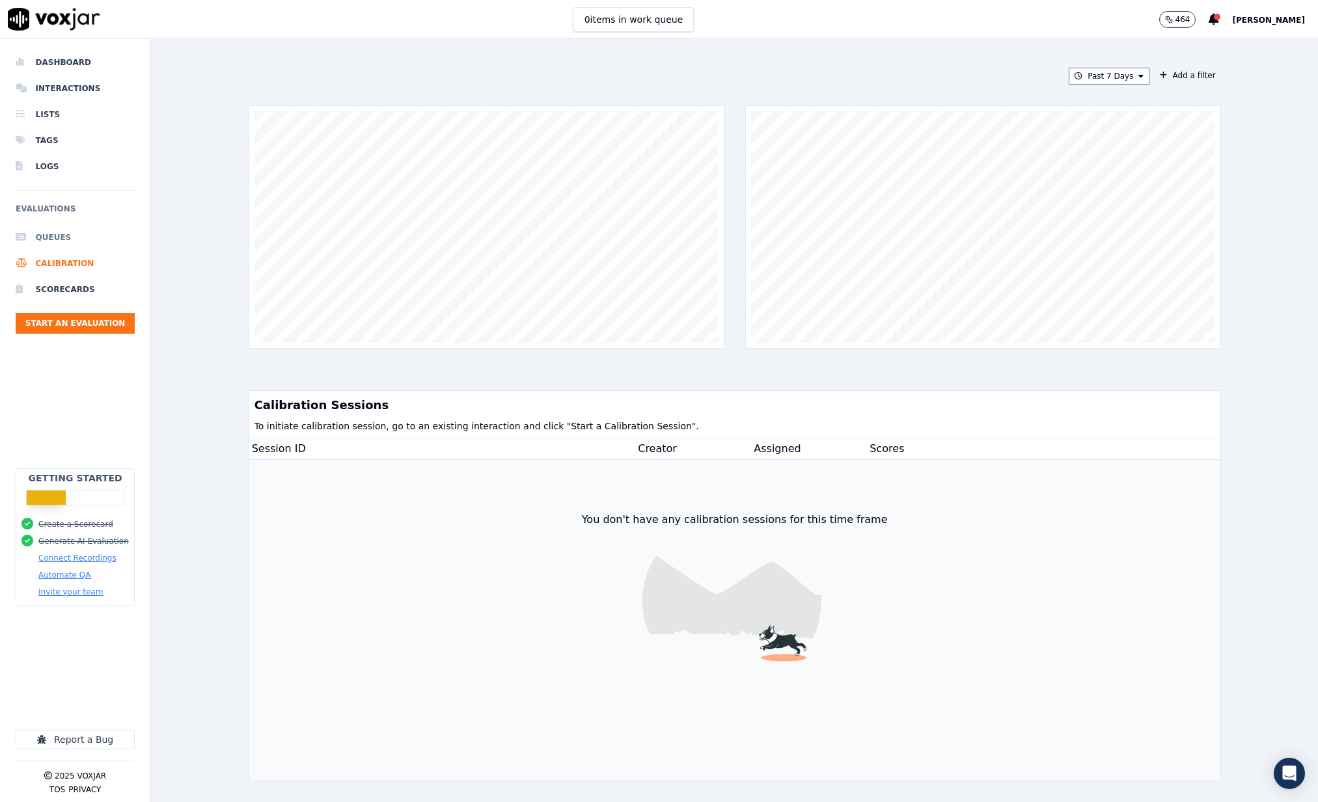
click at [53, 244] on li "Queues" at bounding box center [75, 238] width 119 height 26
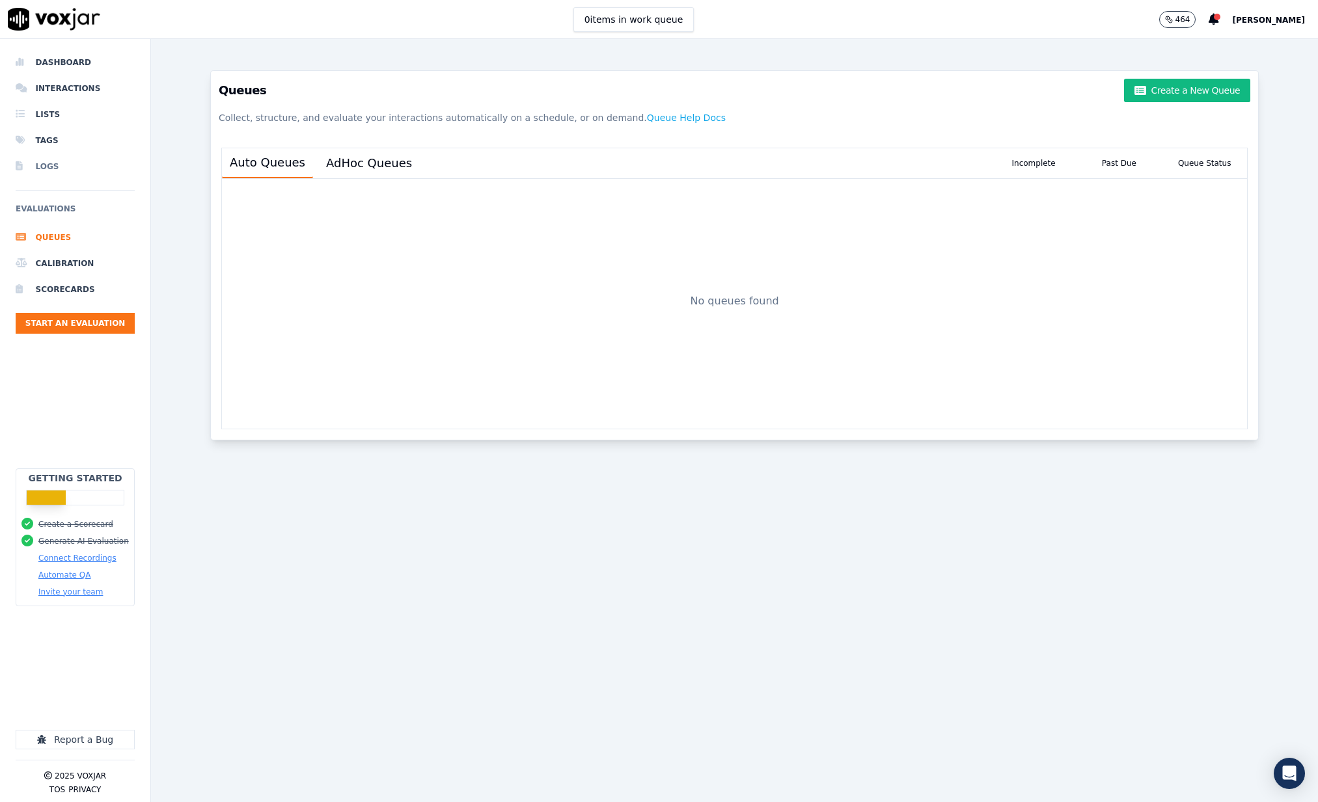
click at [53, 163] on li "Logs" at bounding box center [75, 167] width 119 height 26
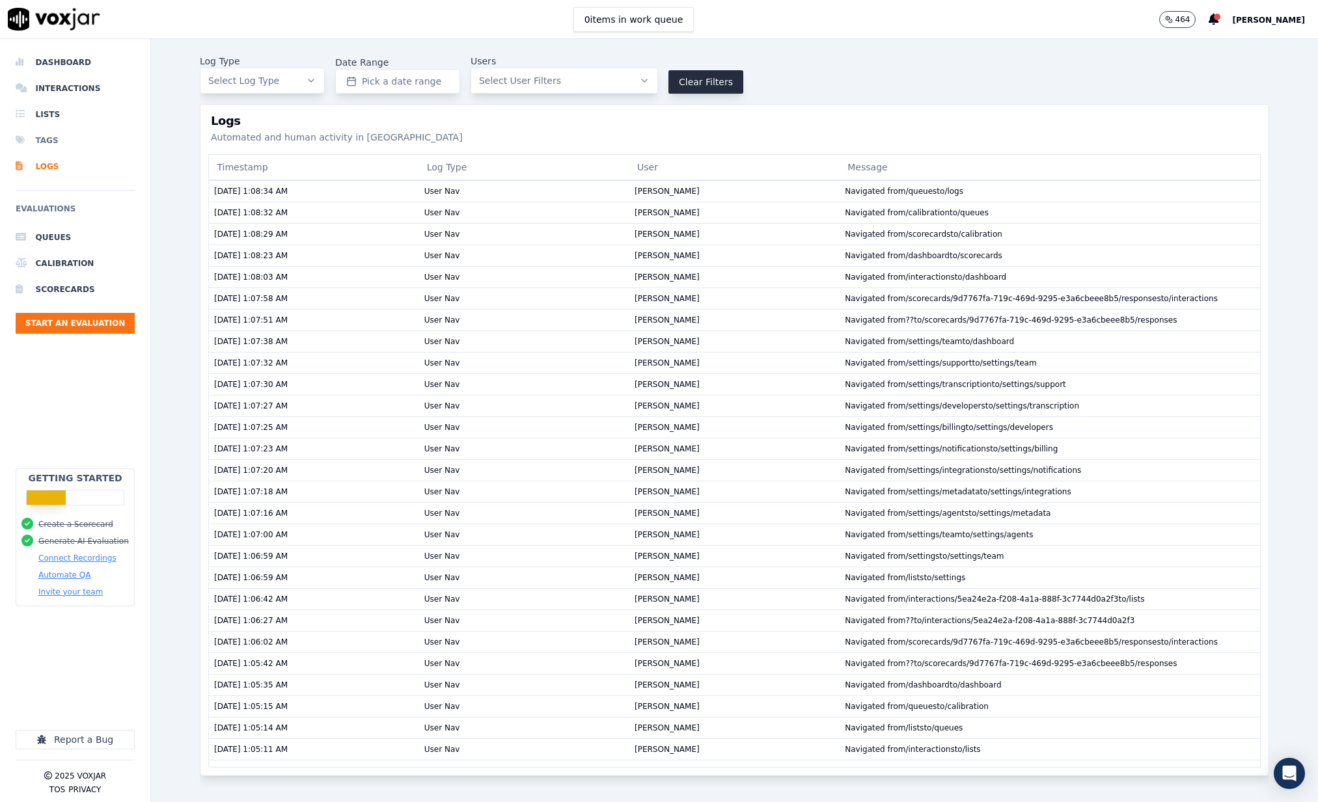
click at [52, 135] on li "Tags" at bounding box center [75, 141] width 119 height 26
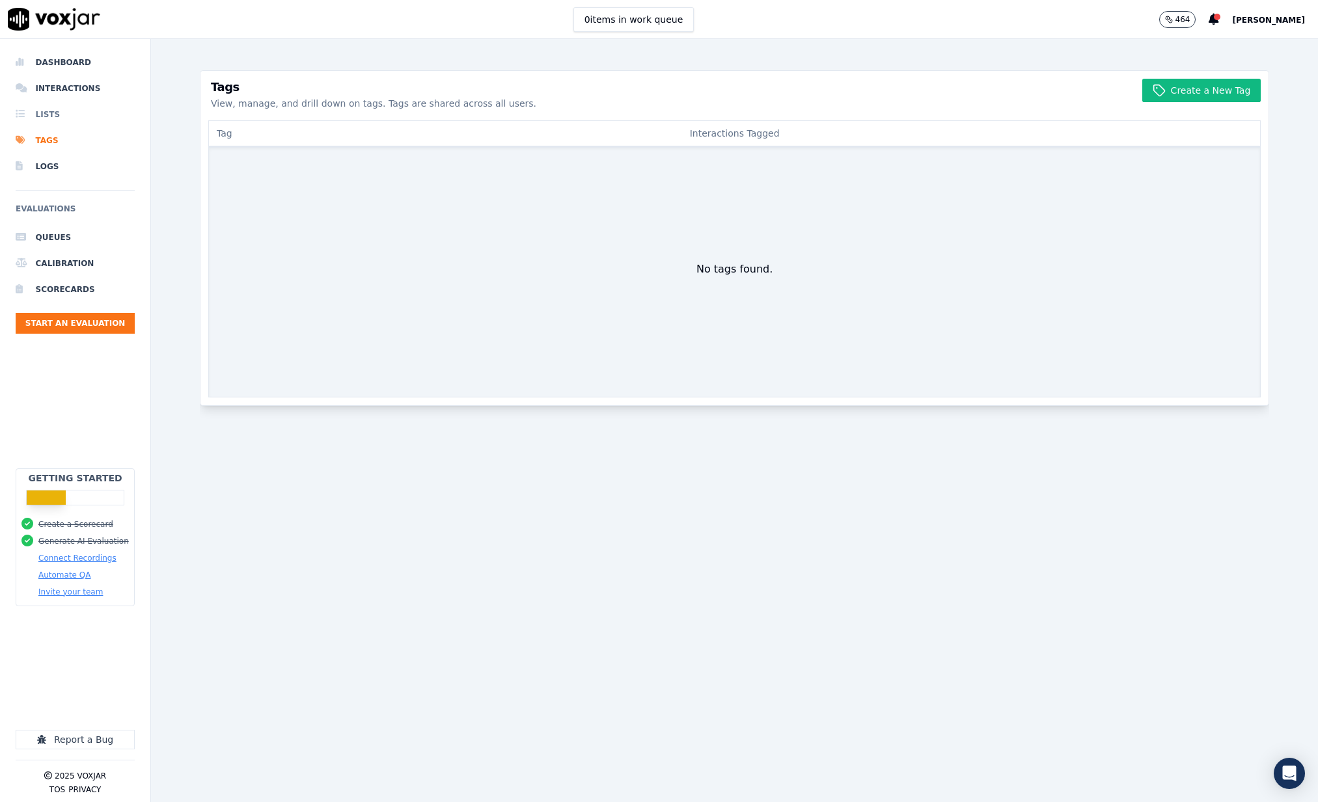
click at [52, 117] on li "Lists" at bounding box center [75, 115] width 119 height 26
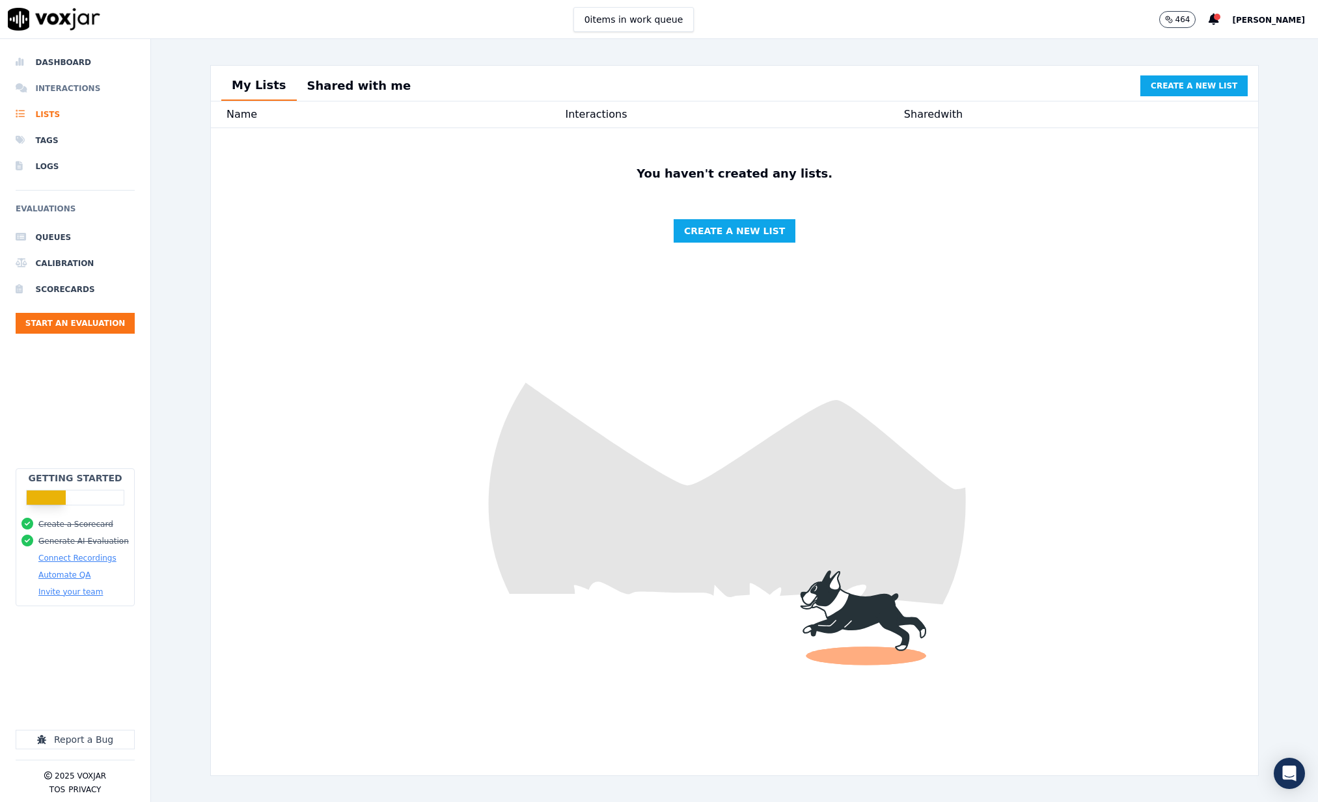
click at [53, 92] on li "Interactions" at bounding box center [75, 88] width 119 height 26
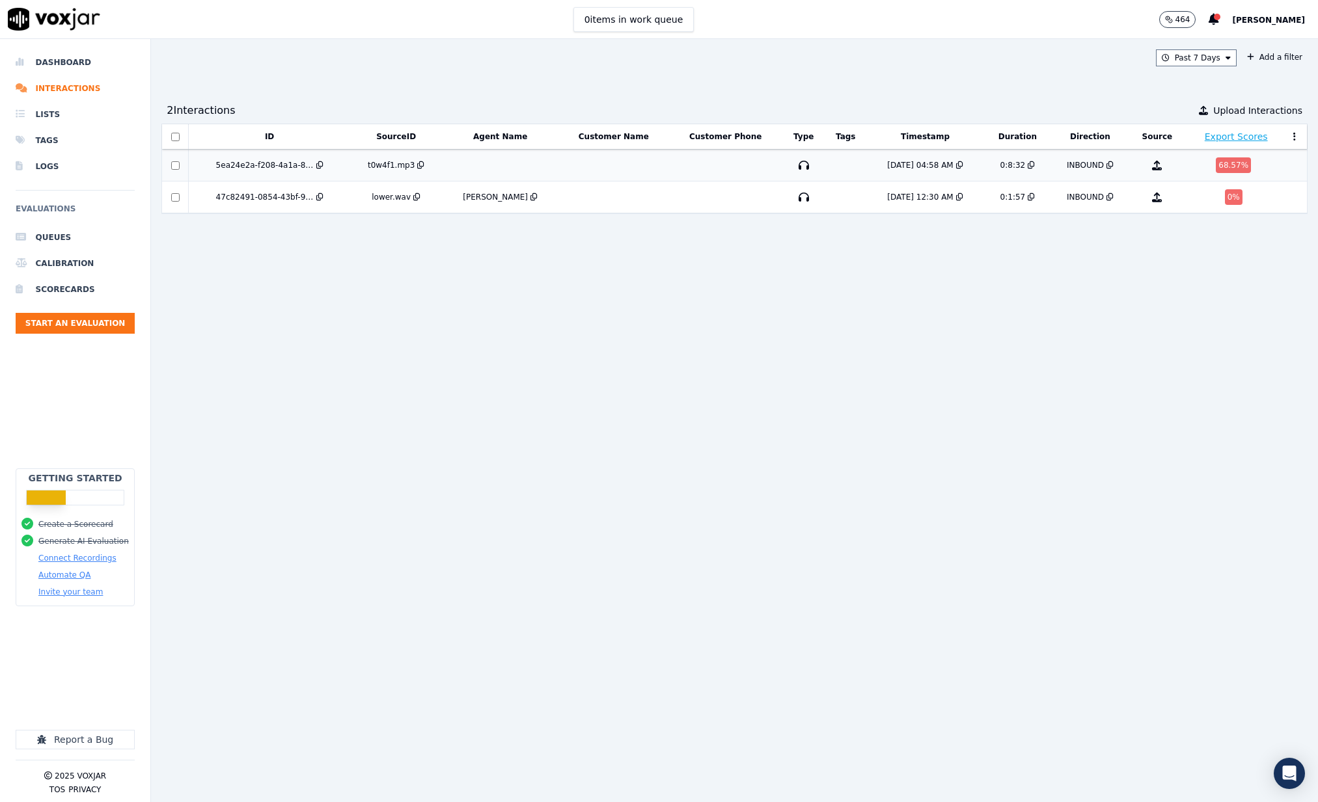
click at [484, 163] on td at bounding box center [500, 166] width 116 height 32
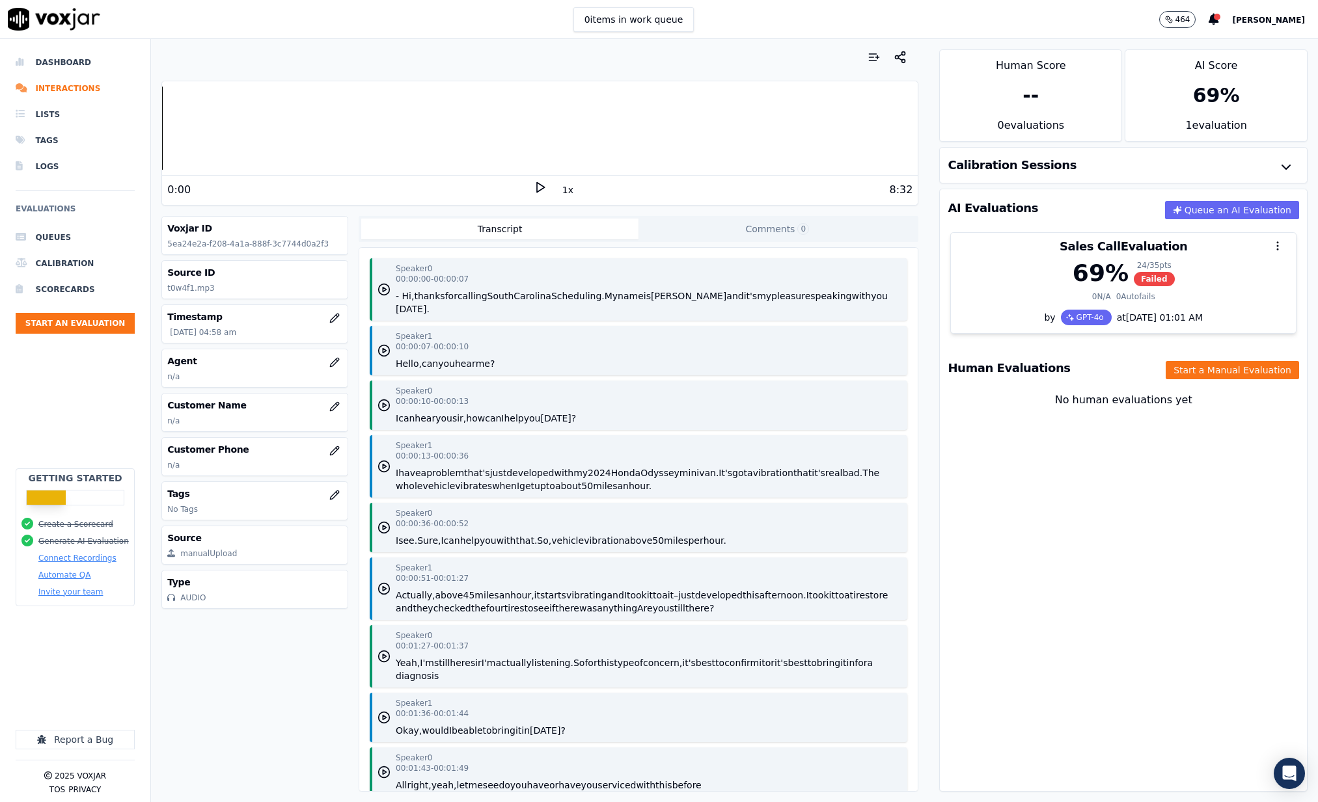
click at [216, 369] on div "Agent n/a" at bounding box center [254, 368] width 185 height 38
click at [331, 363] on icon "button" at bounding box center [334, 362] width 10 height 10
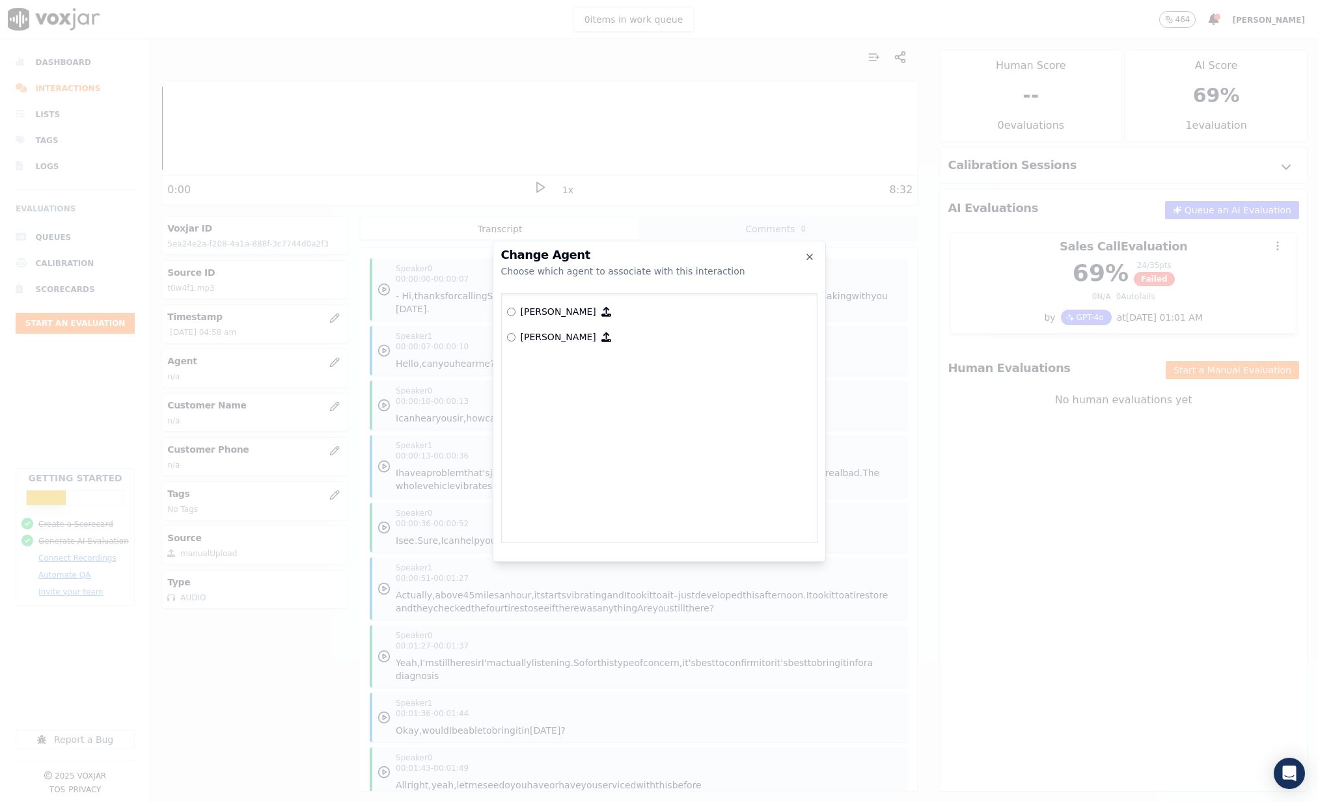
click at [521, 314] on p "[PERSON_NAME]" at bounding box center [558, 311] width 75 height 13
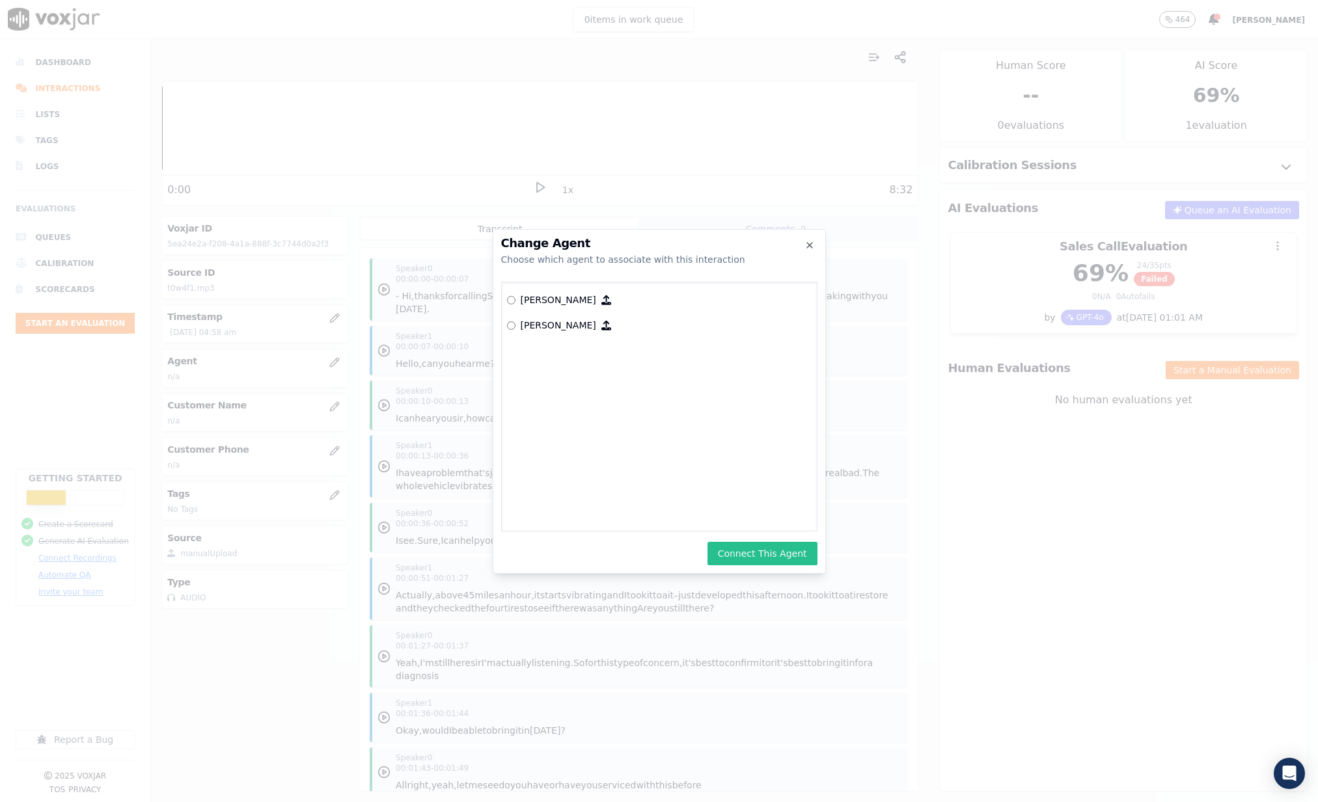
click at [757, 556] on button "Connect This Agent" at bounding box center [762, 553] width 110 height 23
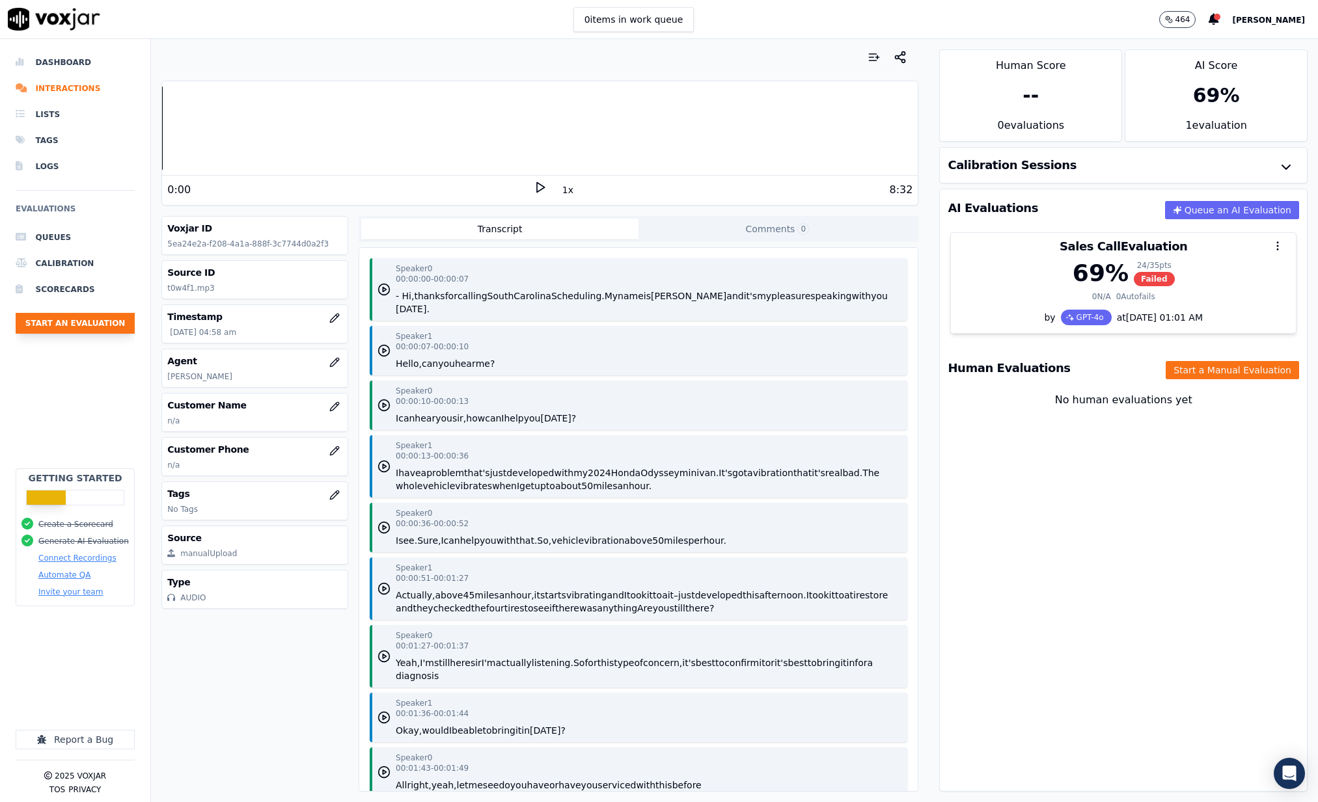
click at [74, 325] on button "Start an Evaluation" at bounding box center [75, 323] width 119 height 21
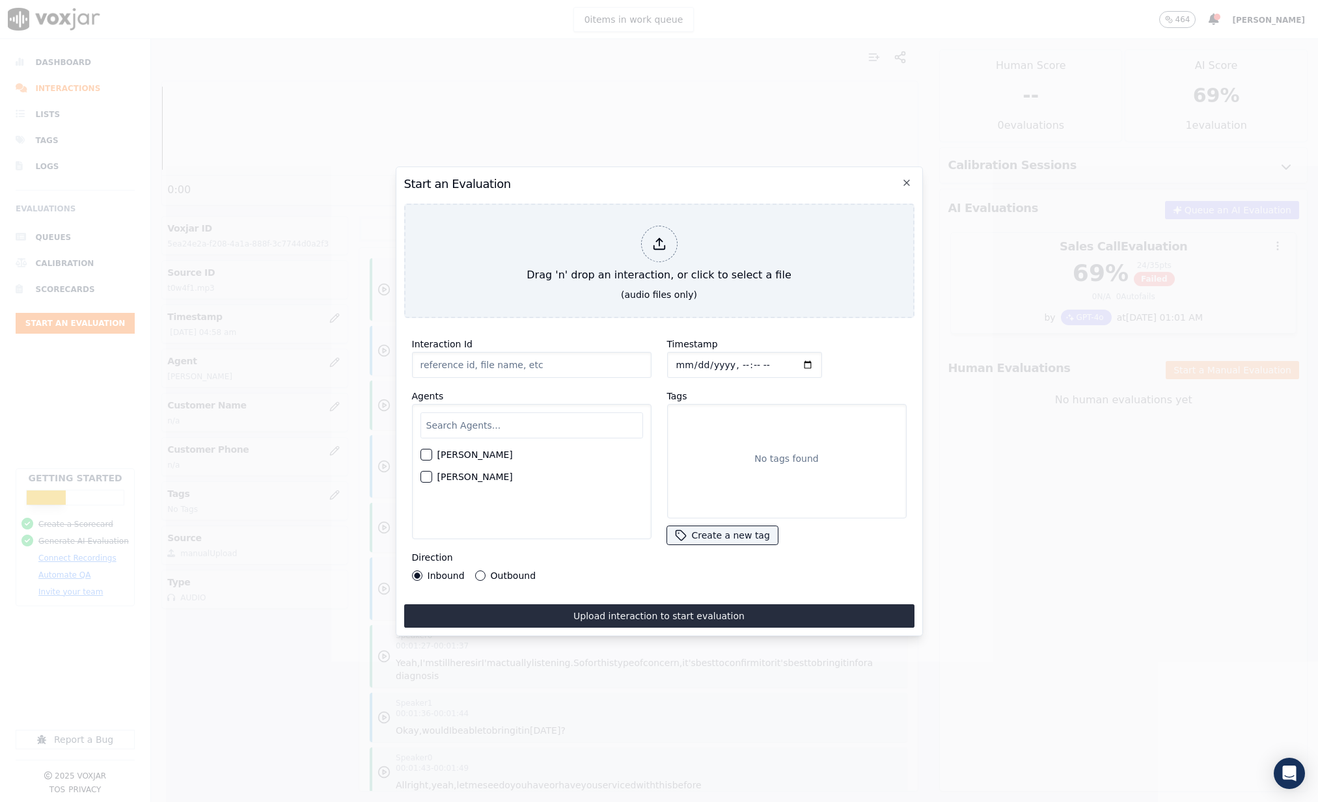
click at [476, 450] on label "[PERSON_NAME]" at bounding box center [474, 454] width 75 height 9
click at [432, 450] on button "[PERSON_NAME]" at bounding box center [426, 455] width 12 height 12
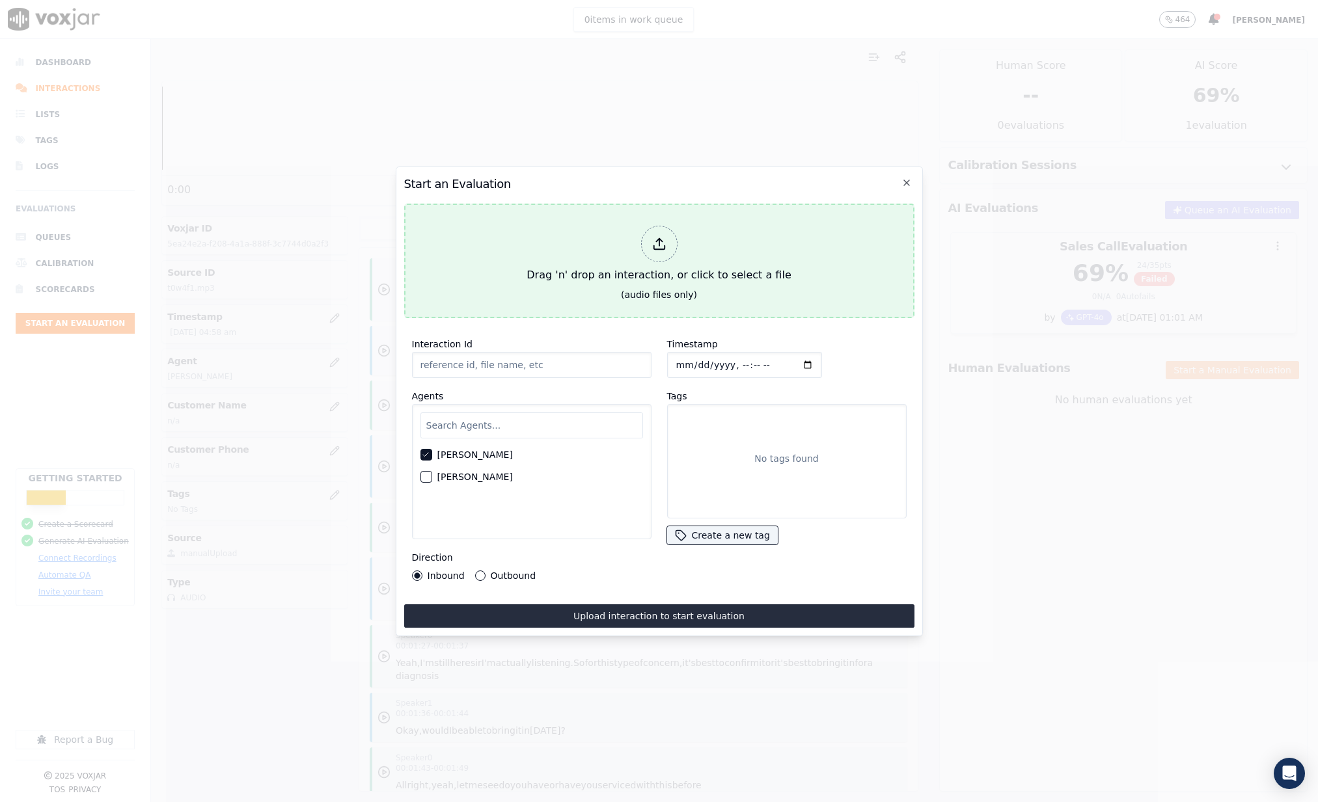
type input "REda630fed0261df6c328e7b789bc326c9.wav20250814_95_31jx24.mp3"
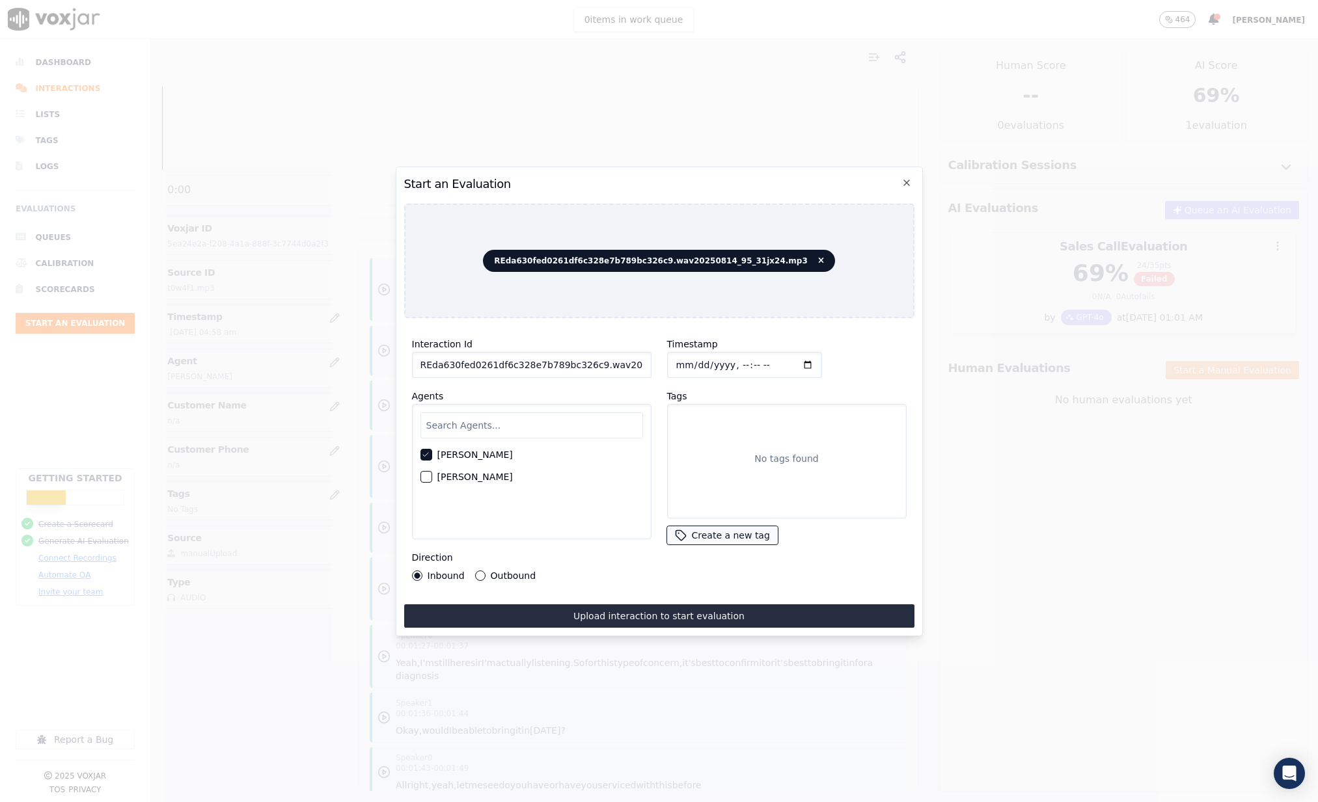
click at [726, 537] on button "Create a new tag" at bounding box center [722, 535] width 111 height 18
click at [583, 586] on div "Interaction Id REda630fed0261df6c328e7b789bc326c9.wav20250814_95_31jx24.mp3 Age…" at bounding box center [531, 459] width 255 height 260
click at [624, 615] on button "Upload interaction to start evaluation" at bounding box center [659, 616] width 510 height 23
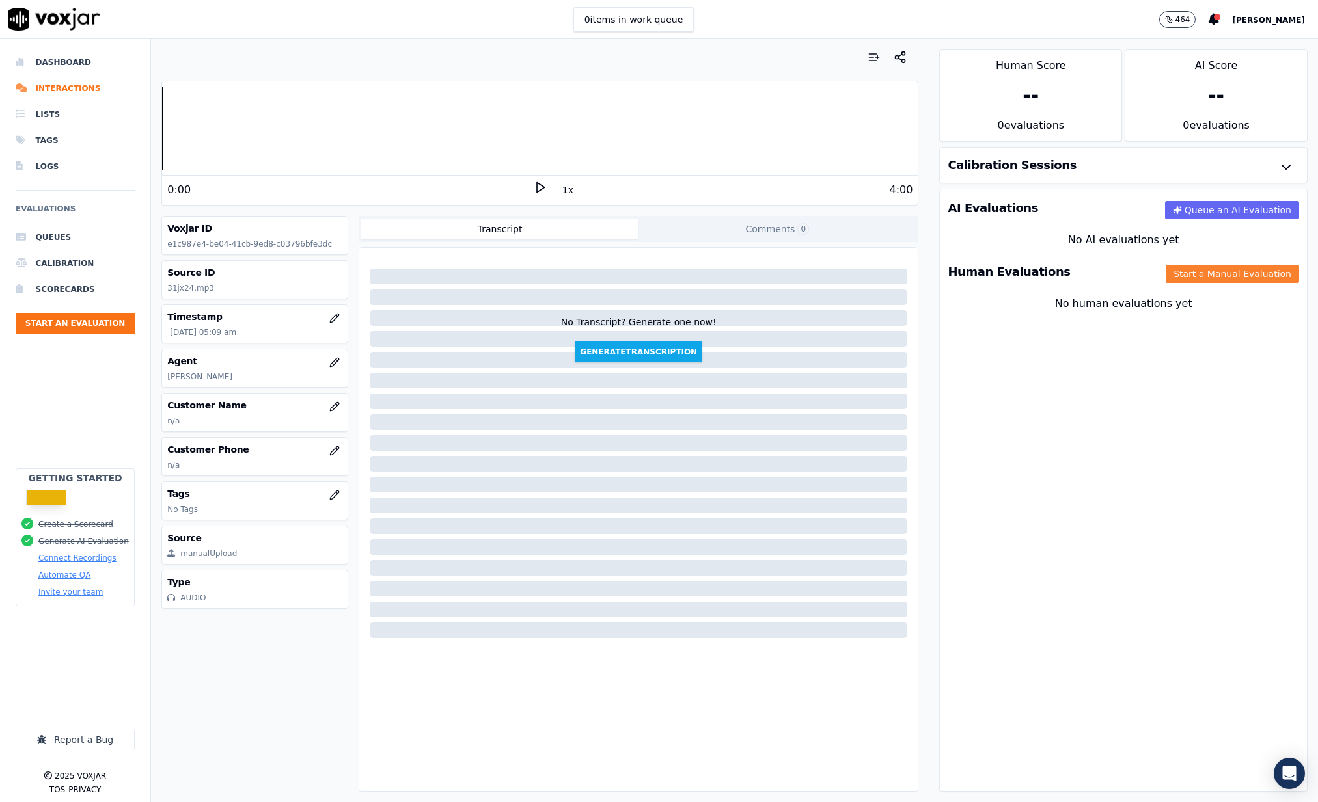
click at [1218, 279] on button "Start a Manual Evaluation" at bounding box center [1232, 274] width 133 height 18
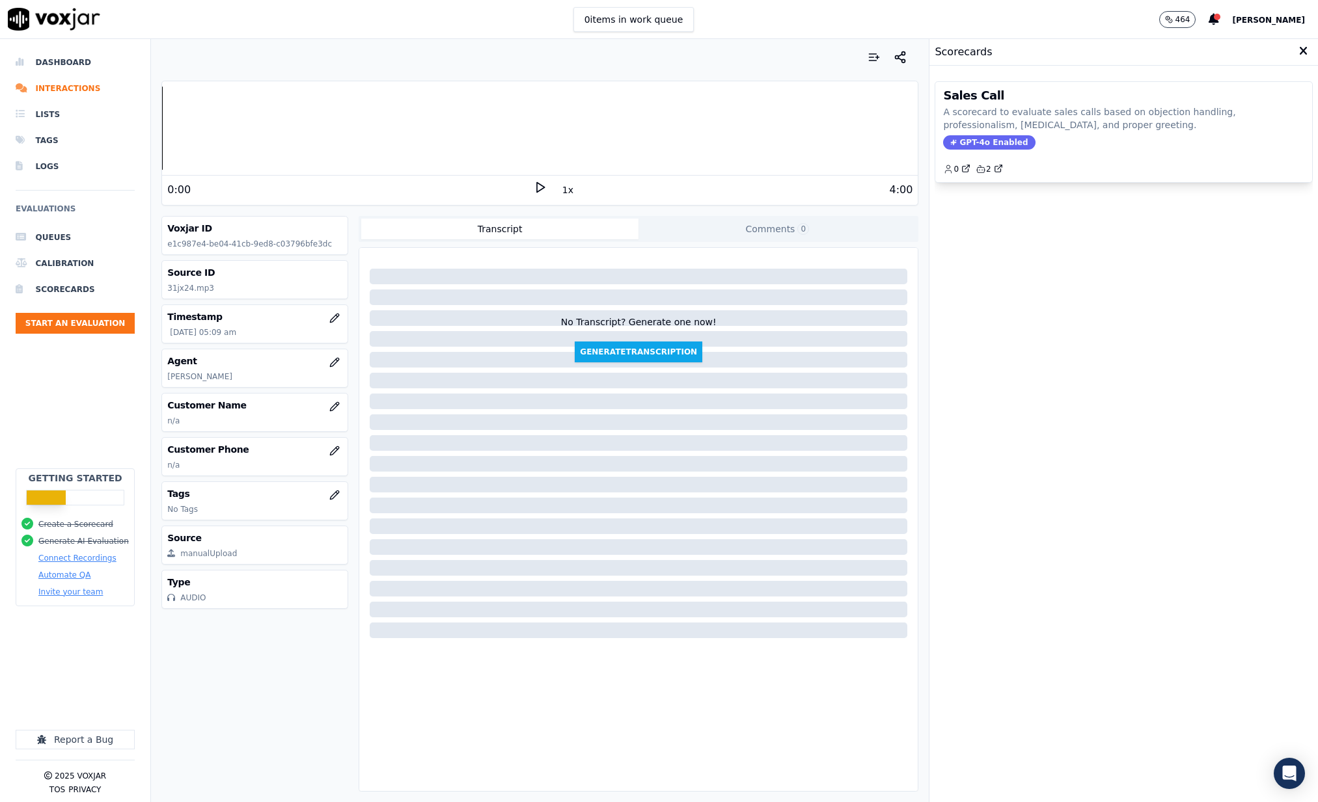
click at [1299, 52] on icon at bounding box center [1303, 52] width 8 height 12
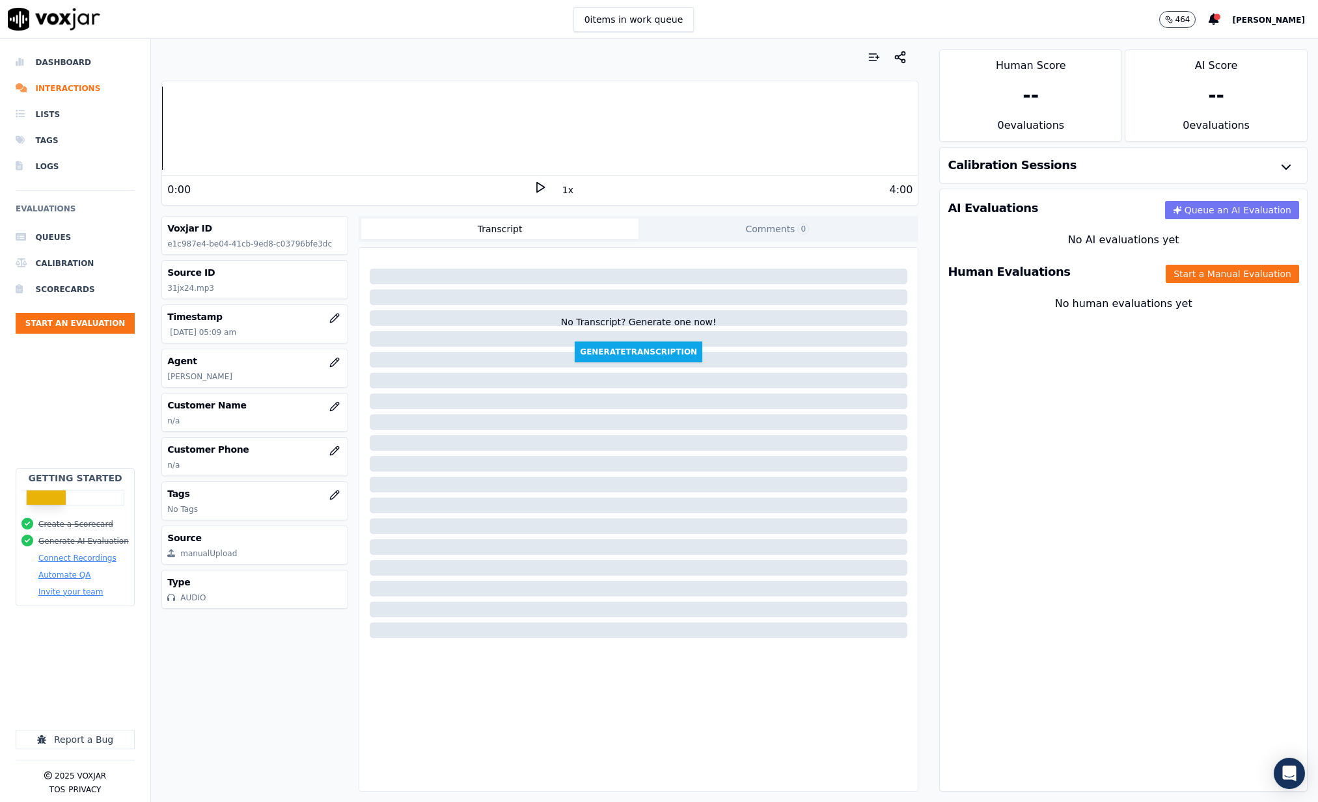
click at [1212, 213] on button "Queue an AI Evaluation" at bounding box center [1232, 210] width 134 height 18
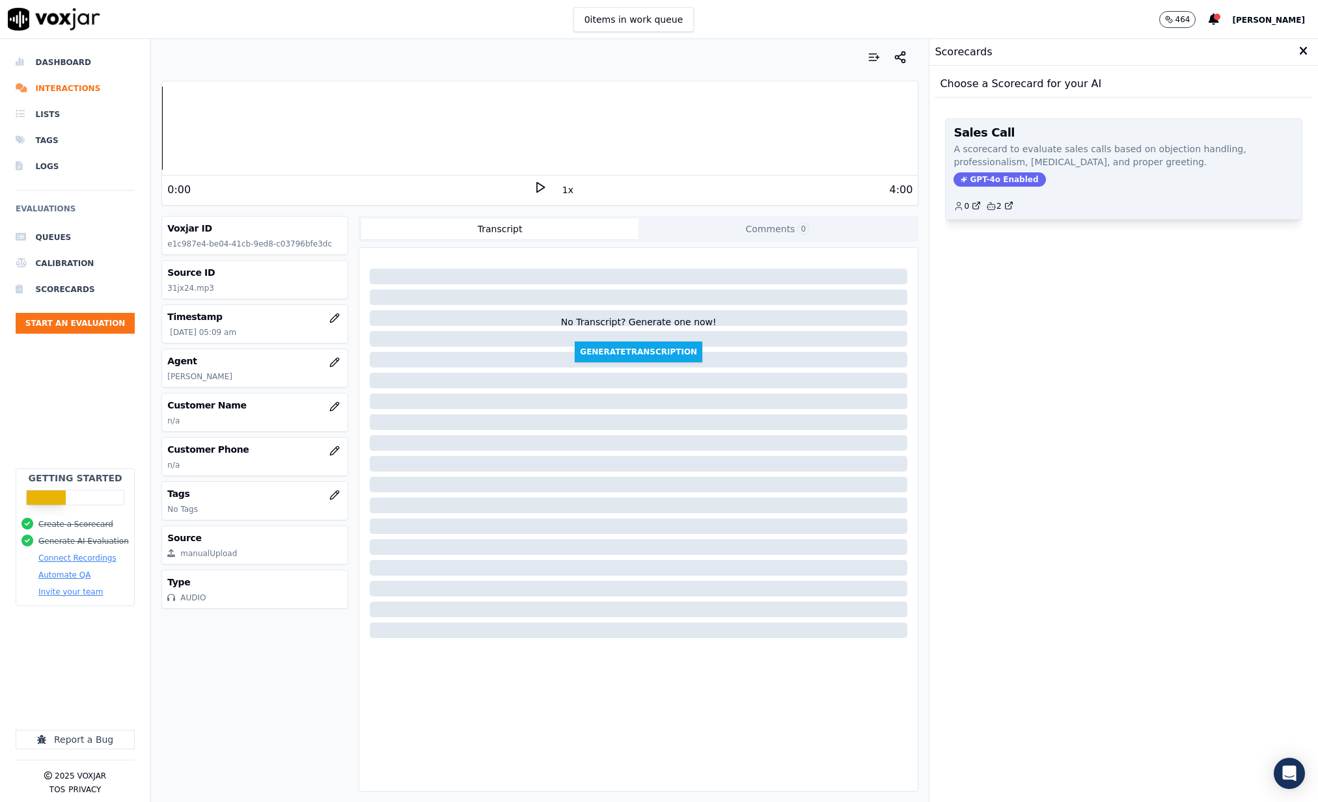
click at [1011, 178] on span "GPT-4o Enabled" at bounding box center [999, 179] width 92 height 14
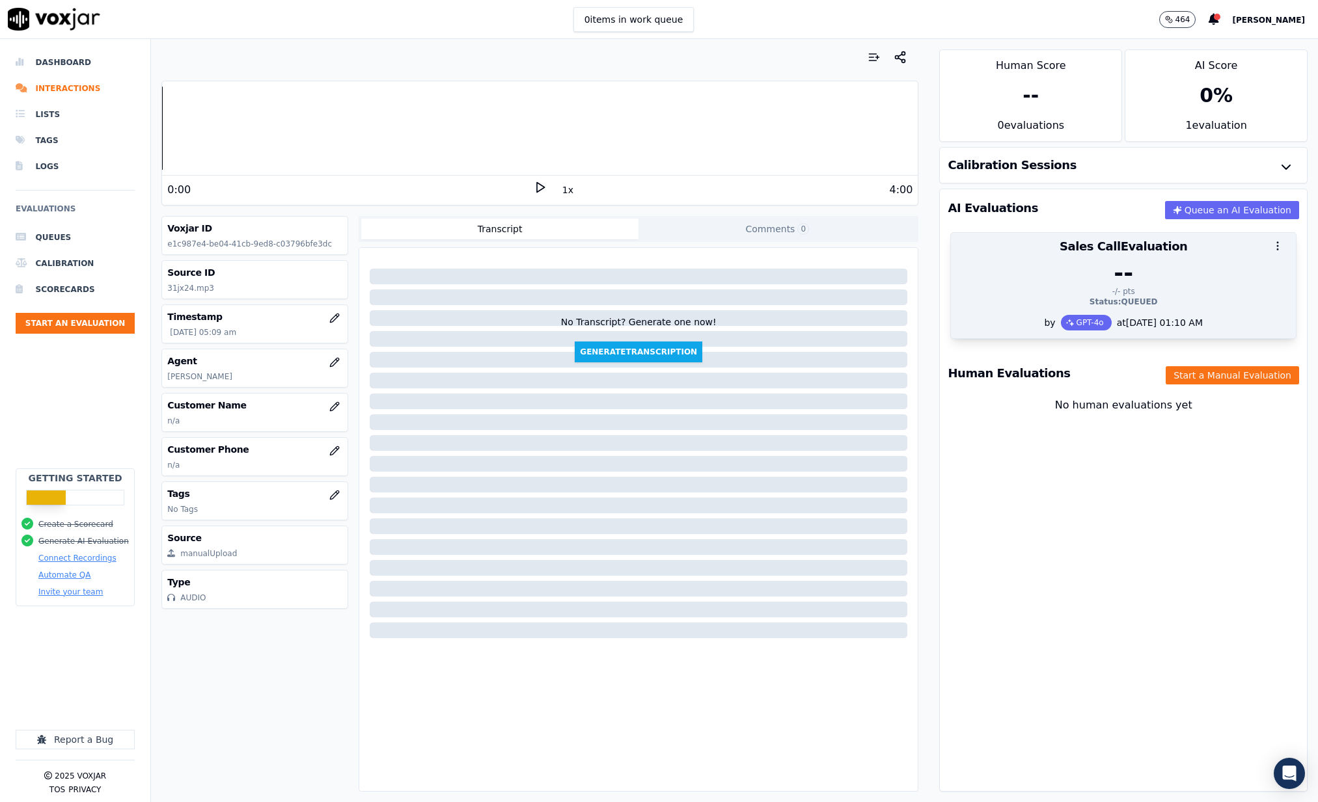
click at [1270, 249] on button "button" at bounding box center [1278, 246] width 26 height 26
click at [1238, 249] on div at bounding box center [1123, 246] width 345 height 26
click at [1142, 264] on div "--" at bounding box center [1123, 273] width 329 height 26
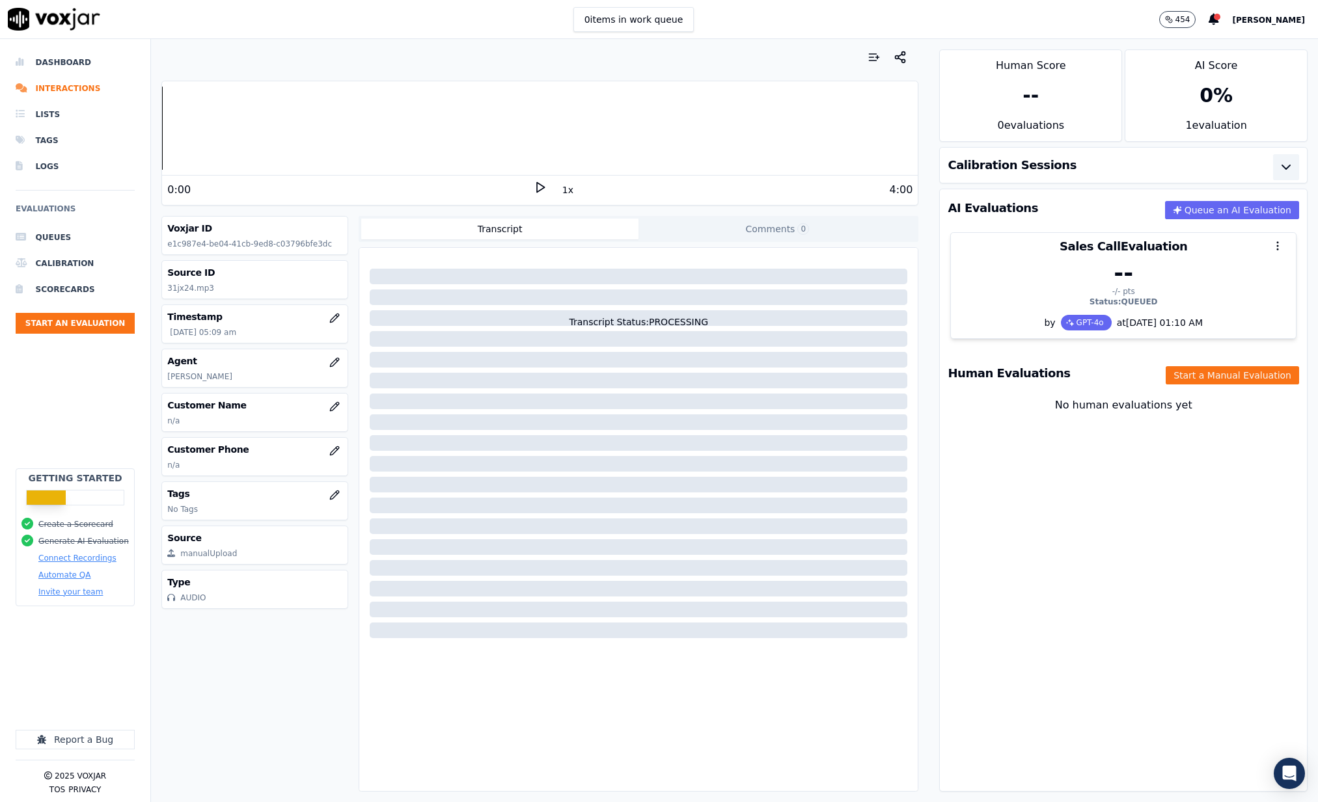
click at [1283, 167] on icon "button" at bounding box center [1286, 167] width 8 height 4
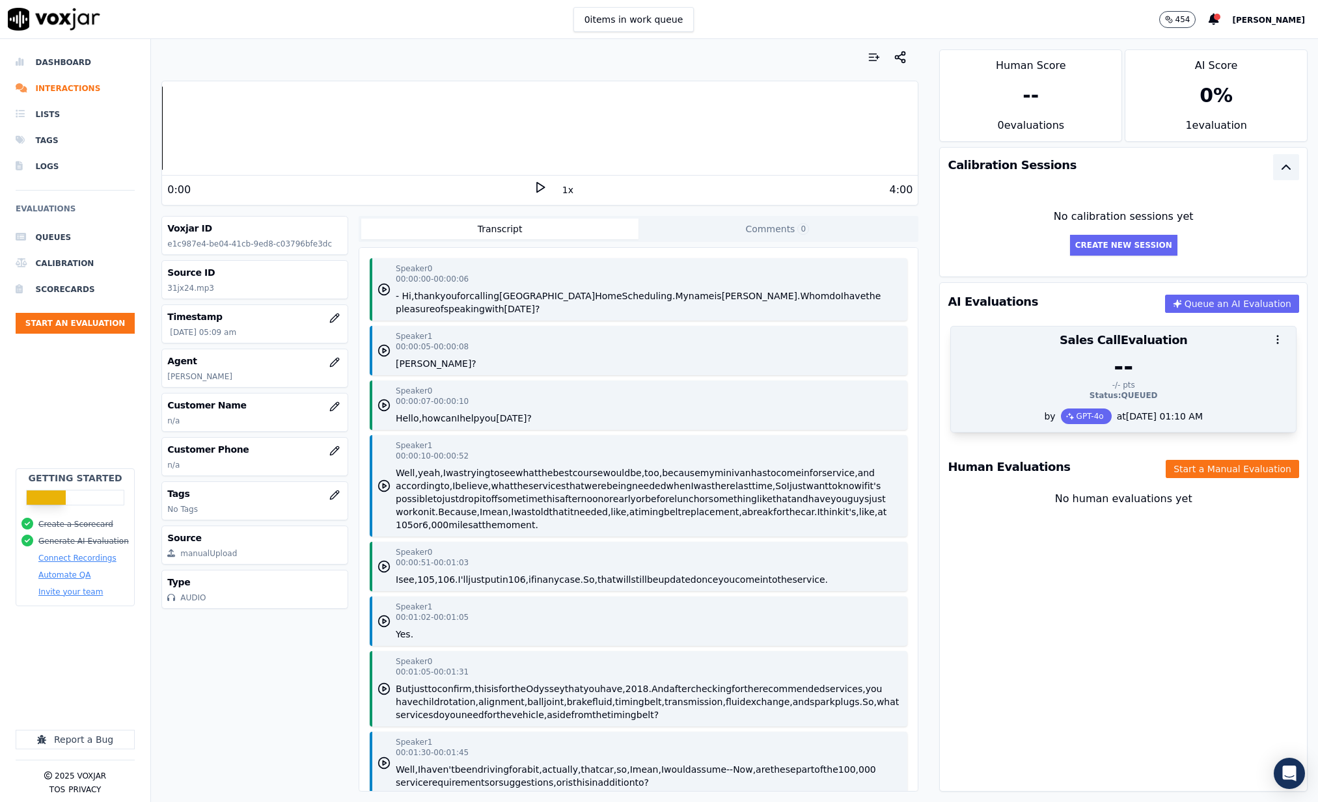
click at [1189, 381] on div "-/- pts" at bounding box center [1123, 385] width 329 height 10
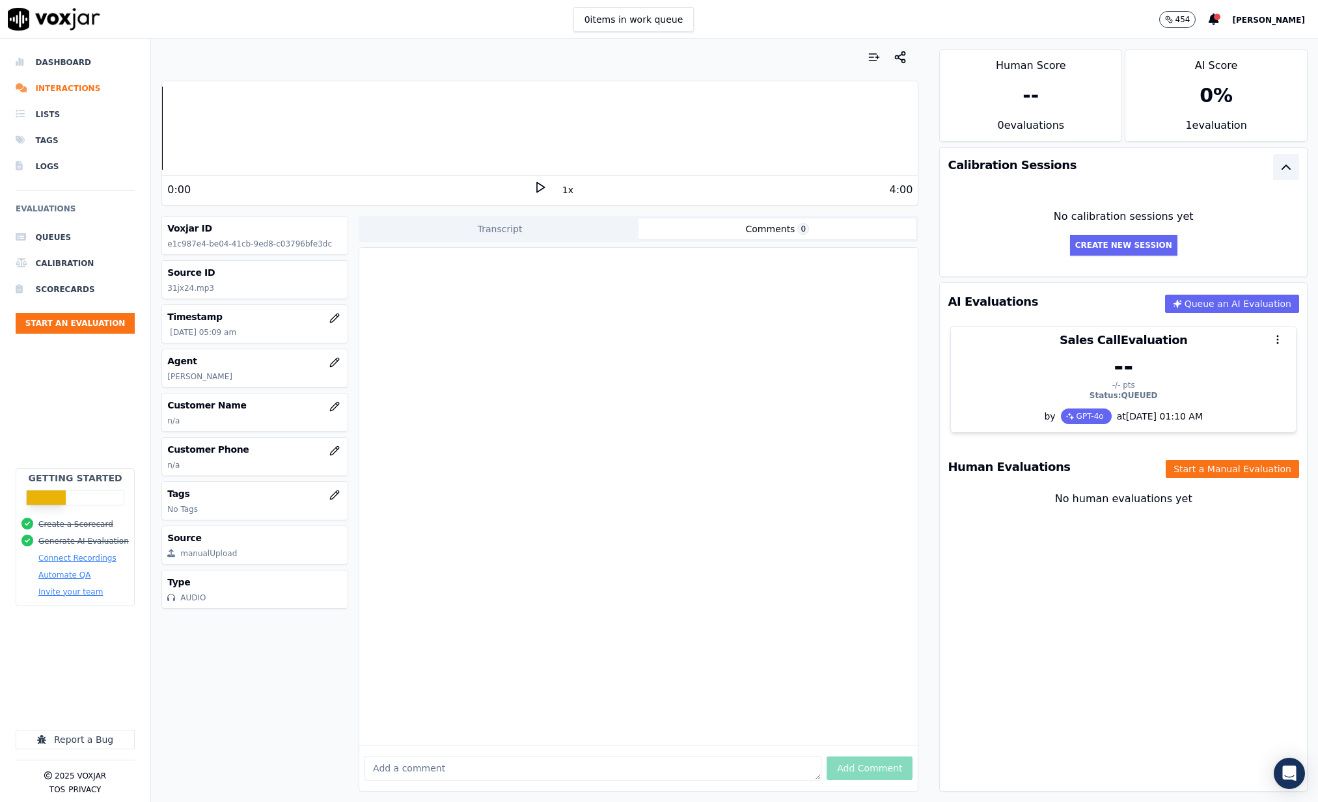
click at [724, 225] on button "Comments 0" at bounding box center [776, 229] width 277 height 21
click at [534, 227] on button "Transcript" at bounding box center [499, 229] width 277 height 21
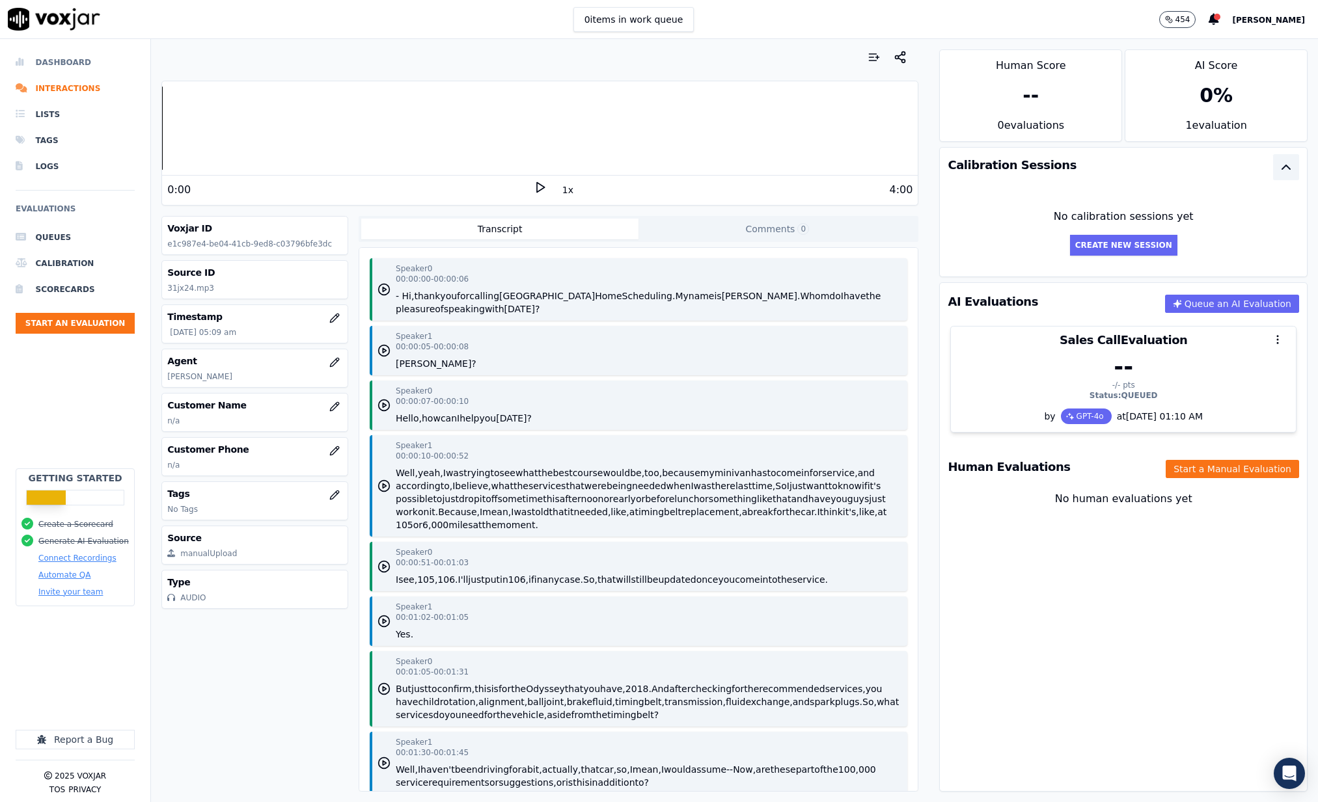
click at [48, 62] on li "Dashboard" at bounding box center [75, 62] width 119 height 26
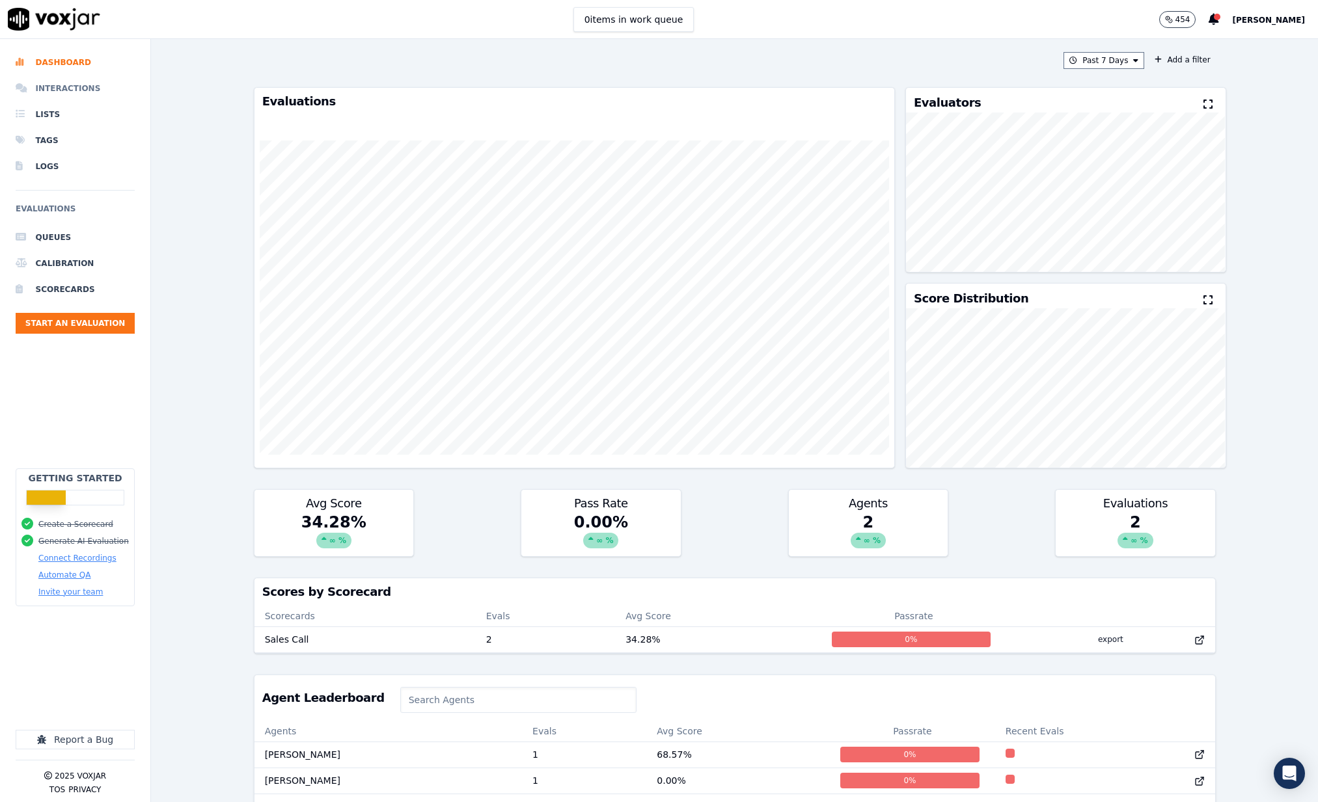
click at [54, 89] on li "Interactions" at bounding box center [75, 88] width 119 height 26
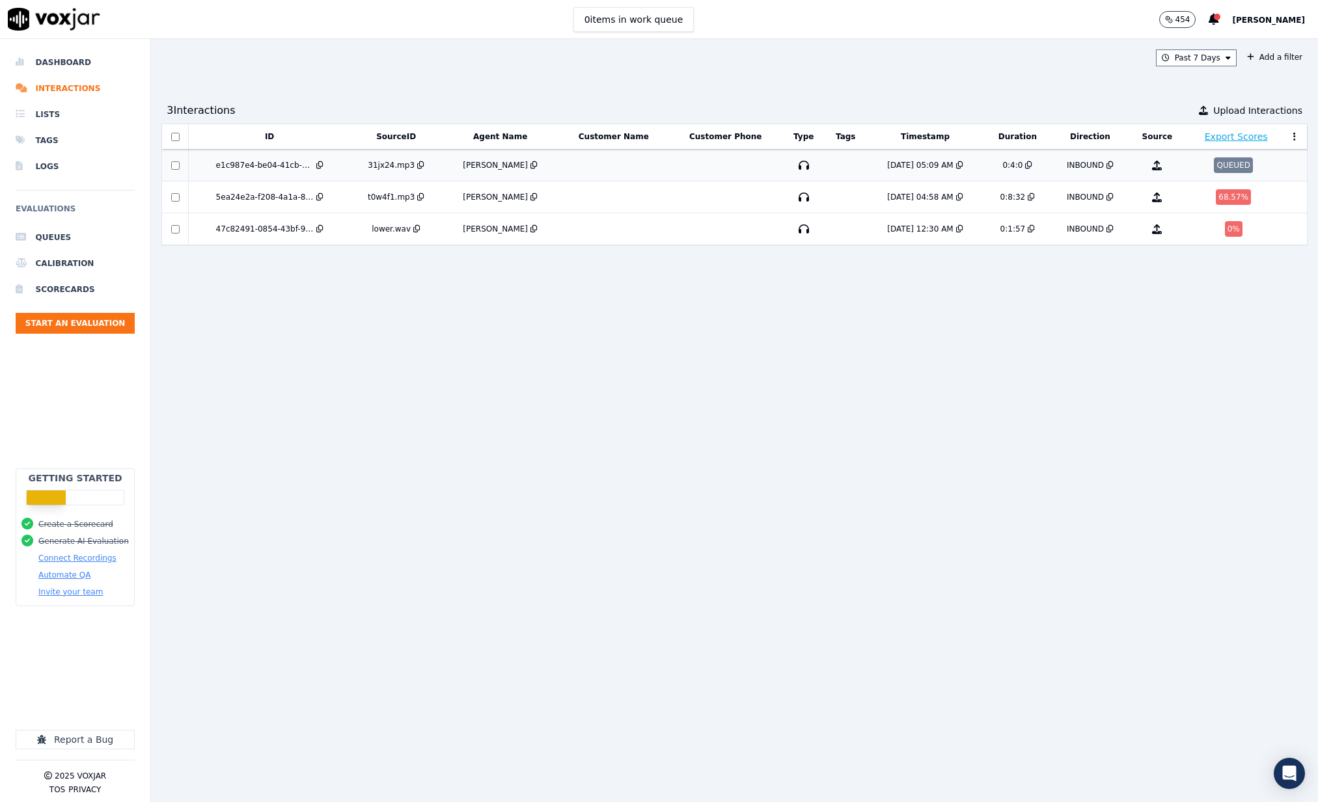
click at [1226, 164] on div "QUEUED" at bounding box center [1233, 165] width 38 height 16
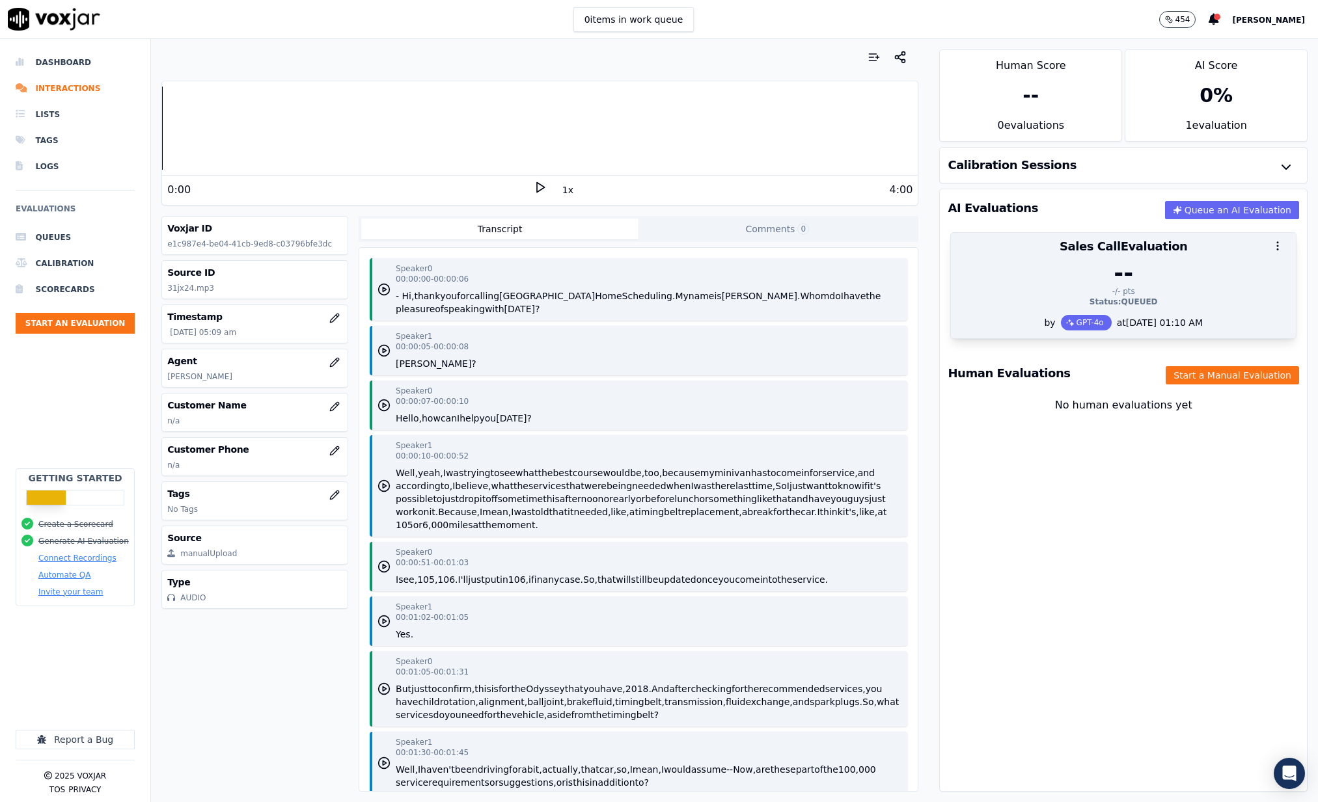
click at [1074, 323] on div "GPT-4o" at bounding box center [1086, 323] width 51 height 16
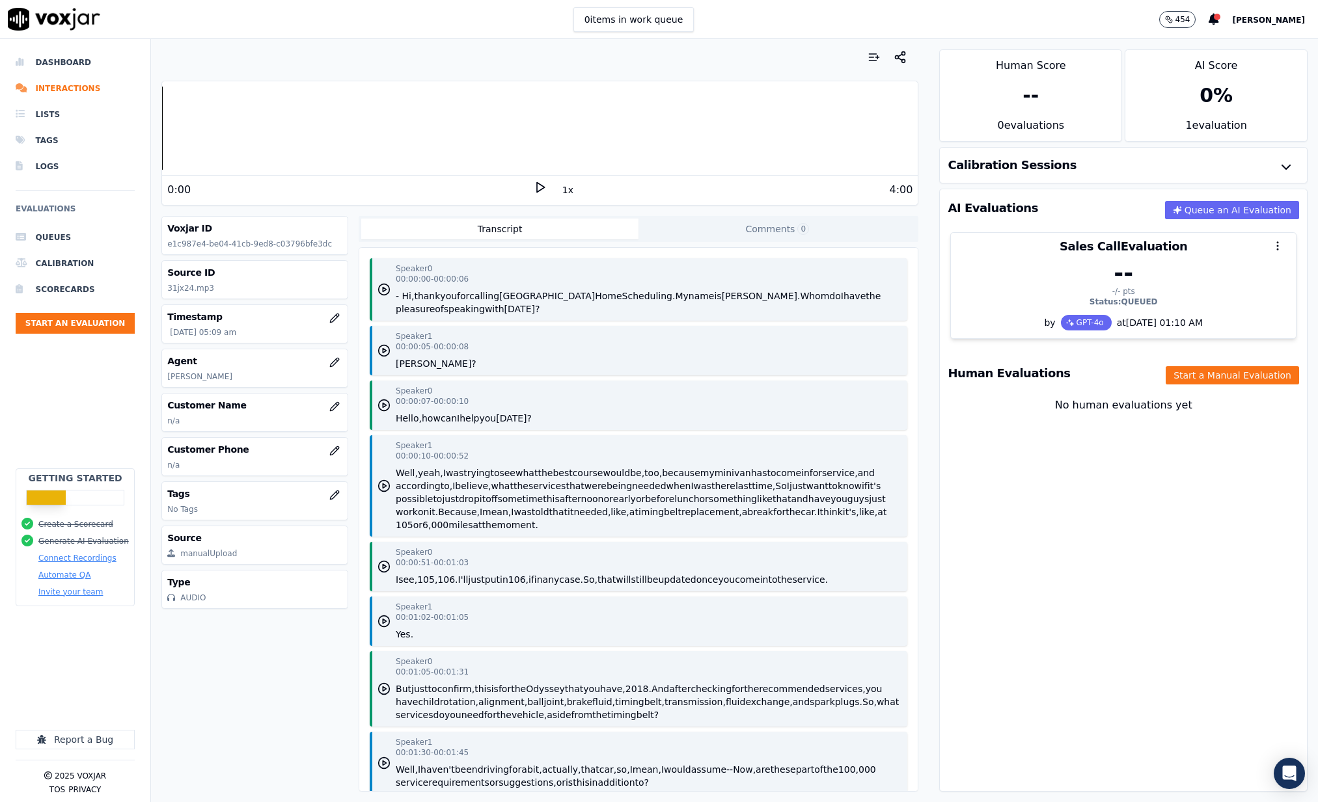
click at [532, 182] on div "0:00" at bounding box center [350, 190] width 366 height 16
click at [540, 187] on icon at bounding box center [540, 187] width 13 height 13
click at [64, 310] on ul "Queues Calibration Scorecards Start an Evaluation" at bounding box center [75, 285] width 119 height 120
click at [69, 322] on button "Start an Evaluation" at bounding box center [75, 323] width 119 height 21
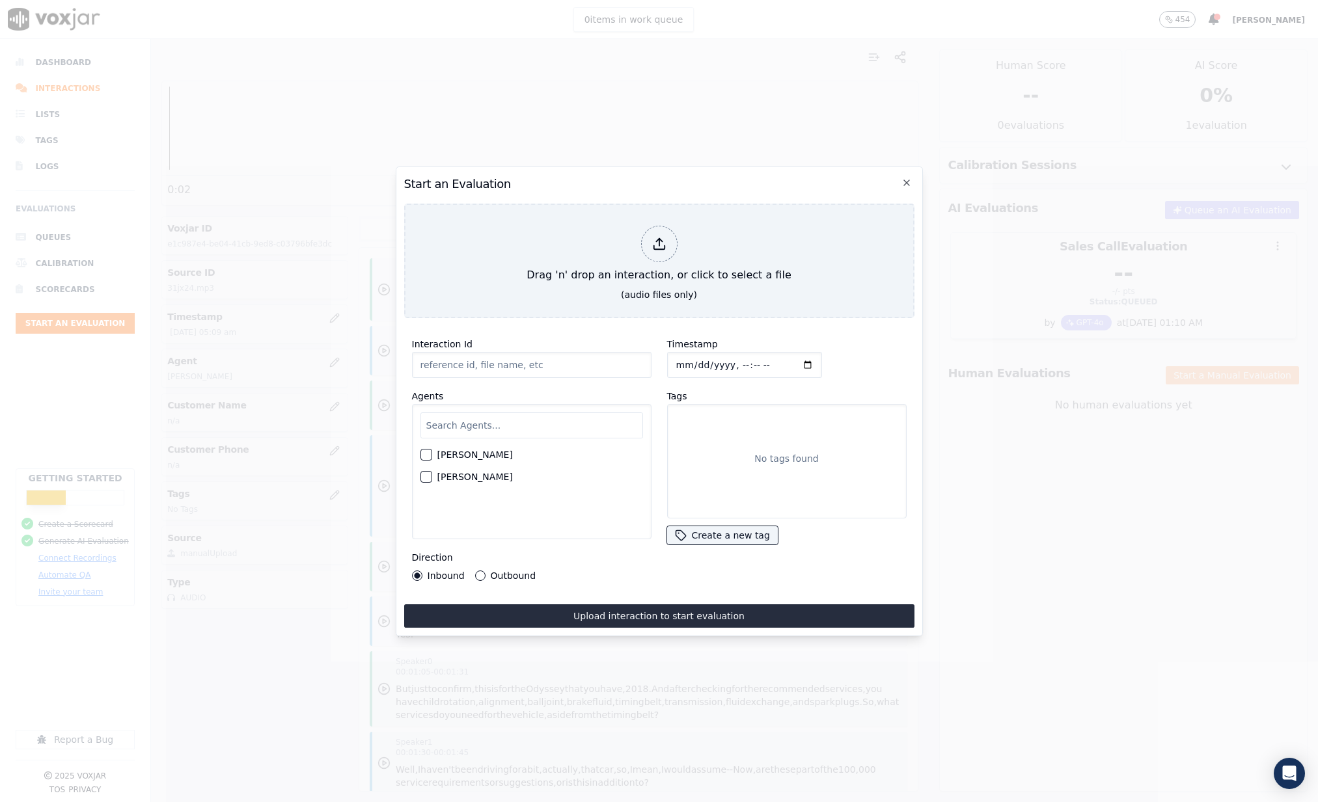
click at [916, 184] on div "Start an Evaluation Drag 'n' drop an interaction, or click to select a file (au…" at bounding box center [659, 402] width 527 height 470
click at [905, 184] on icon "button" at bounding box center [906, 182] width 5 height 5
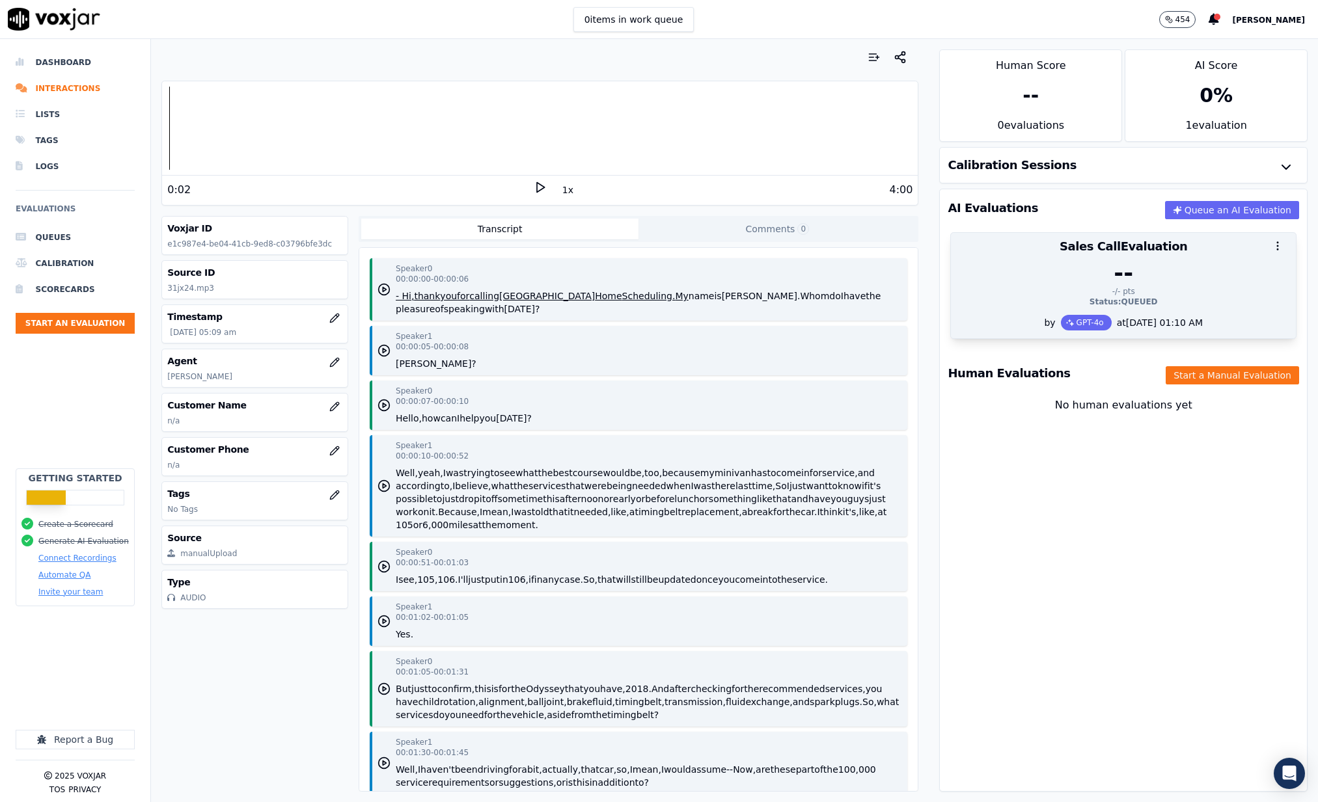
click at [1138, 299] on div "Status: QUEUED" at bounding box center [1123, 302] width 329 height 10
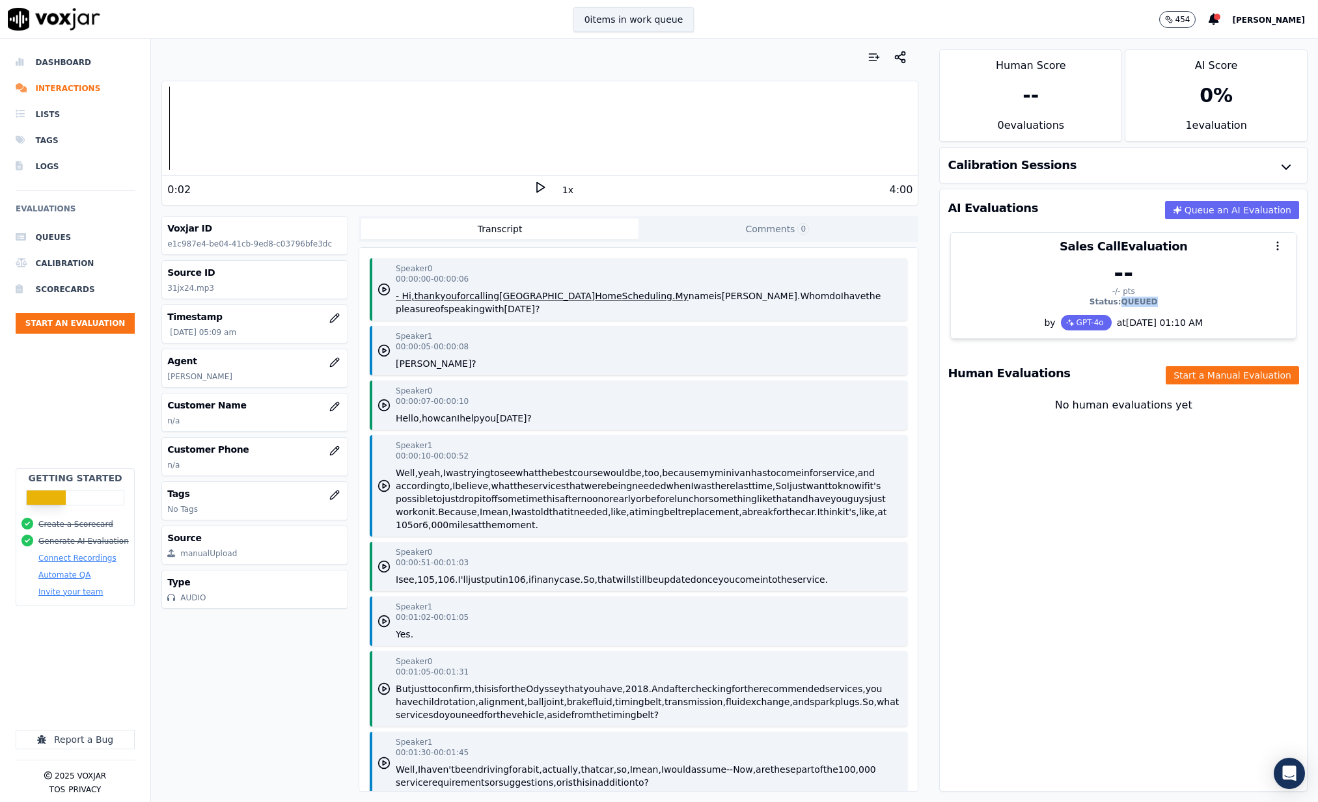
click at [655, 19] on button "0 items in work queue" at bounding box center [633, 19] width 121 height 25
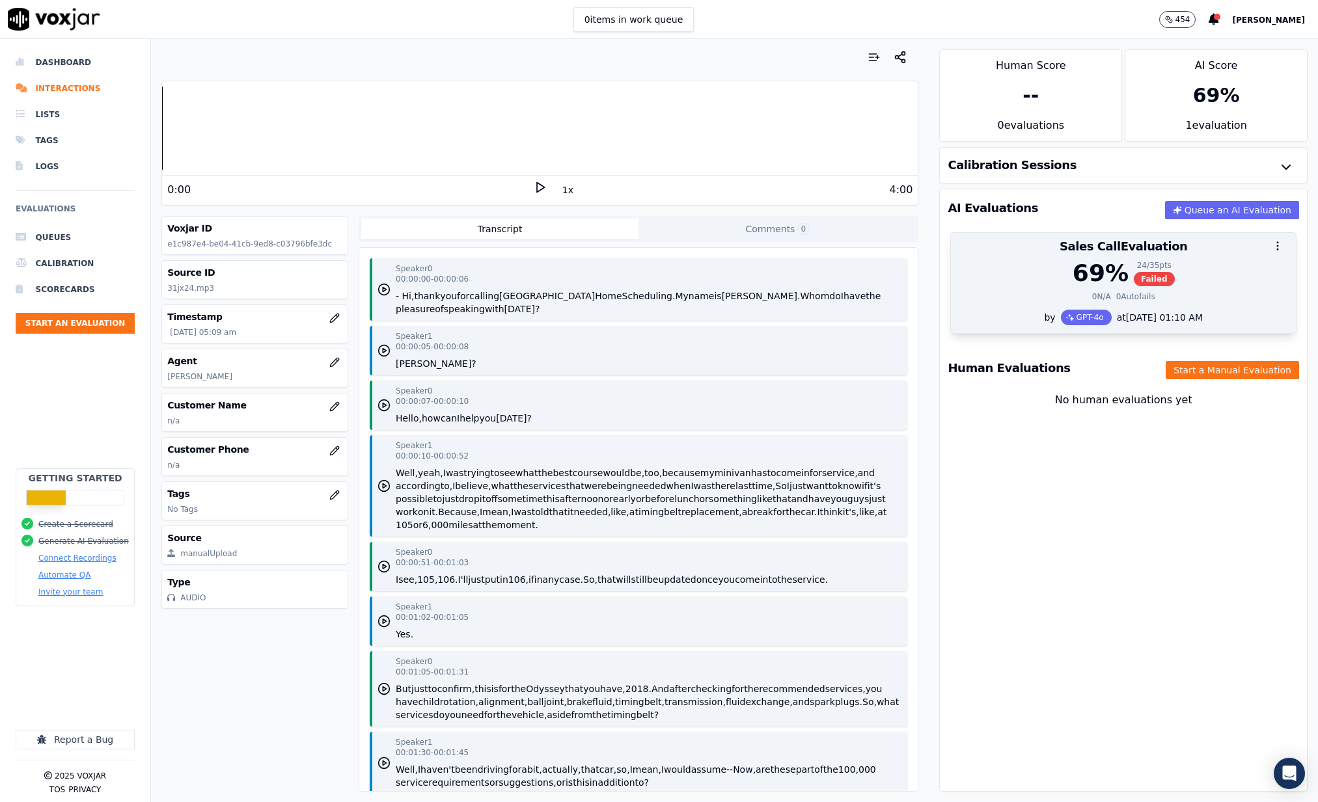
click at [1233, 283] on div "69 % 24 / 35 pts Failed" at bounding box center [1123, 273] width 329 height 26
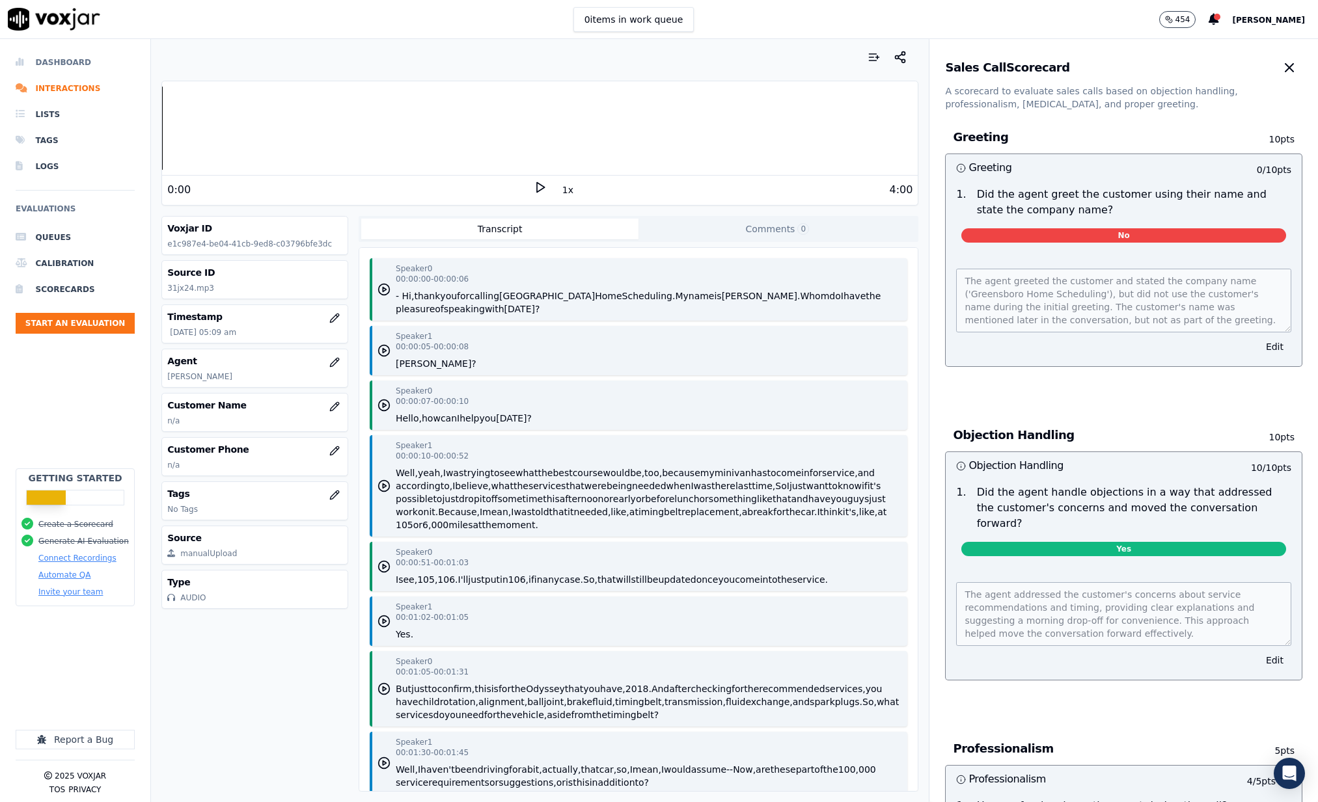
click at [57, 64] on li "Dashboard" at bounding box center [75, 62] width 119 height 26
